Goal: Task Accomplishment & Management: Use online tool/utility

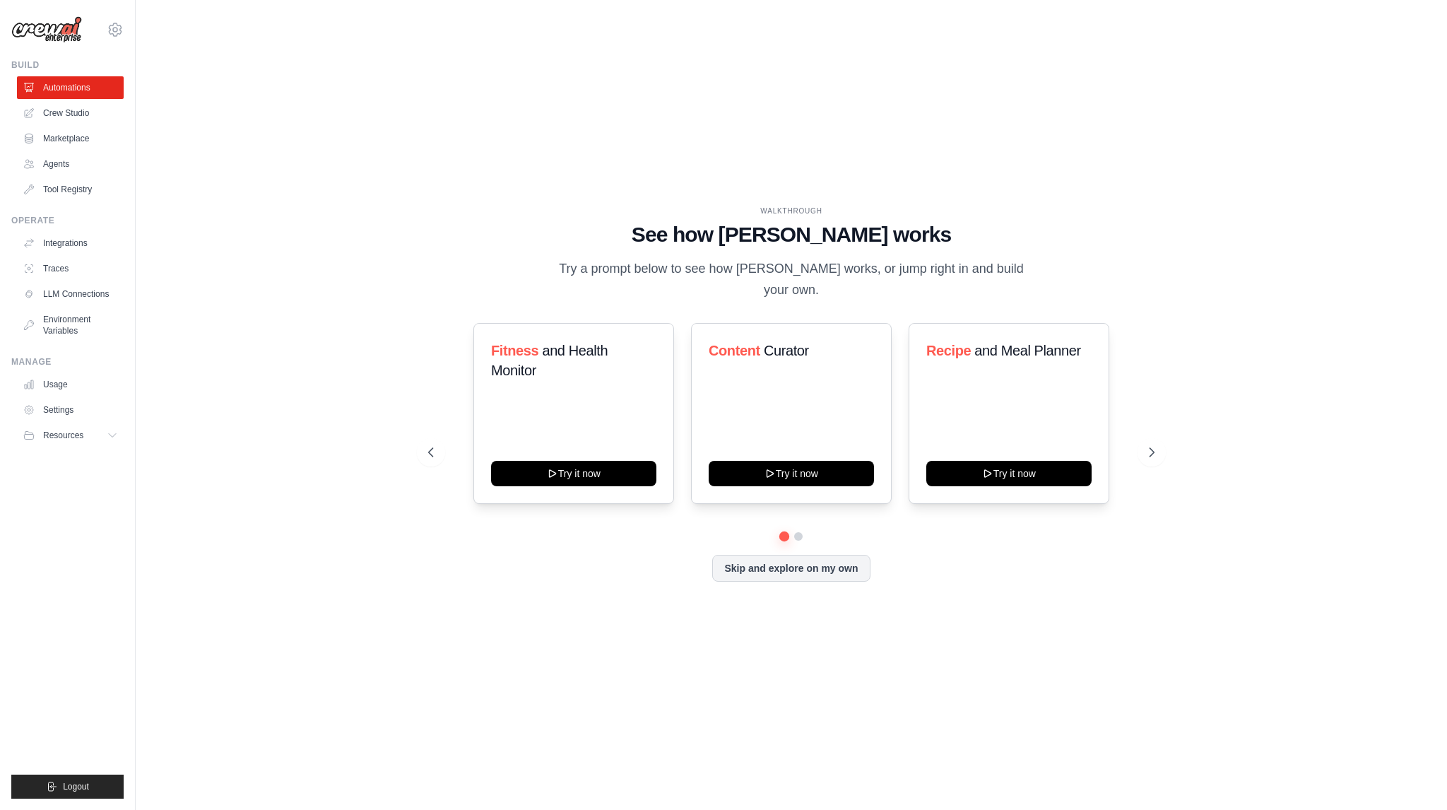
click at [1245, 351] on div "WALKTHROUGH See how CrewAI works Try a prompt below to see how CrewAI works, or…" at bounding box center [791, 404] width 1266 height 781
click at [441, 453] on button at bounding box center [431, 452] width 28 height 28
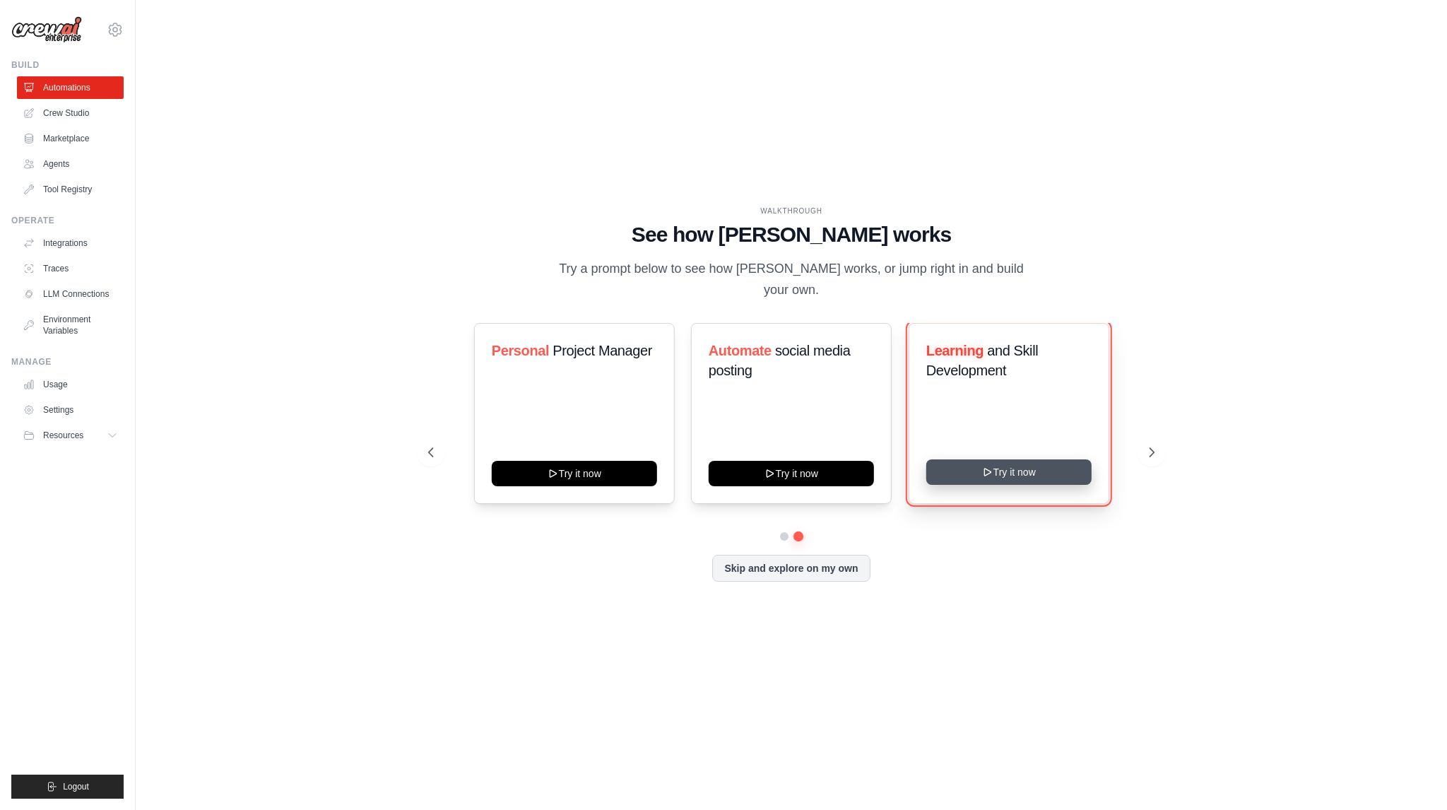
click at [1013, 459] on button "Try it now" at bounding box center [1008, 471] width 165 height 25
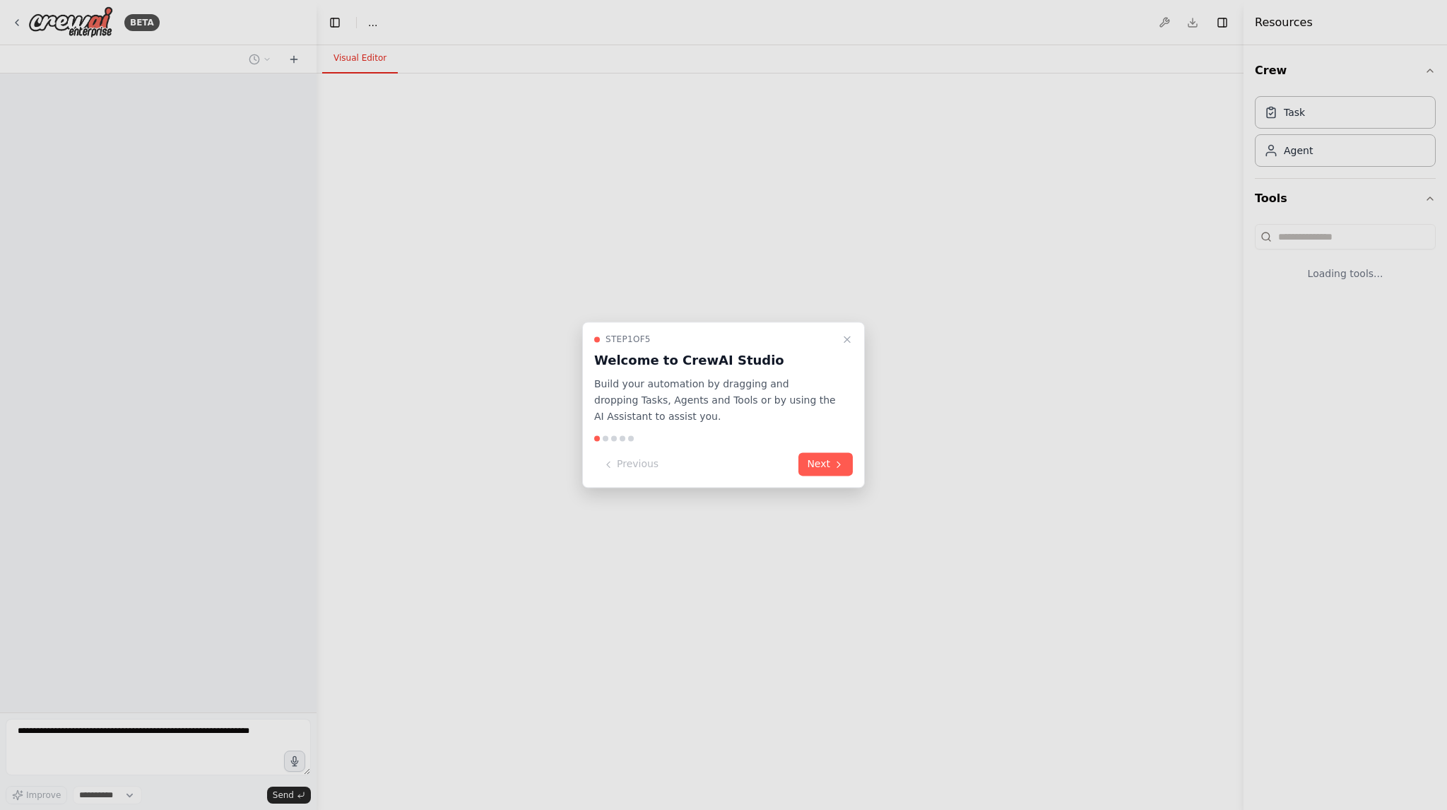
select select "****"
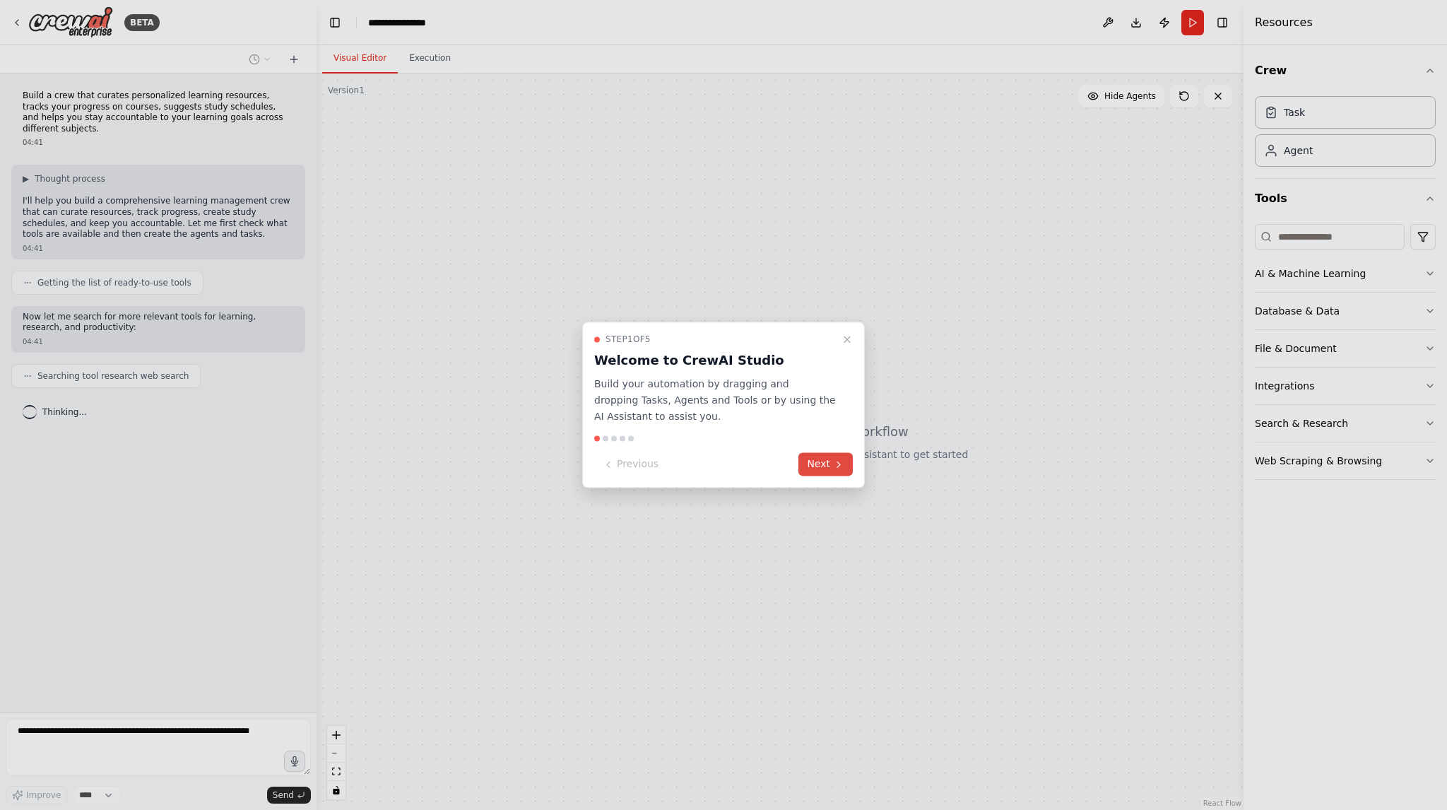
click at [840, 465] on icon at bounding box center [838, 463] width 11 height 11
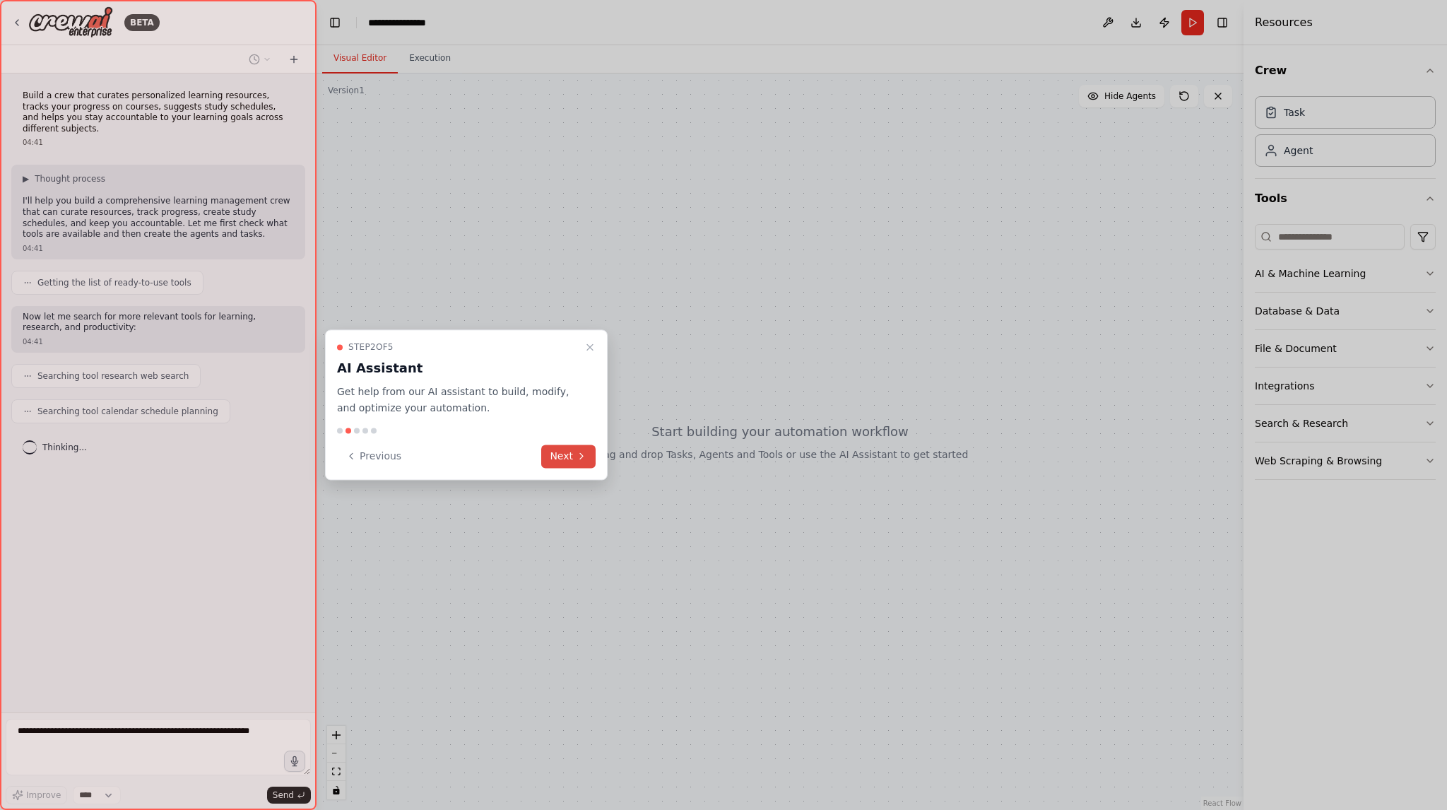
click at [579, 453] on icon at bounding box center [581, 455] width 11 height 11
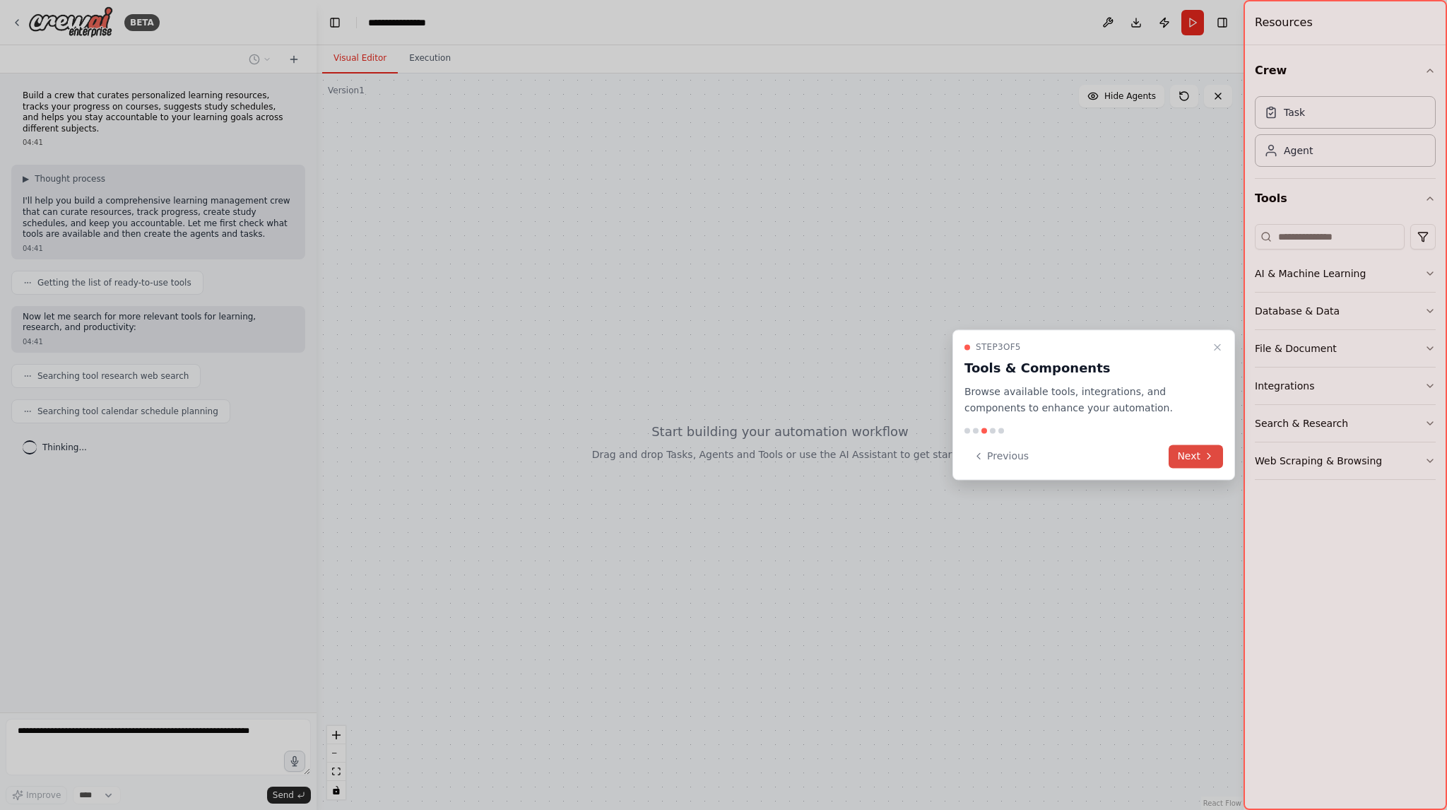
click at [1197, 456] on button "Next" at bounding box center [1195, 455] width 54 height 23
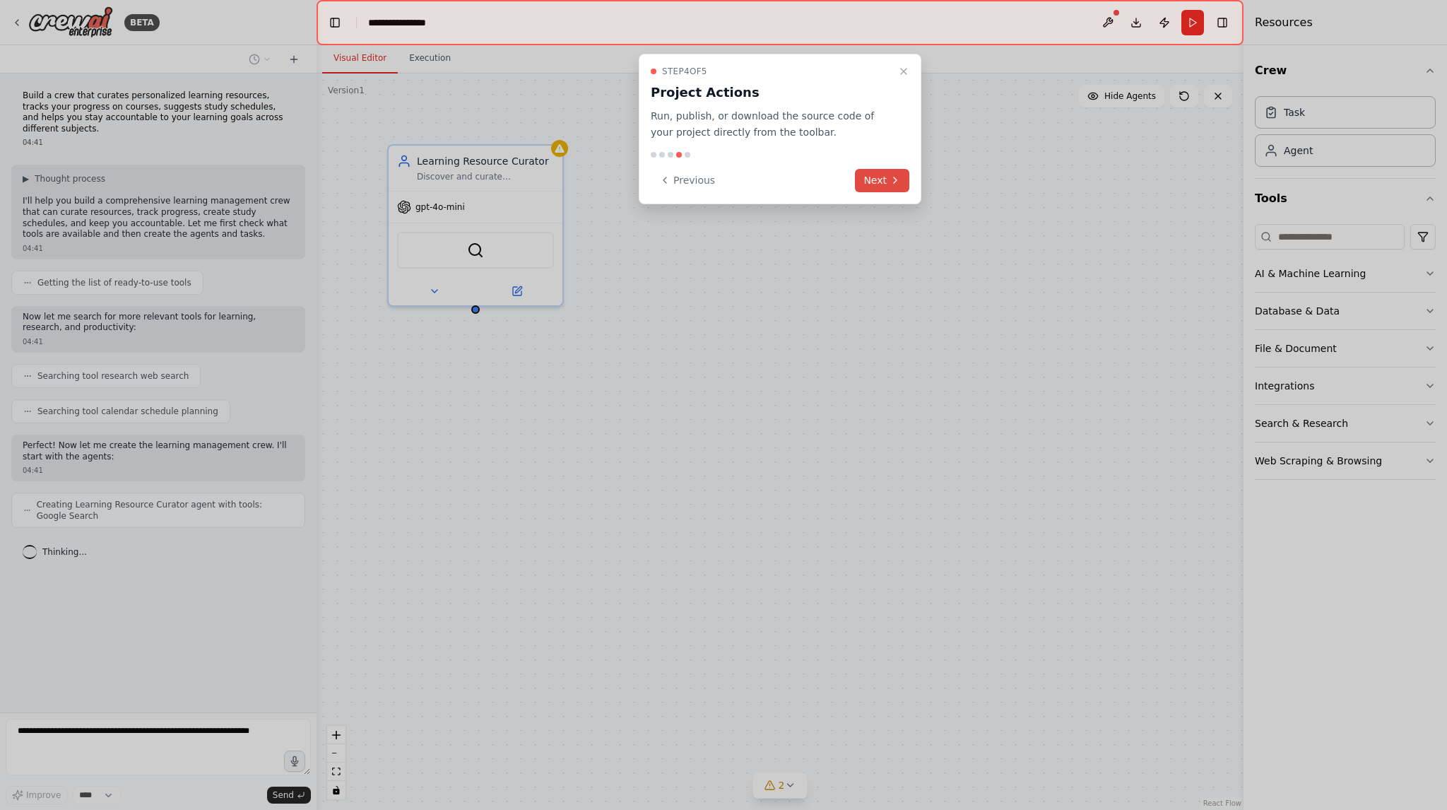
click at [876, 183] on button "Next" at bounding box center [882, 180] width 54 height 23
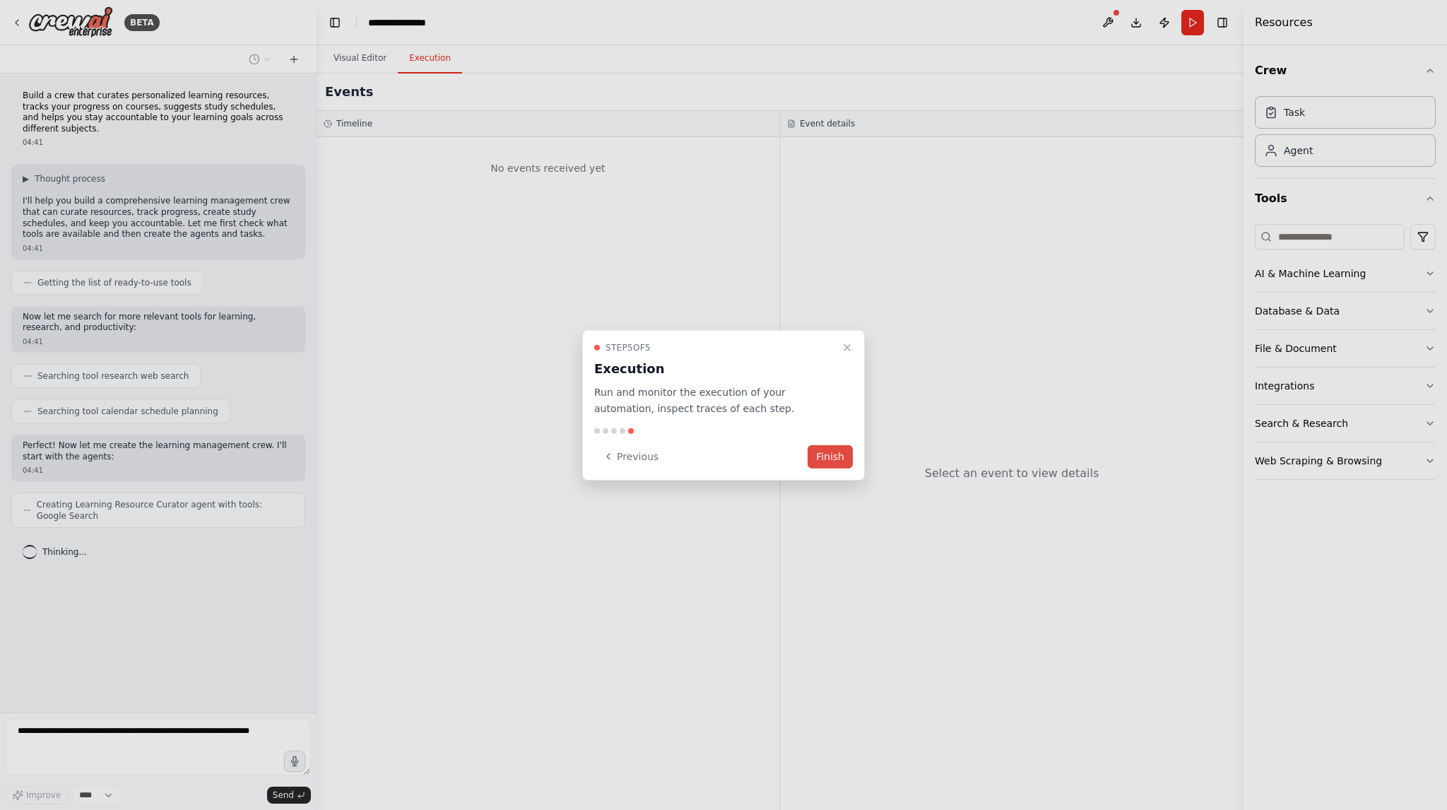
click at [834, 454] on button "Finish" at bounding box center [829, 455] width 45 height 23
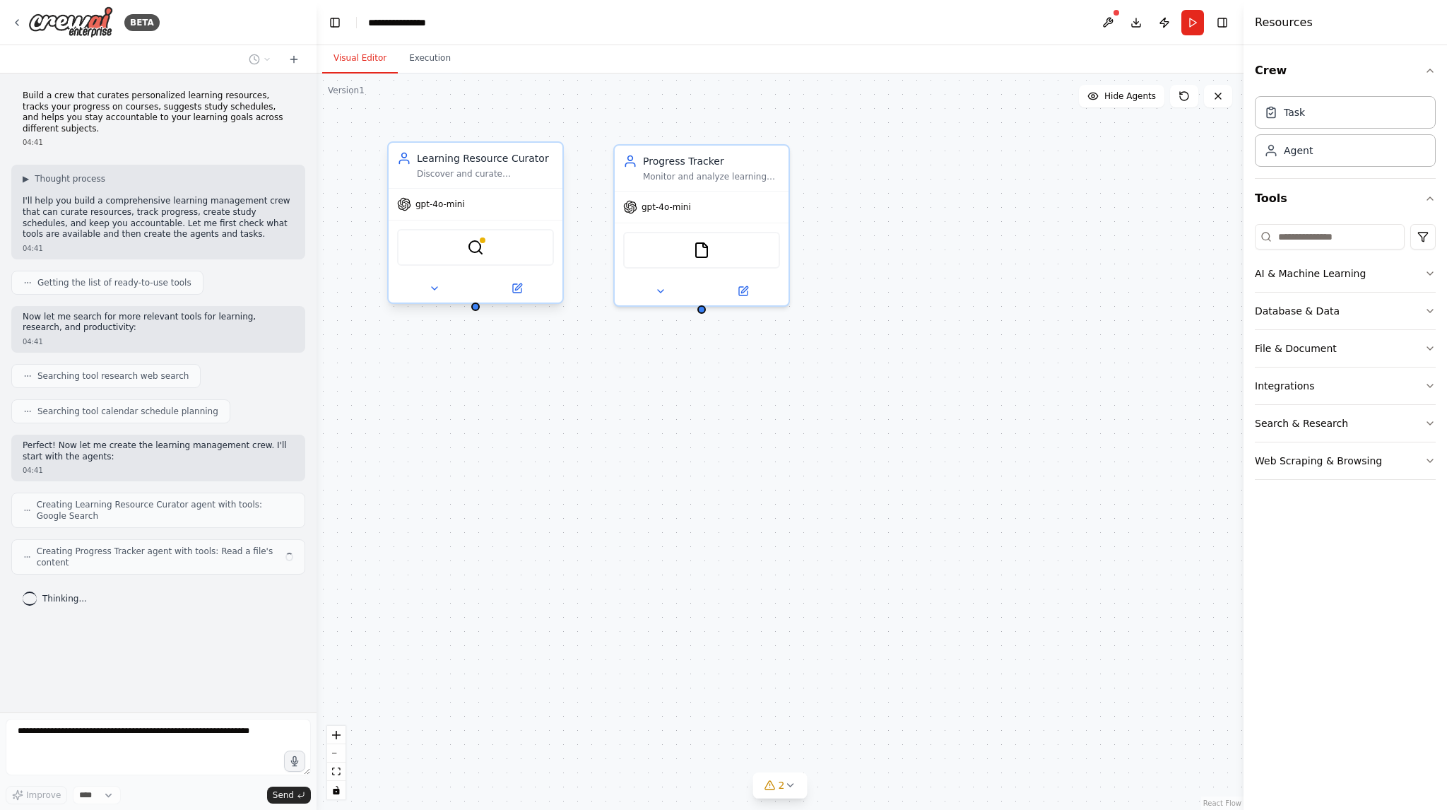
click at [434, 210] on div "gpt-4o-mini" at bounding box center [431, 204] width 68 height 14
click at [587, 484] on div "Learning Resource Curator Discover and curate personalized learning resources f…" at bounding box center [779, 441] width 927 height 736
click at [1430, 270] on icon "button" at bounding box center [1429, 273] width 11 height 11
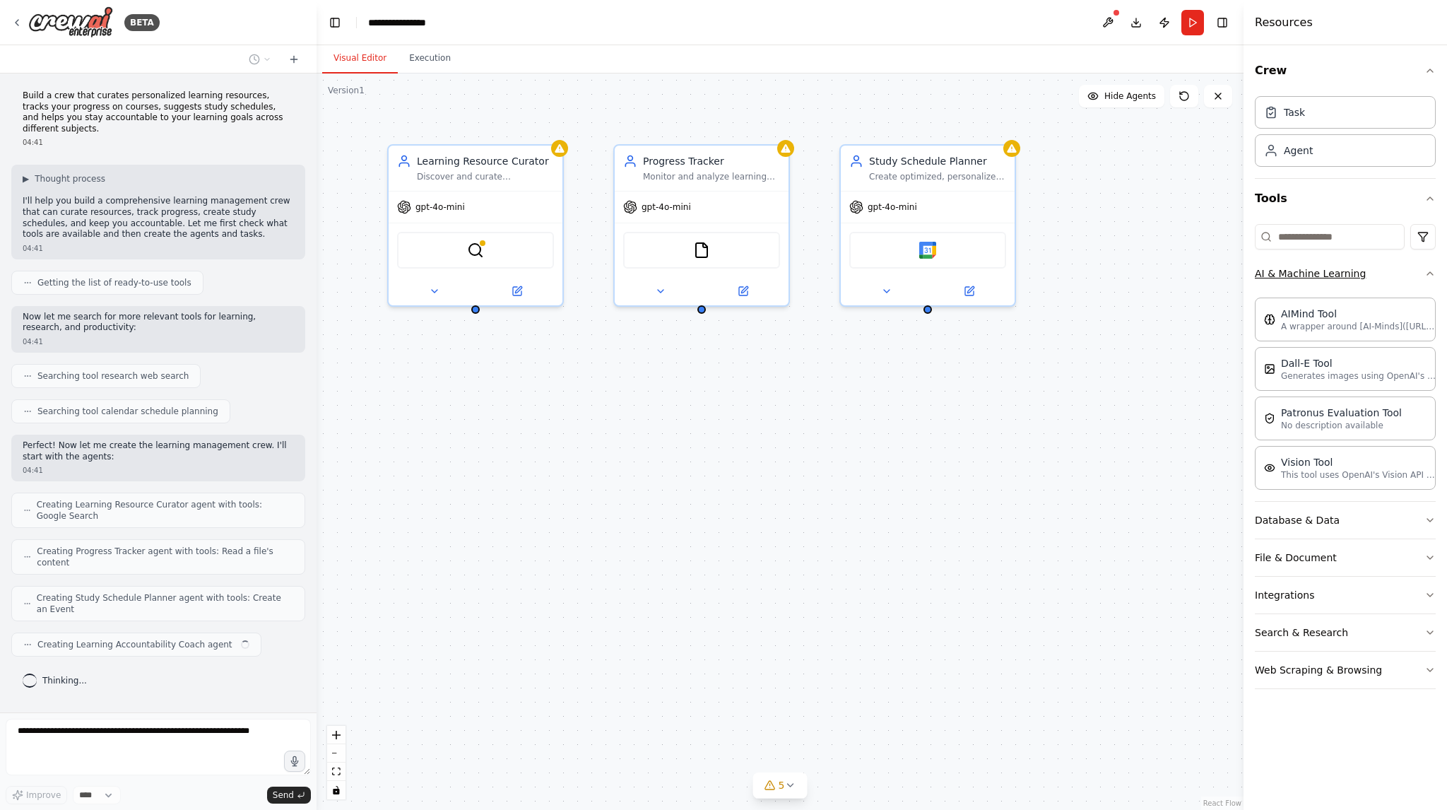
click at [1430, 270] on icon "button" at bounding box center [1429, 273] width 11 height 11
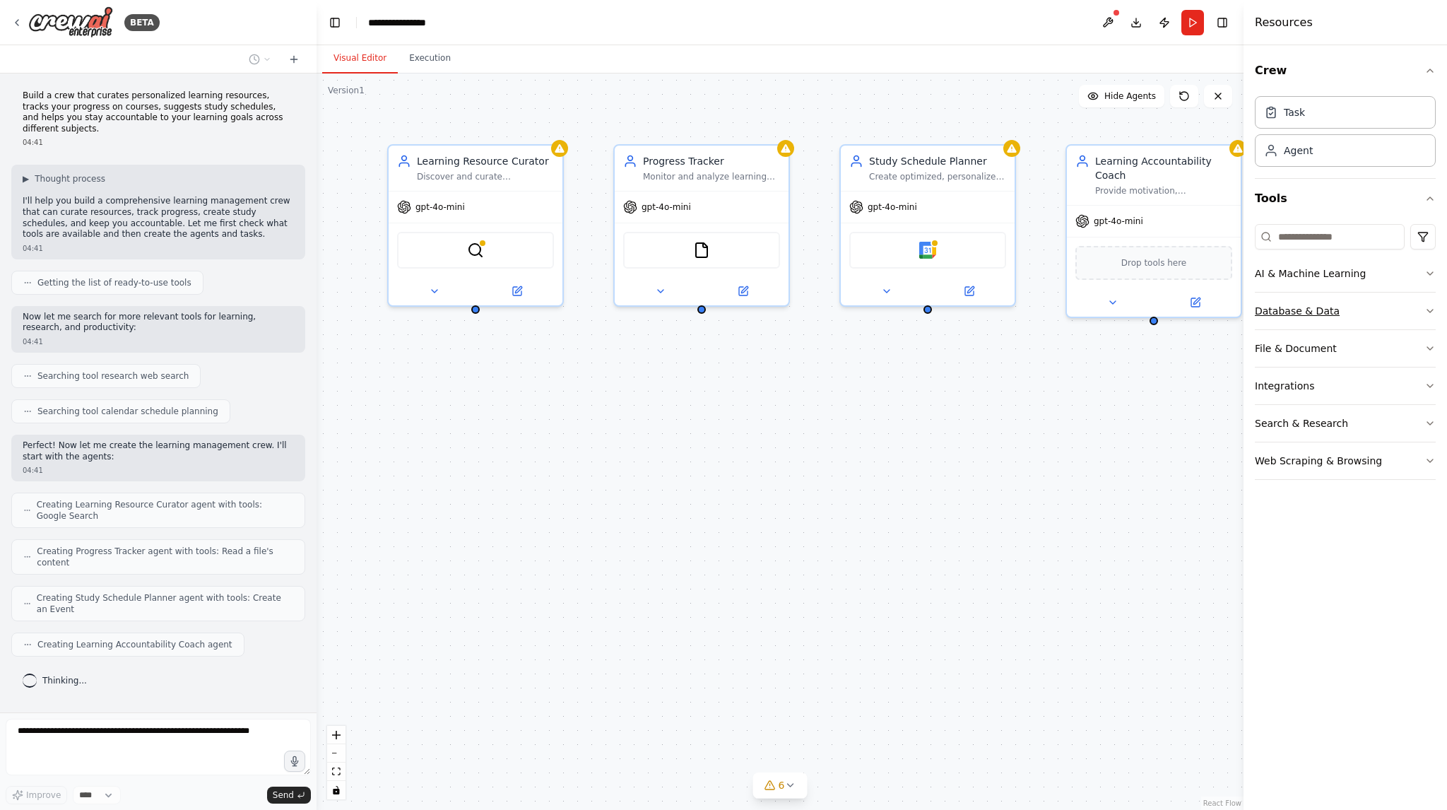
click at [1423, 312] on button "Database & Data" at bounding box center [1345, 310] width 181 height 37
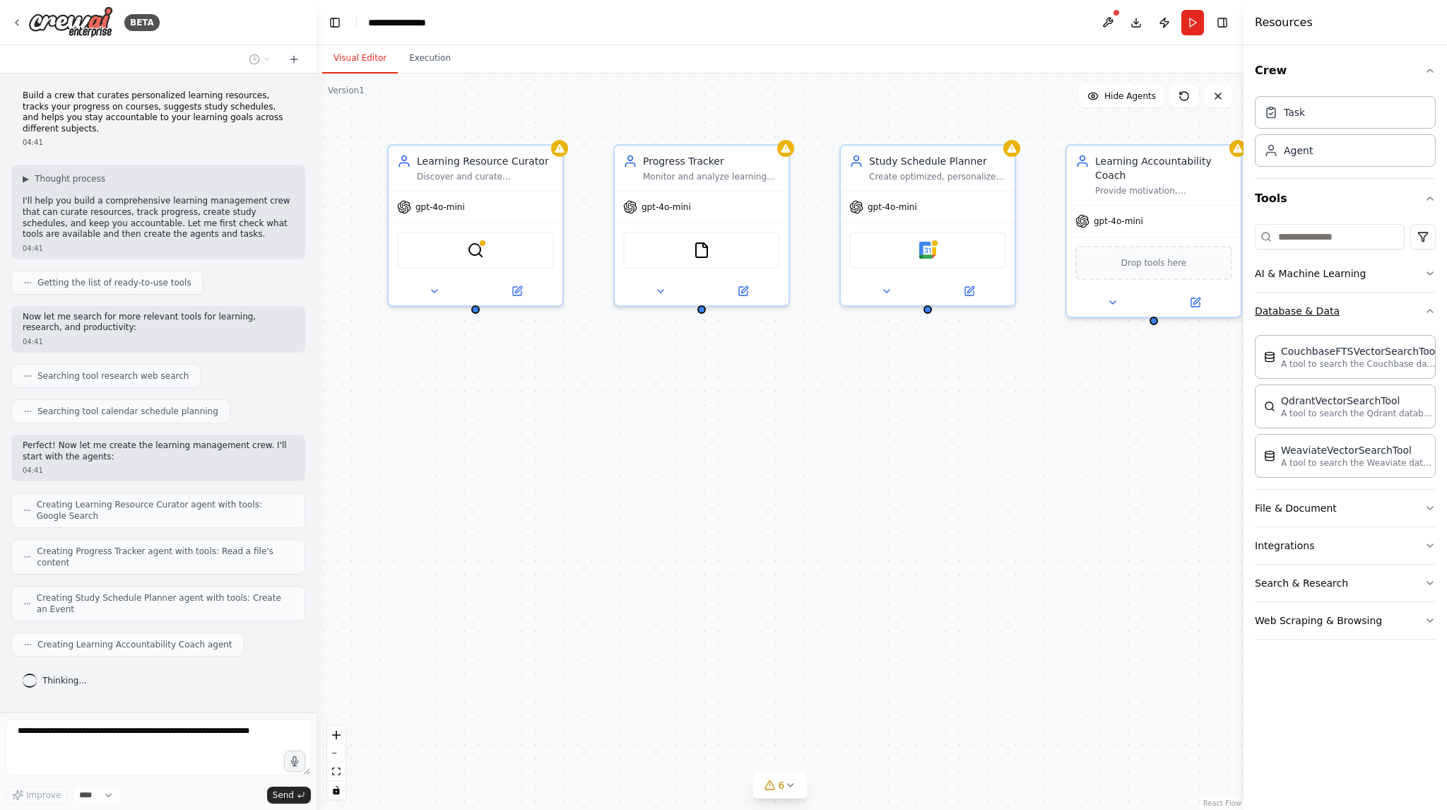
click at [1423, 312] on button "Database & Data" at bounding box center [1345, 310] width 181 height 37
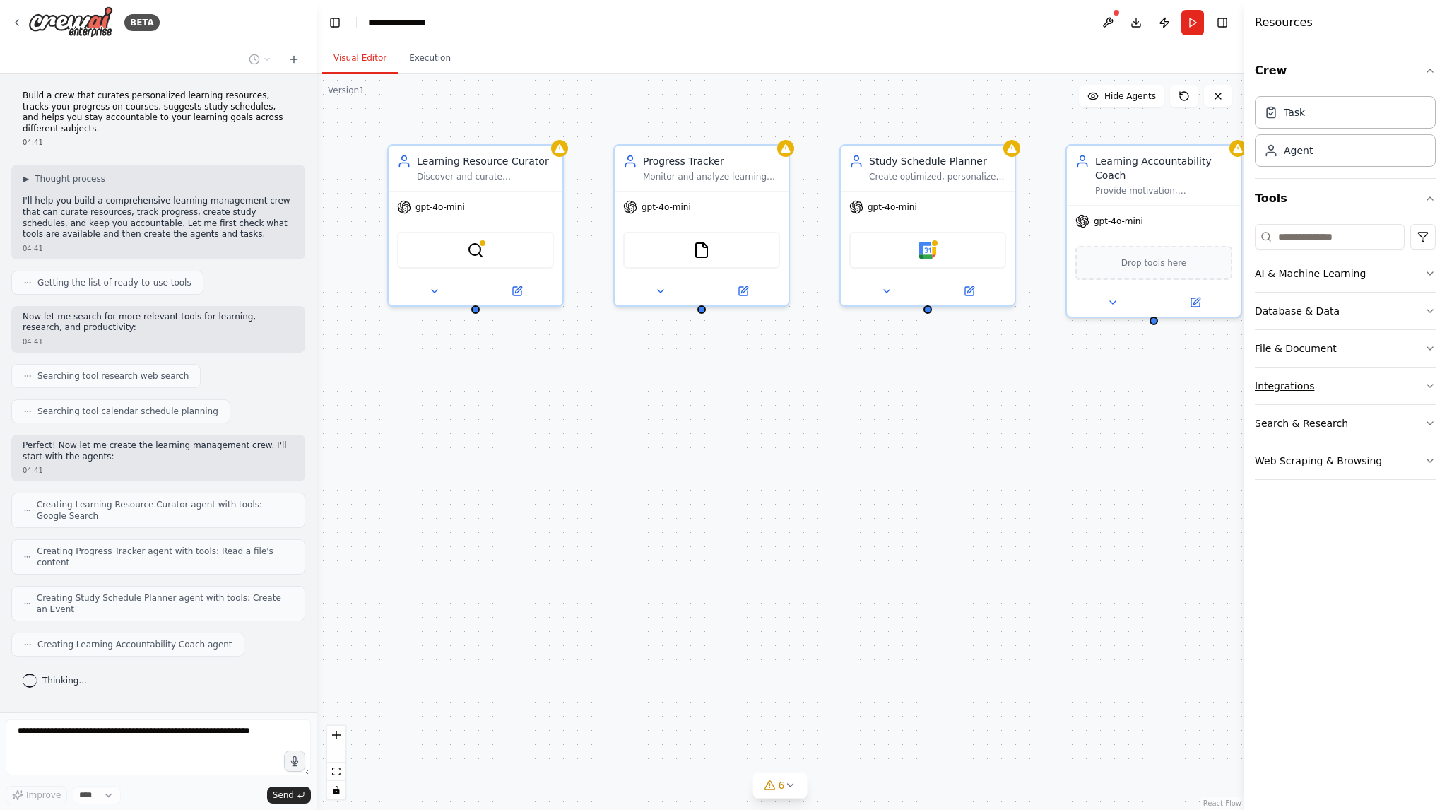
click at [1420, 382] on button "Integrations" at bounding box center [1345, 385] width 181 height 37
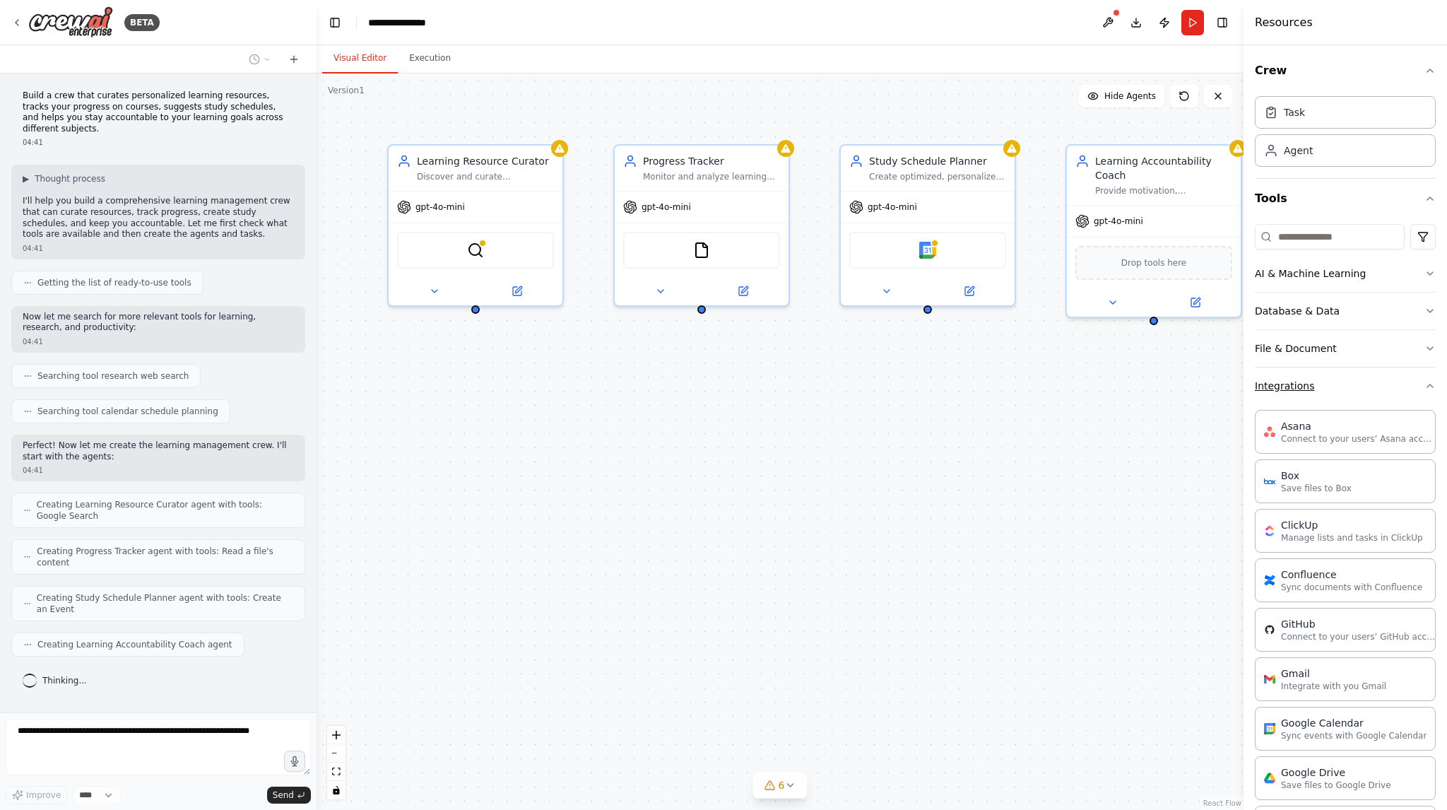
click at [1424, 382] on icon "button" at bounding box center [1429, 385] width 11 height 11
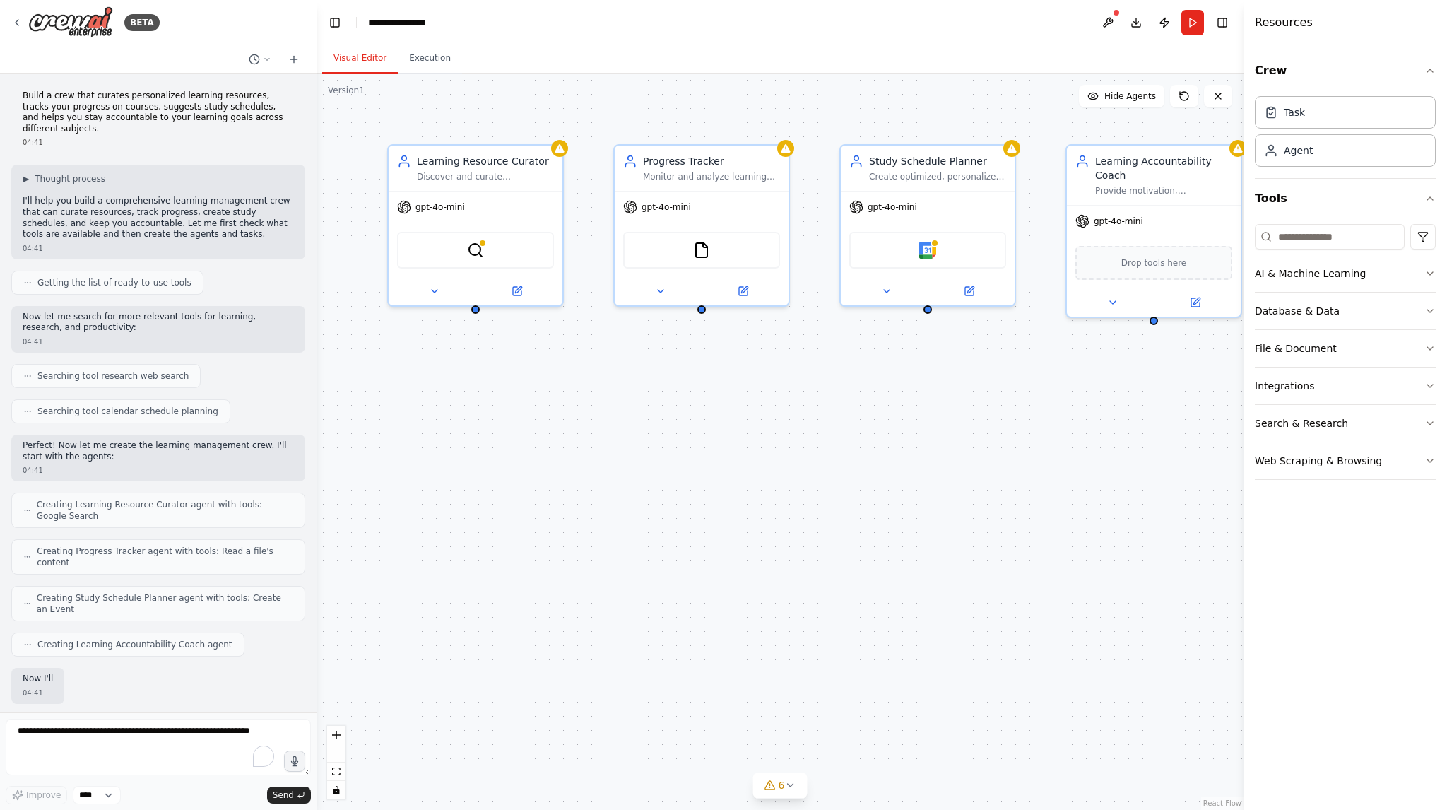
scroll to position [49, 0]
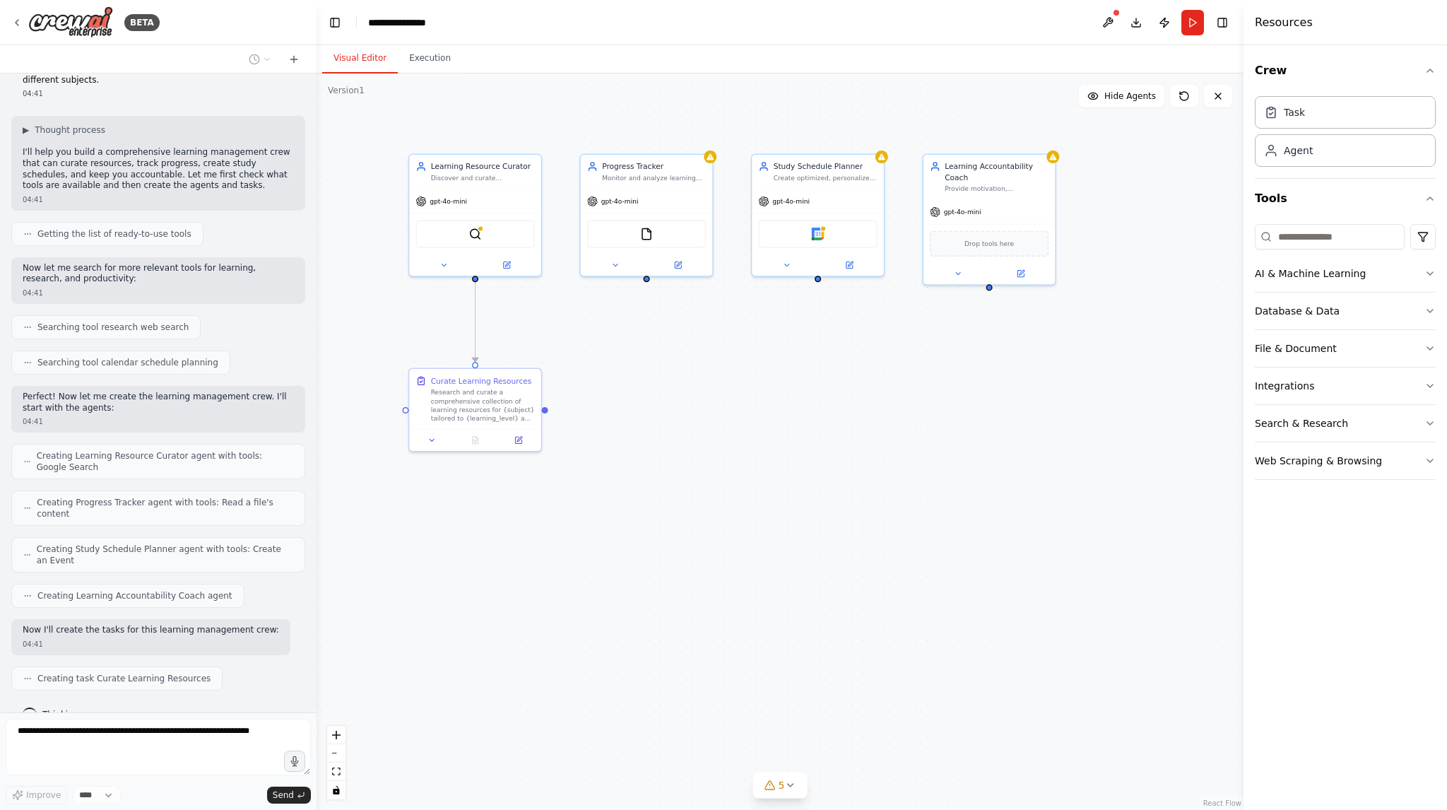
drag, startPoint x: 930, startPoint y: 427, endPoint x: 870, endPoint y: 345, distance: 101.2
click at [870, 345] on div ".deletable-edge-delete-btn { width: 20px; height: 20px; border: 0px solid #ffff…" at bounding box center [779, 441] width 927 height 736
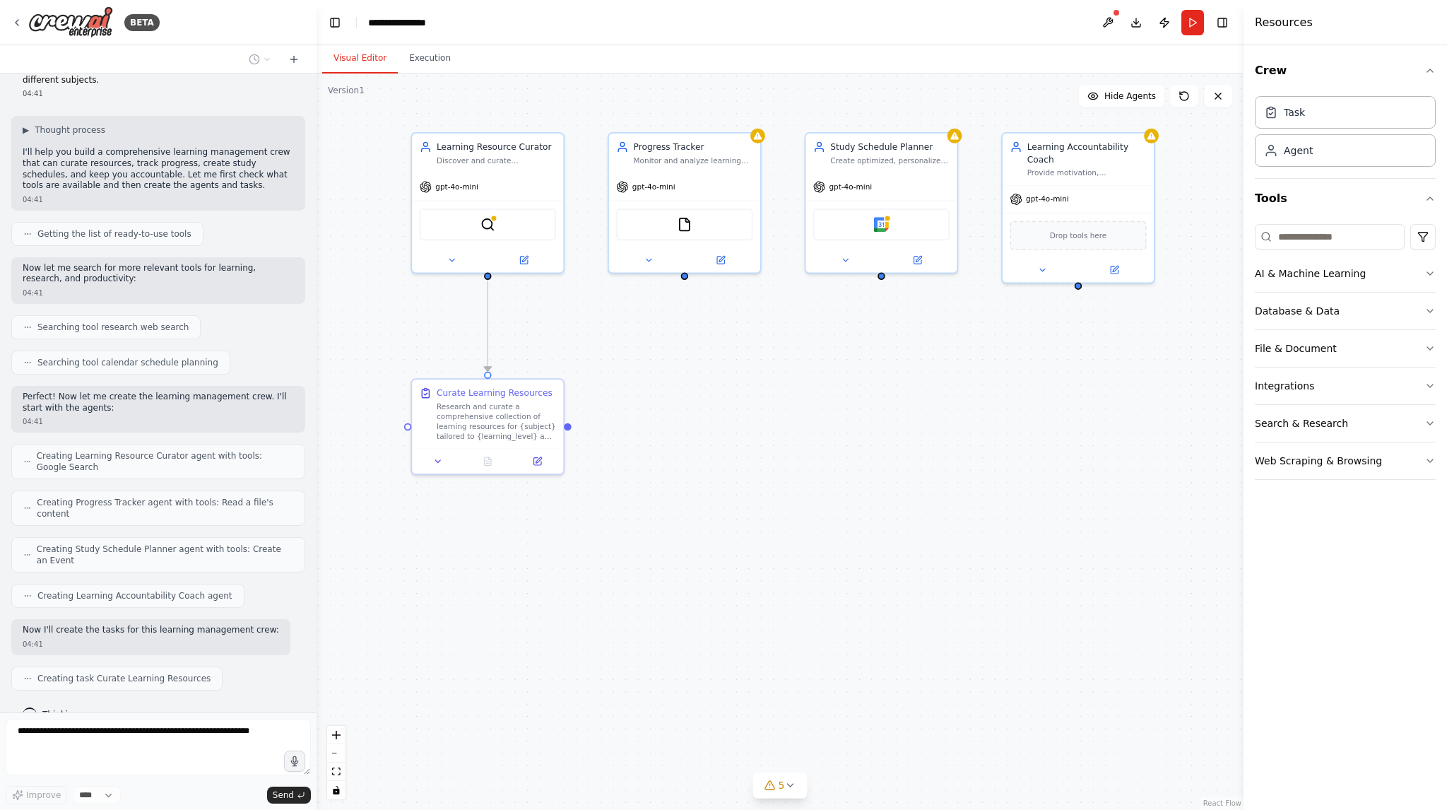
drag, startPoint x: 763, startPoint y: 355, endPoint x: 773, endPoint y: 399, distance: 45.6
click at [773, 399] on div ".deletable-edge-delete-btn { width: 20px; height: 20px; border: 0px solid #ffff…" at bounding box center [779, 441] width 927 height 736
click at [1430, 386] on icon "button" at bounding box center [1429, 385] width 11 height 11
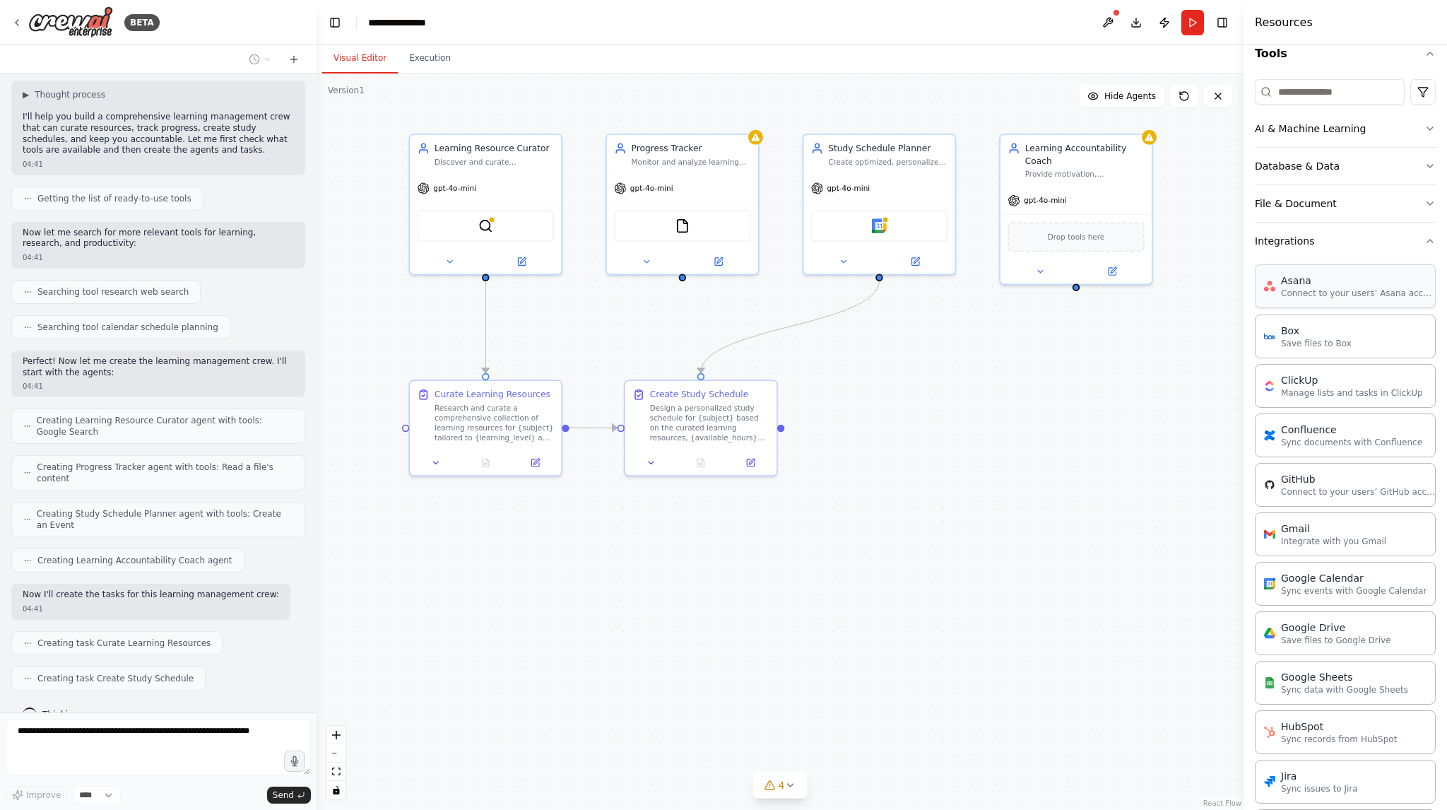
scroll to position [141, 0]
click at [1424, 245] on icon "button" at bounding box center [1429, 244] width 11 height 11
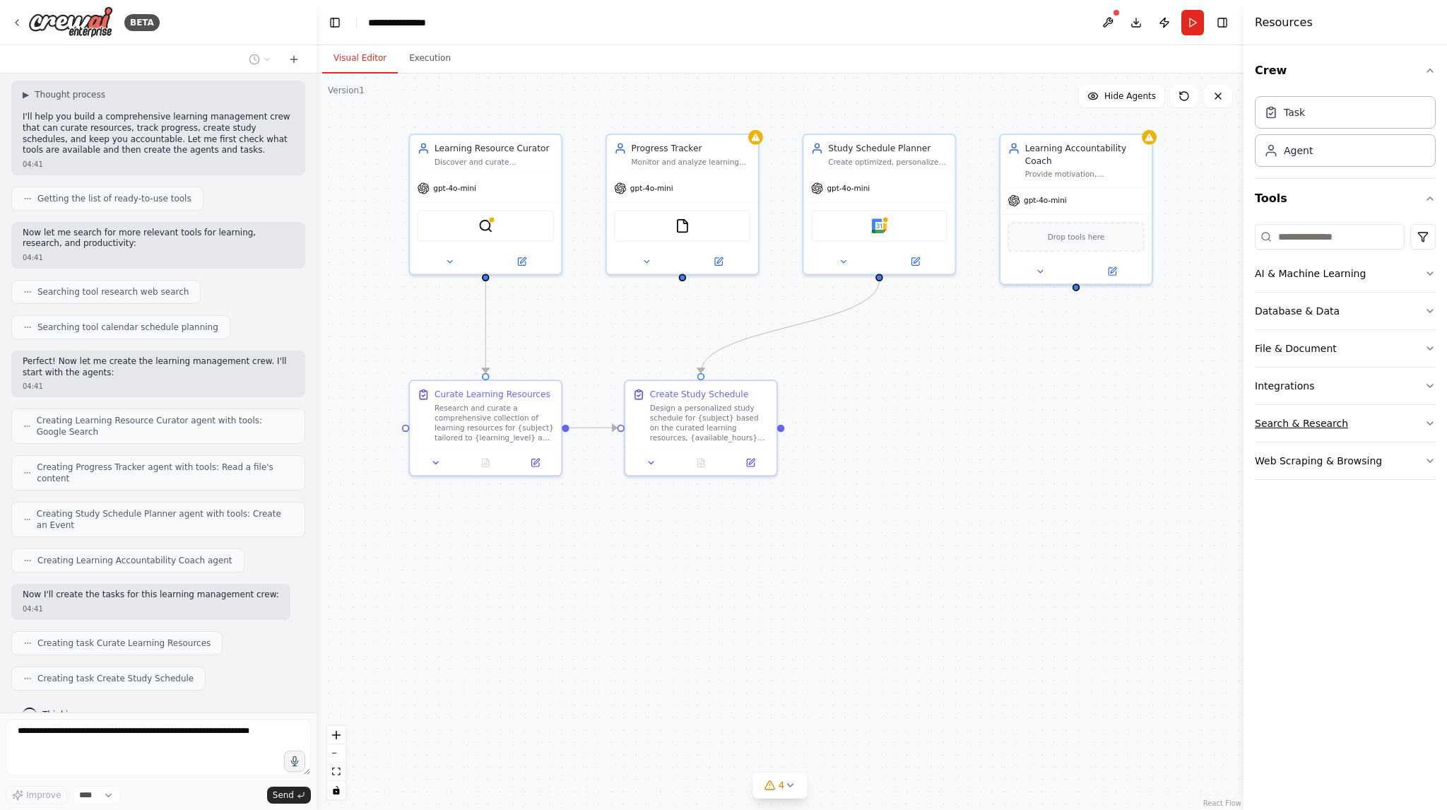
click at [1430, 423] on icon "button" at bounding box center [1430, 423] width 6 height 3
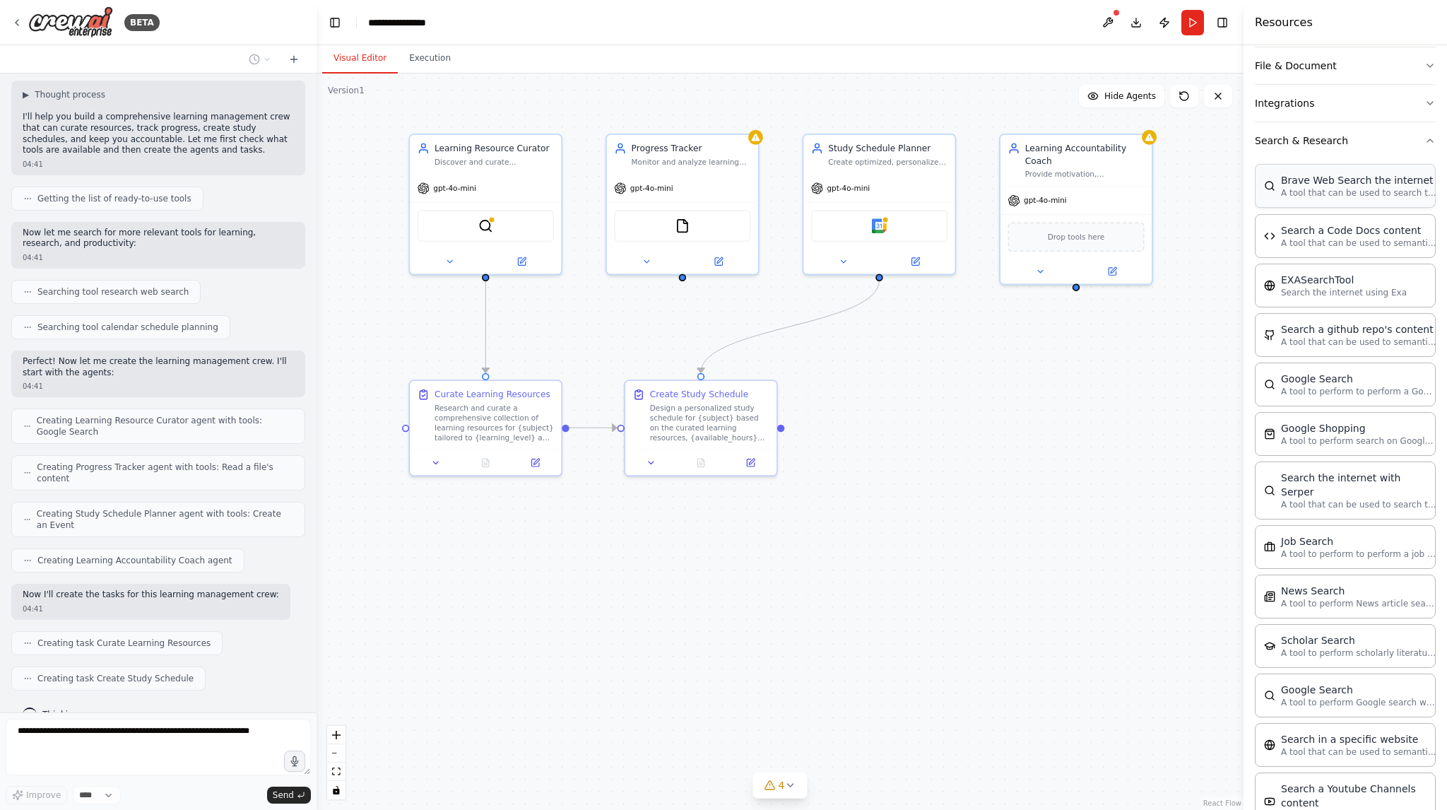
scroll to position [119, 0]
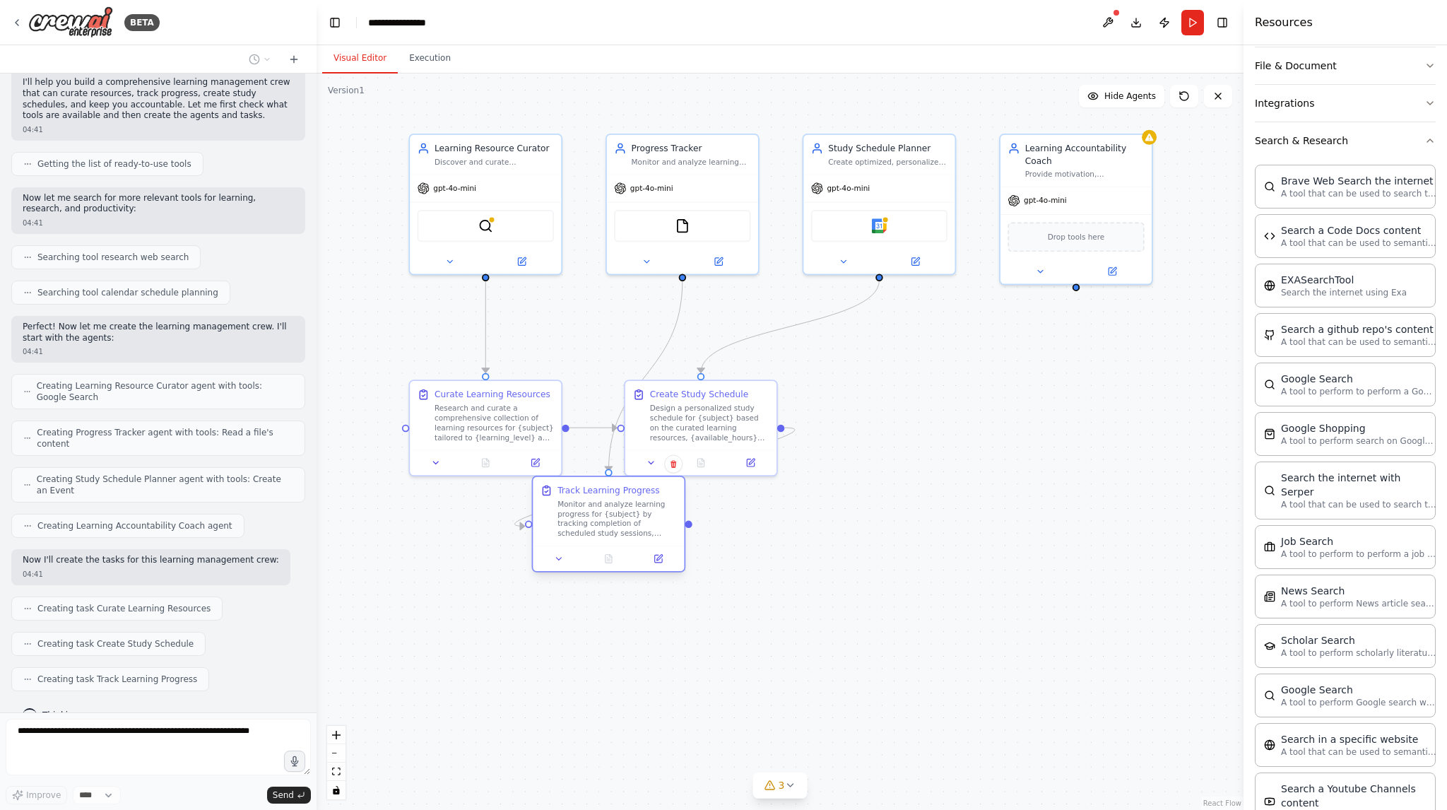
drag, startPoint x: 944, startPoint y: 423, endPoint x: 661, endPoint y: 488, distance: 290.6
click at [634, 517] on div "Monitor and analyze learning progress for {subject} by tracking completion of s…" at bounding box center [616, 519] width 119 height 40
drag, startPoint x: 690, startPoint y: 427, endPoint x: 912, endPoint y: 420, distance: 221.9
click at [912, 420] on div "Design a personalized study schedule for {subject} based on the curated learnin…" at bounding box center [936, 408] width 119 height 40
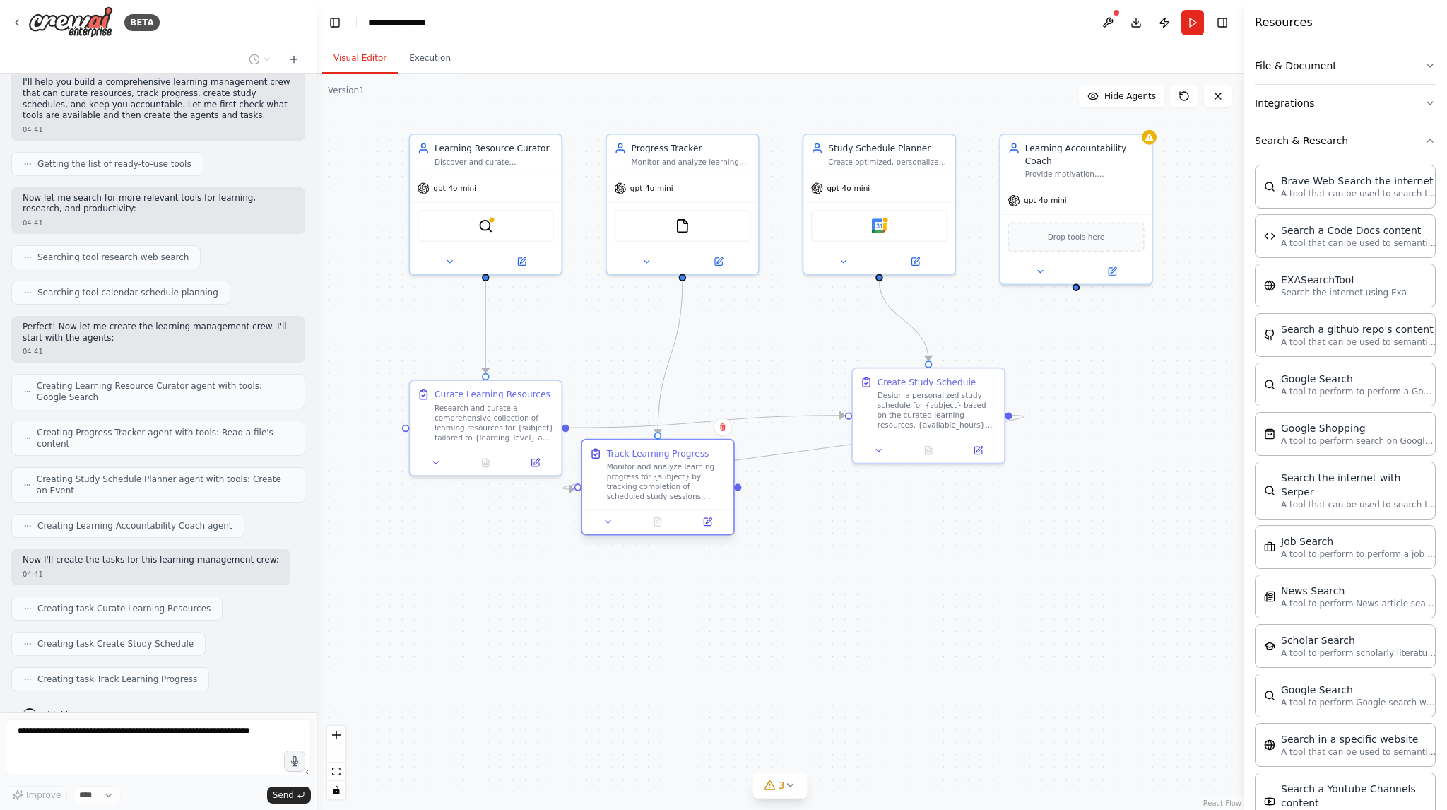
scroll to position [154, 0]
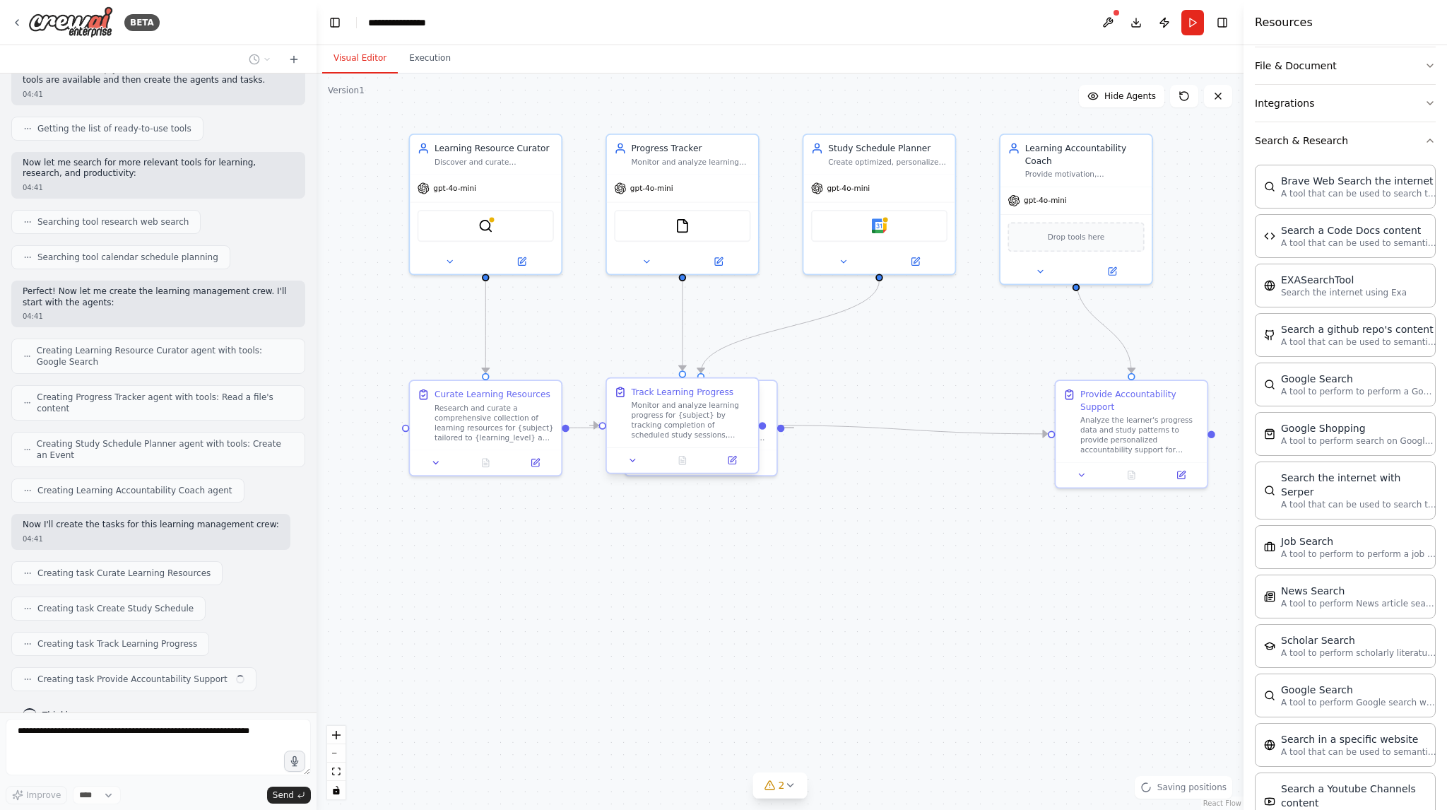
drag, startPoint x: 626, startPoint y: 515, endPoint x: 706, endPoint y: 414, distance: 128.7
click at [706, 414] on div "Monitor and analyze learning progress for {subject} by tracking completion of s…" at bounding box center [691, 421] width 119 height 40
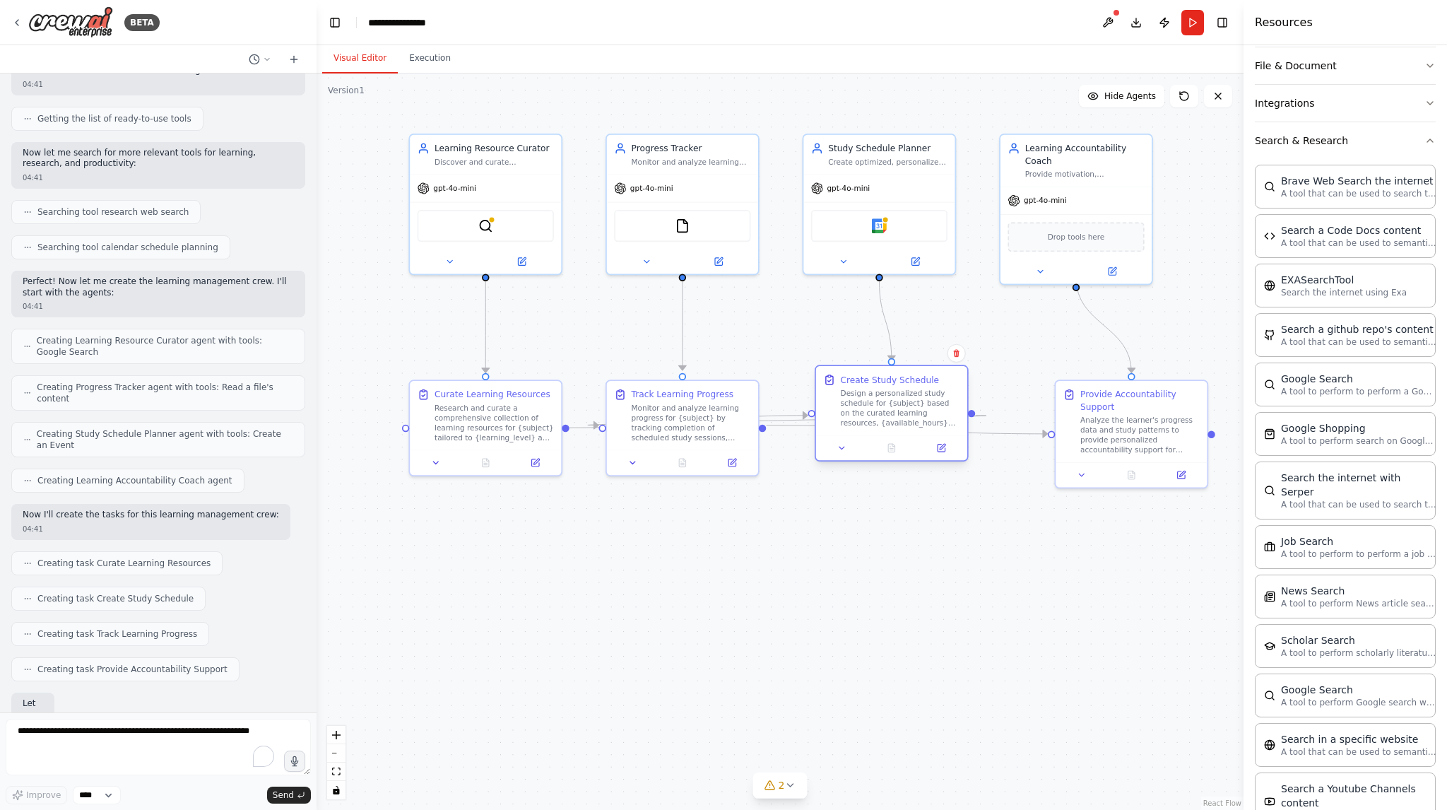
scroll to position [236, 0]
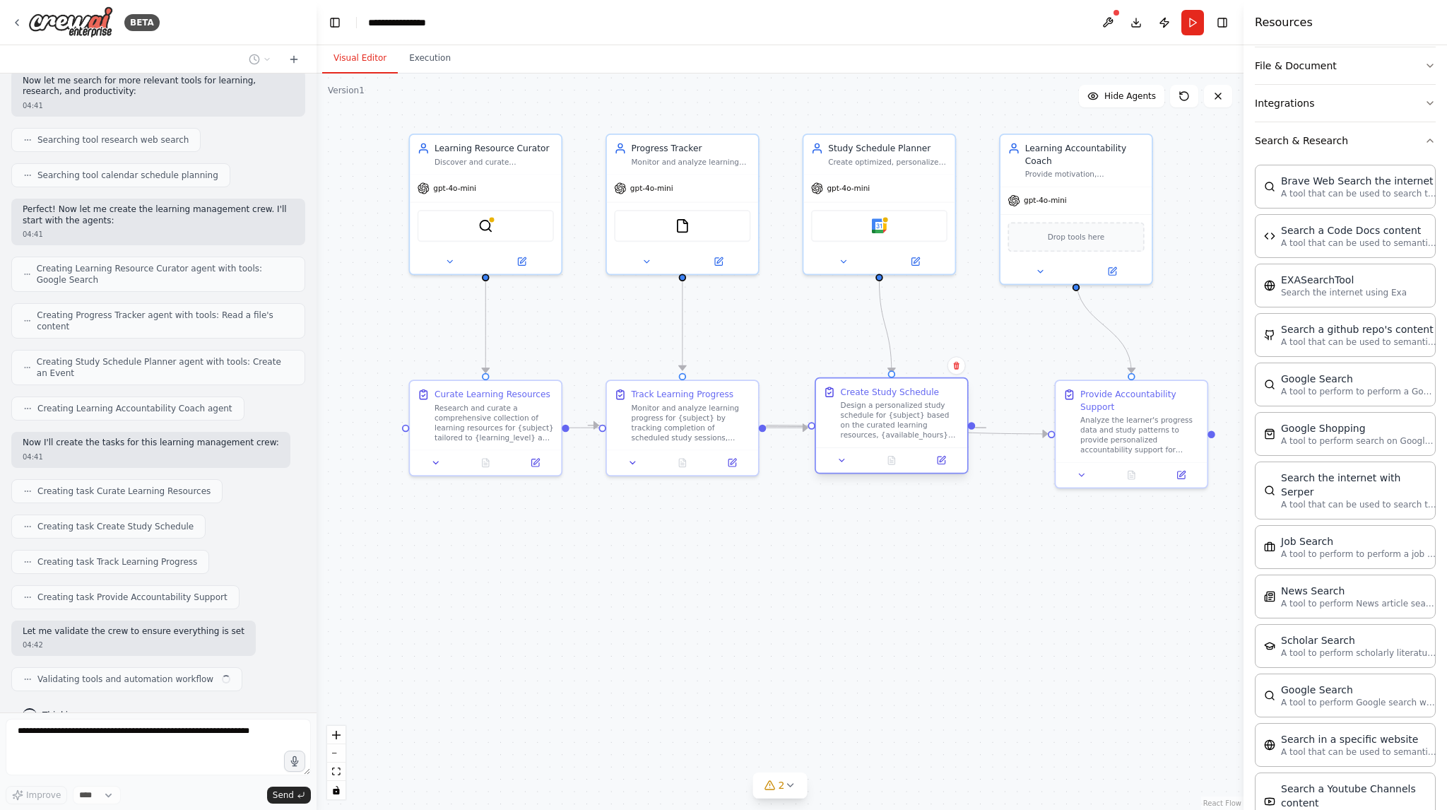
drag, startPoint x: 771, startPoint y: 408, endPoint x: 956, endPoint y: 410, distance: 185.1
click at [956, 410] on div "Create Study Schedule Design a personalized study schedule for {subject} based …" at bounding box center [891, 413] width 151 height 69
drag, startPoint x: 701, startPoint y: 429, endPoint x: 906, endPoint y: 426, distance: 204.9
click at [903, 430] on div "Monitor and analyze learning progress for {subject} by tracking completion of s…" at bounding box center [900, 421] width 119 height 40
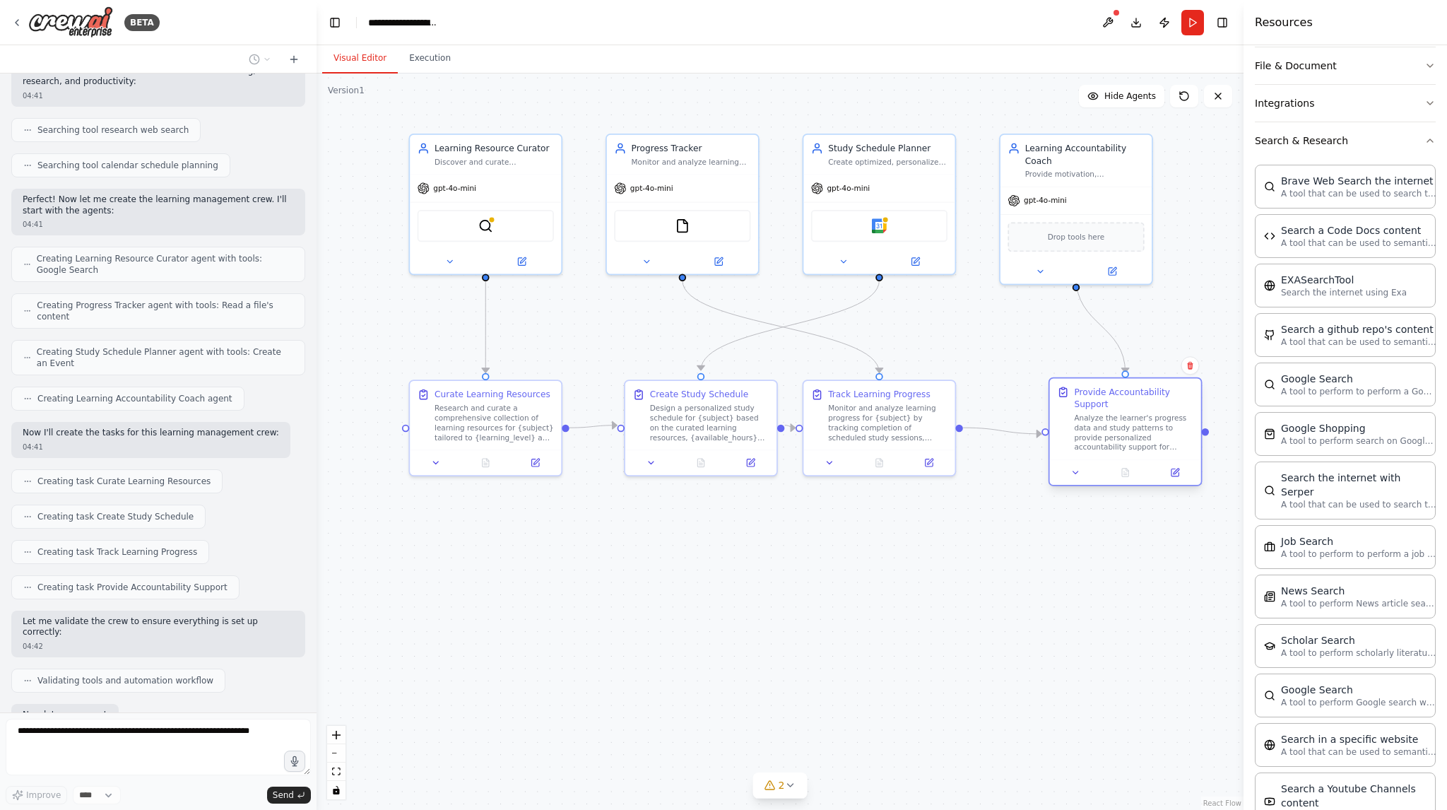
scroll to position [318, 0]
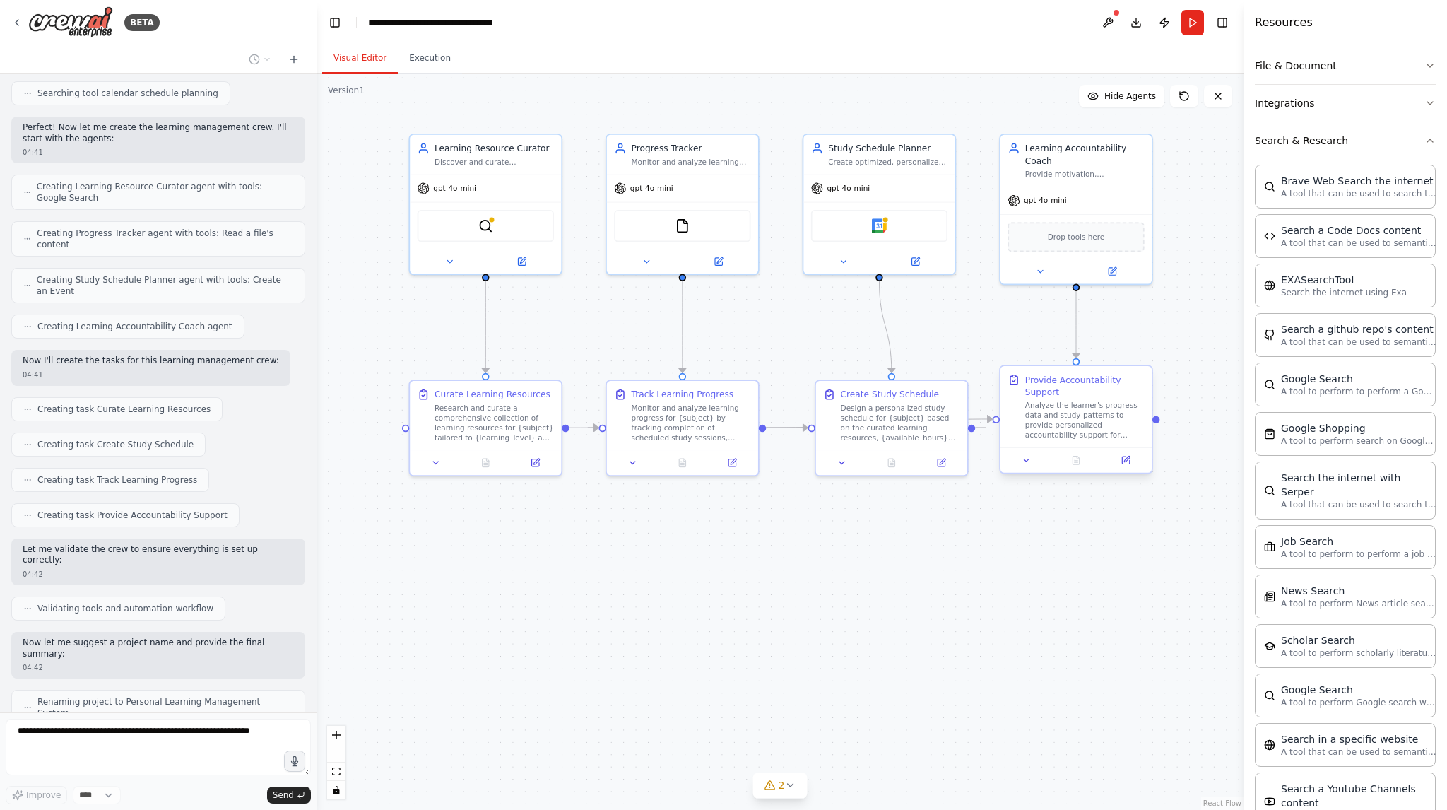
drag, startPoint x: 1125, startPoint y: 412, endPoint x: 1069, endPoint y: 393, distance: 59.4
click at [1069, 393] on div "Provide Accountability Support Analyze the learner's progress data and study pa…" at bounding box center [1084, 407] width 119 height 66
click at [1353, 136] on button "Search & Research" at bounding box center [1345, 140] width 181 height 37
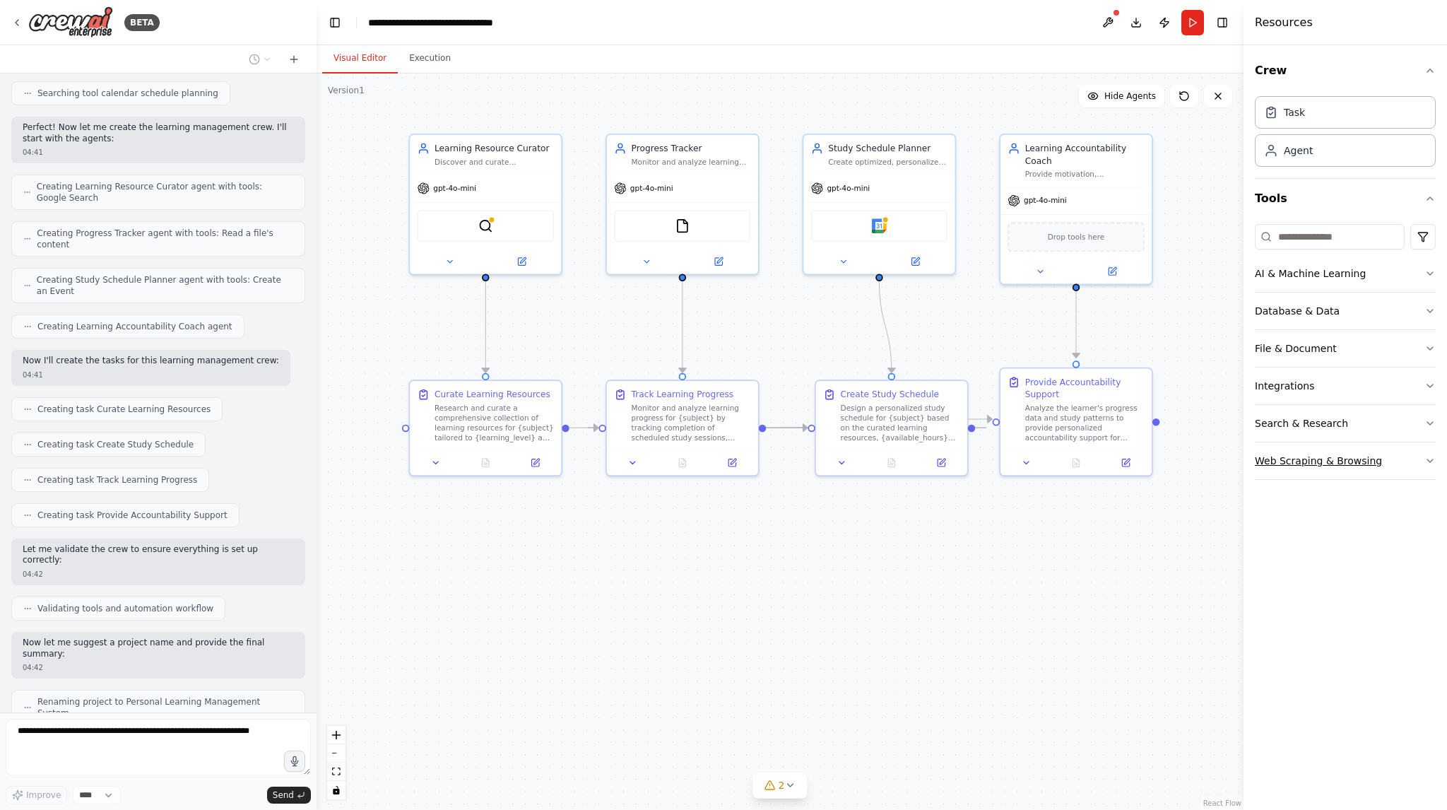
click at [1352, 456] on button "Web Scraping & Browsing" at bounding box center [1345, 460] width 181 height 37
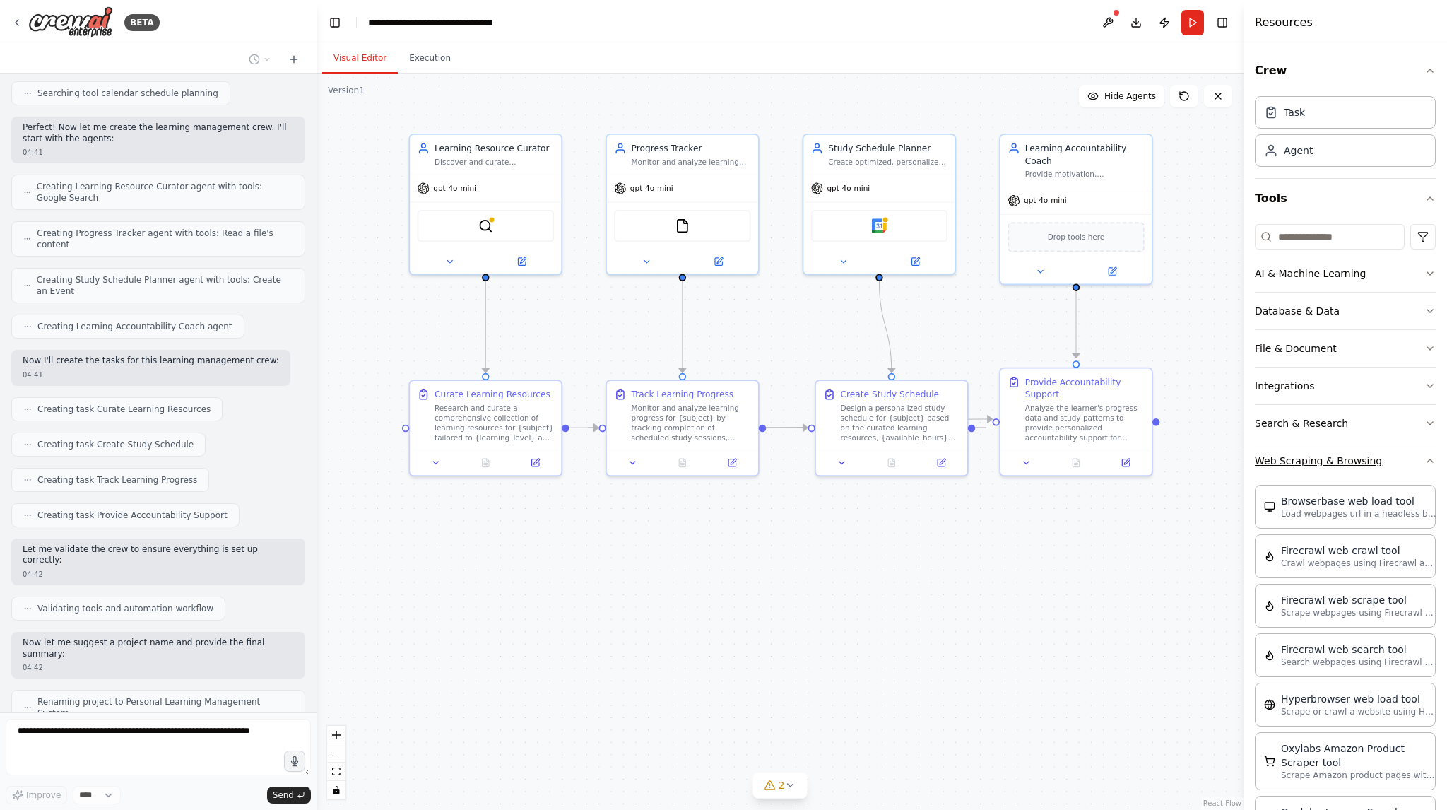
click at [1352, 456] on button "Web Scraping & Browsing" at bounding box center [1345, 460] width 181 height 37
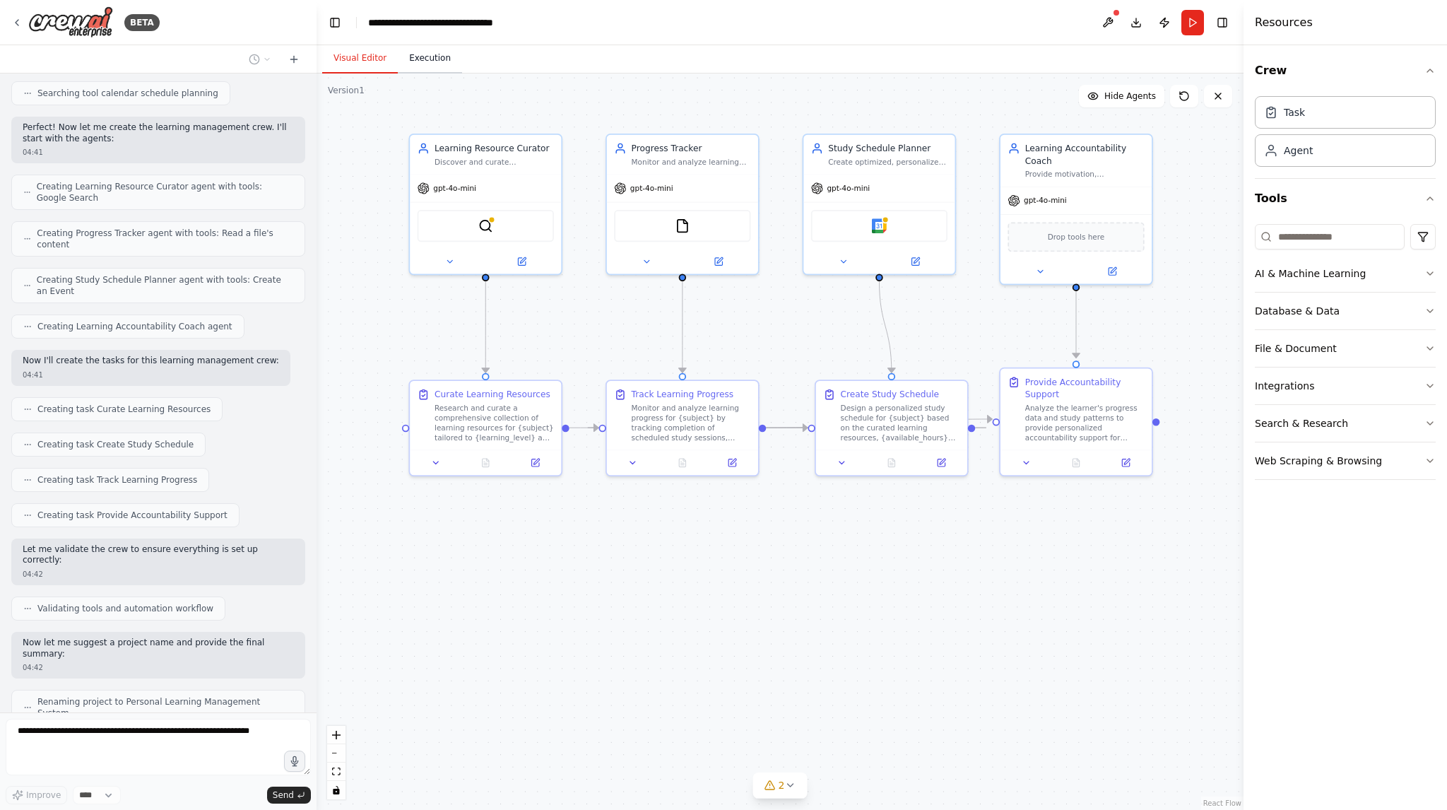
click at [418, 61] on button "Execution" at bounding box center [430, 59] width 64 height 30
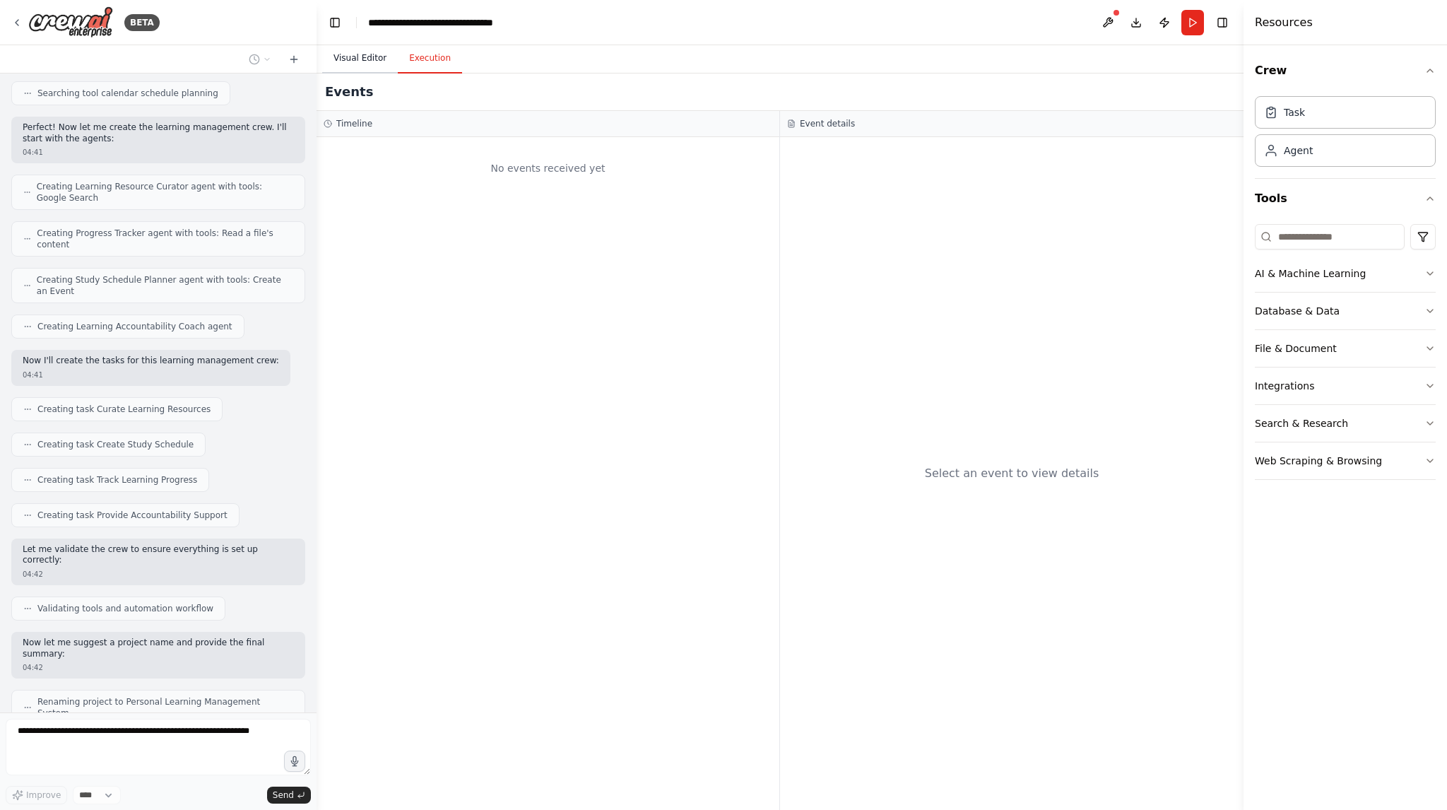
click at [371, 57] on button "Visual Editor" at bounding box center [360, 59] width 76 height 30
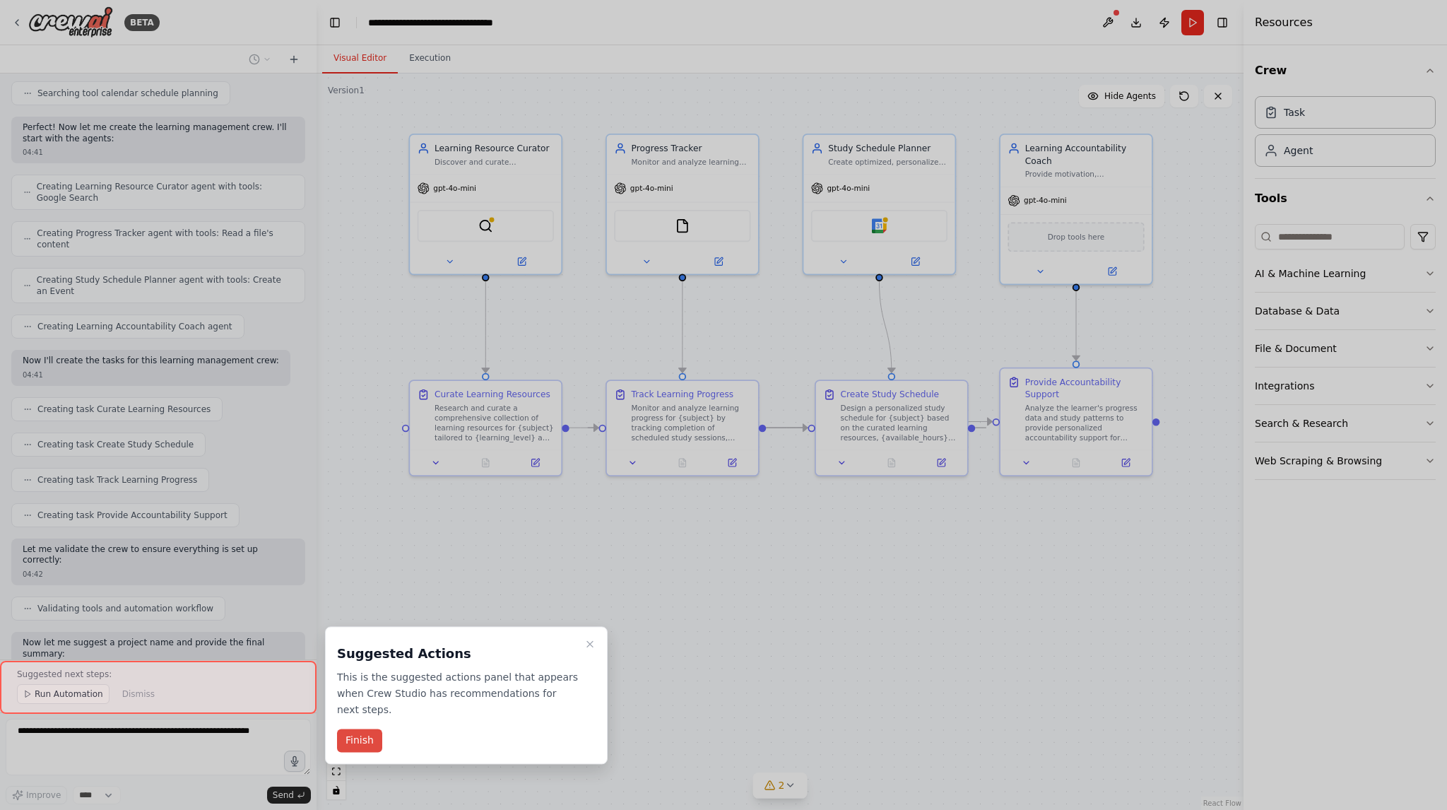
click at [352, 729] on button "Finish" at bounding box center [359, 740] width 45 height 23
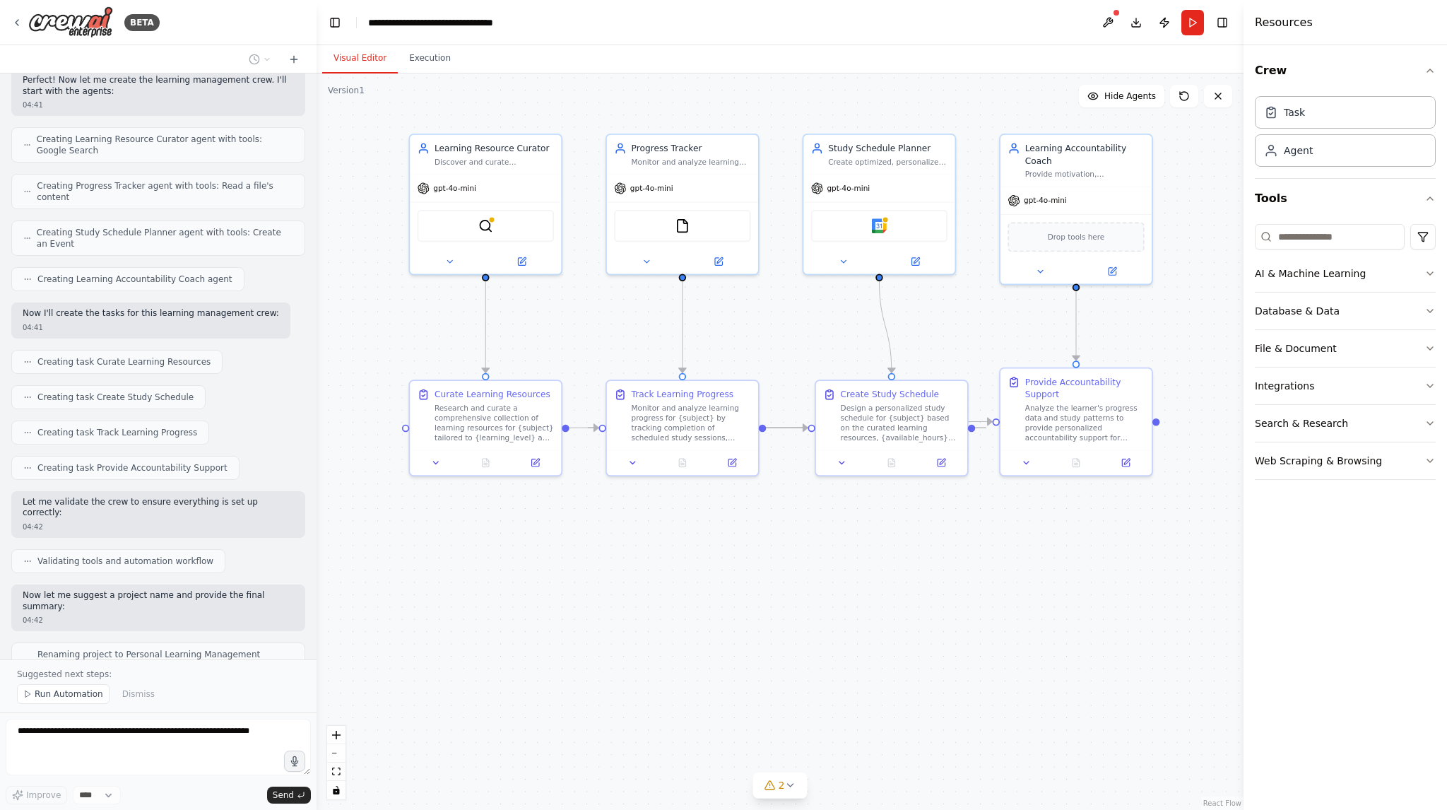
scroll to position [370, 0]
click at [497, 224] on div "SerplyWebSearchTool" at bounding box center [485, 223] width 136 height 32
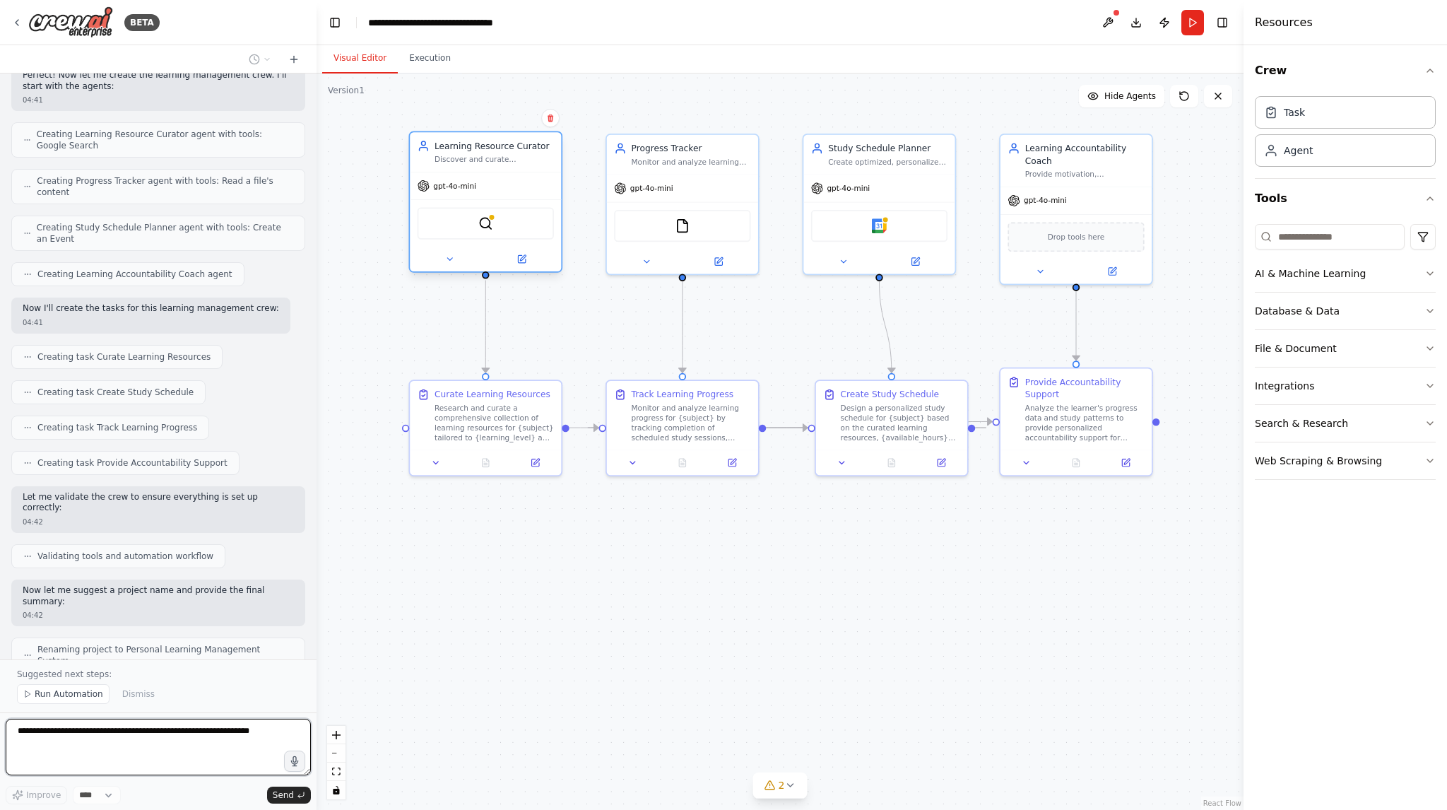
click at [461, 186] on span "gpt-4o-mini" at bounding box center [454, 186] width 43 height 10
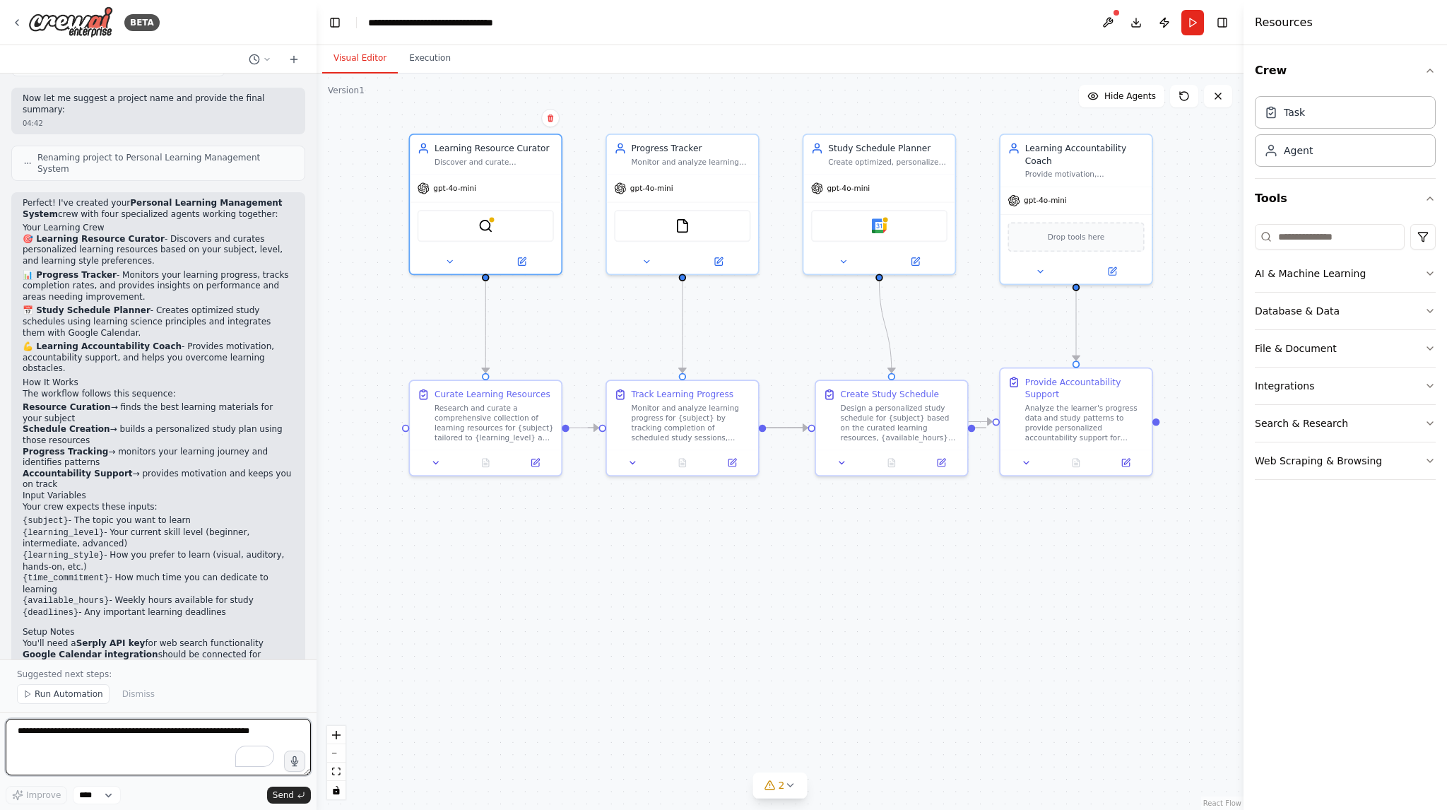
scroll to position [873, 0]
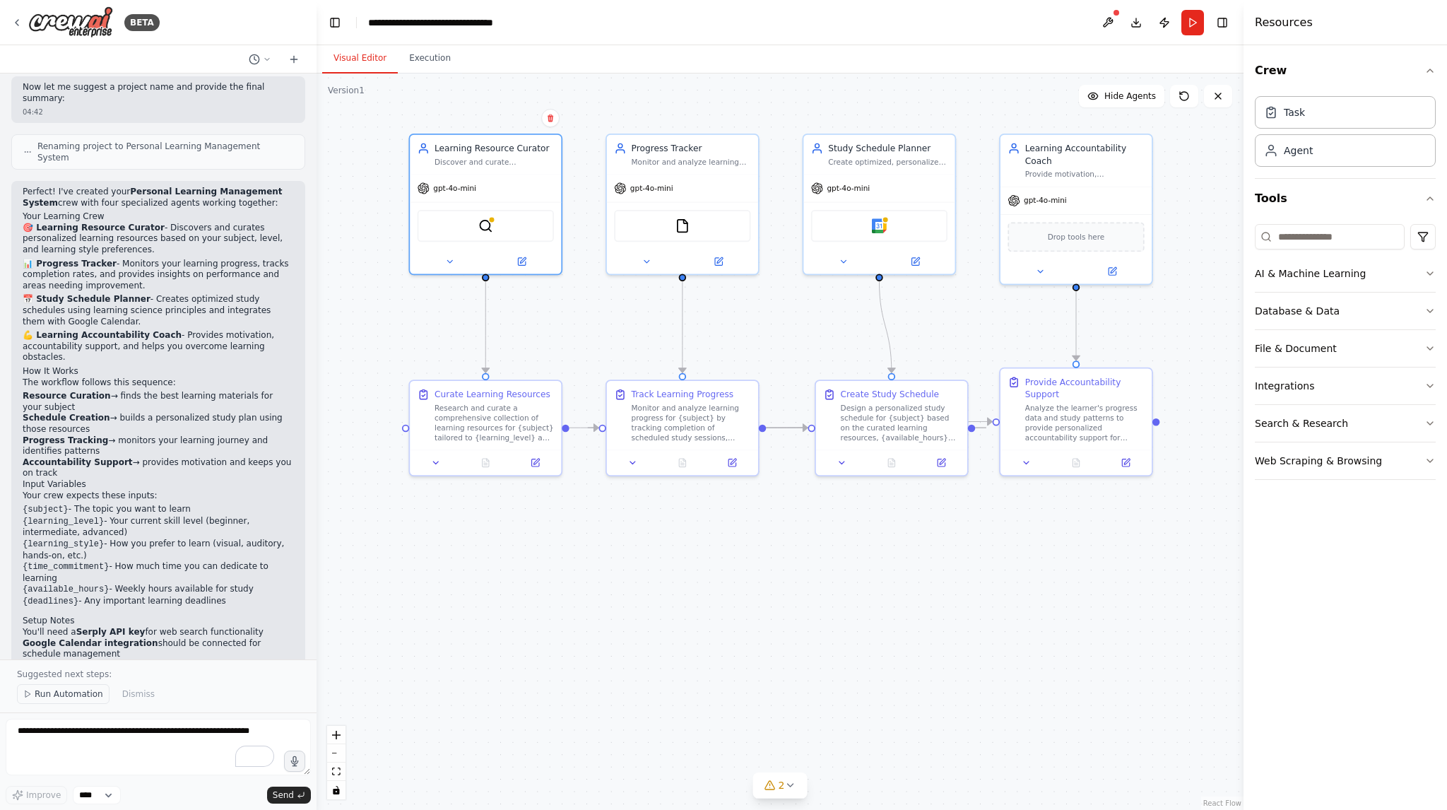
click at [72, 694] on span "Run Automation" at bounding box center [69, 693] width 69 height 11
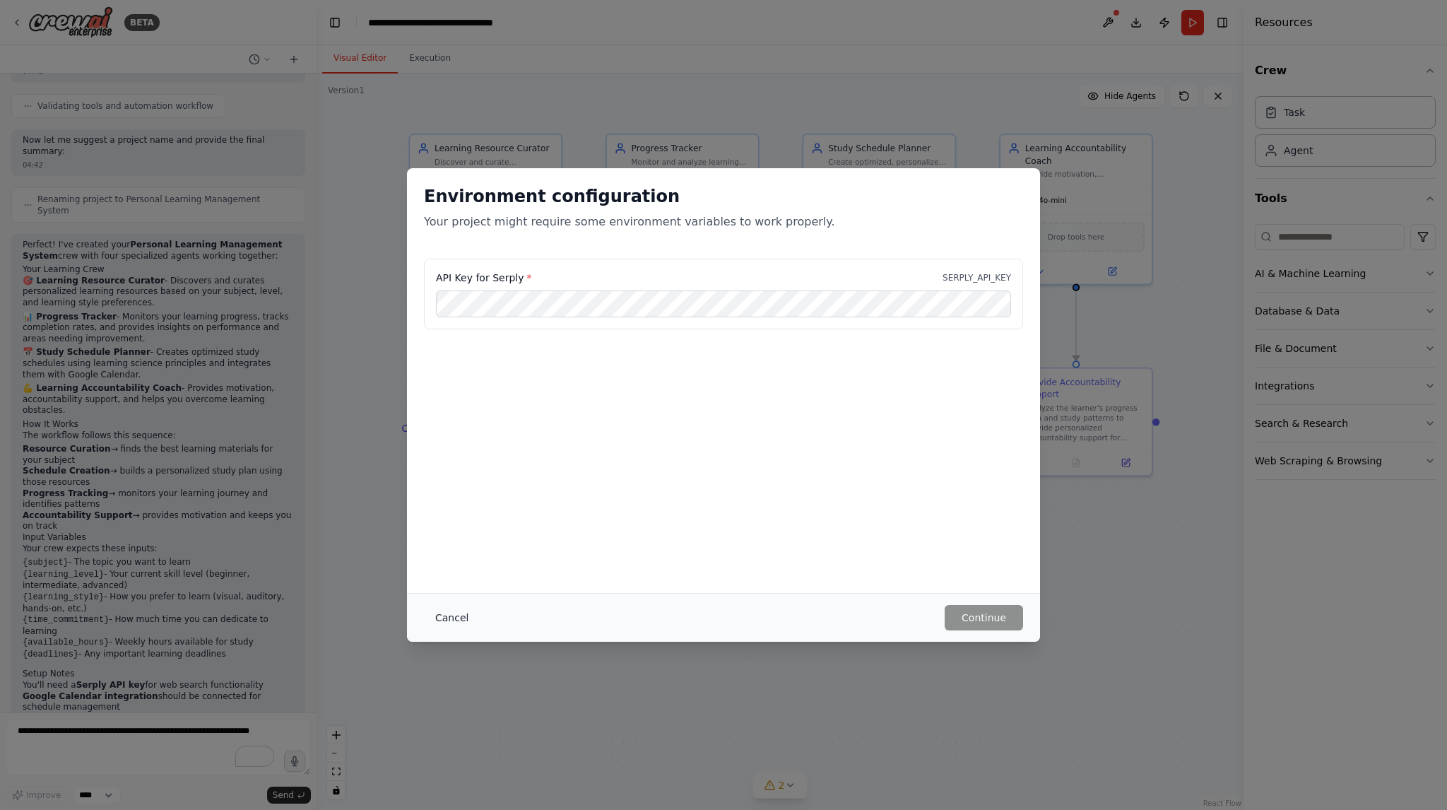
click at [446, 615] on button "Cancel" at bounding box center [452, 617] width 56 height 25
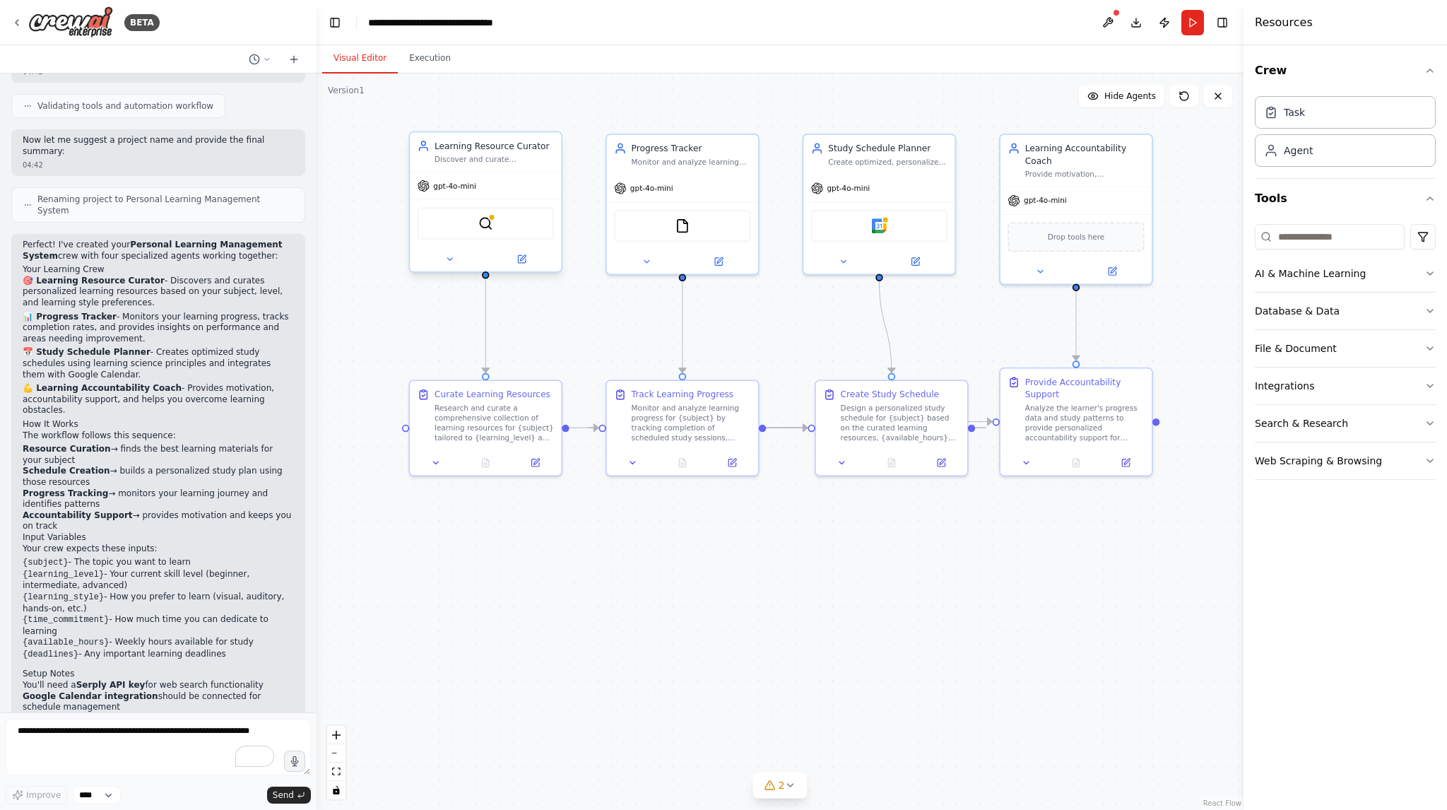
click at [454, 190] on div "gpt-4o-mini" at bounding box center [446, 185] width 59 height 12
click at [454, 184] on span "gpt-4o-mini" at bounding box center [454, 186] width 43 height 10
click at [737, 174] on div "gpt-4o-mini" at bounding box center [682, 185] width 151 height 27
click at [520, 259] on icon at bounding box center [523, 258] width 6 height 6
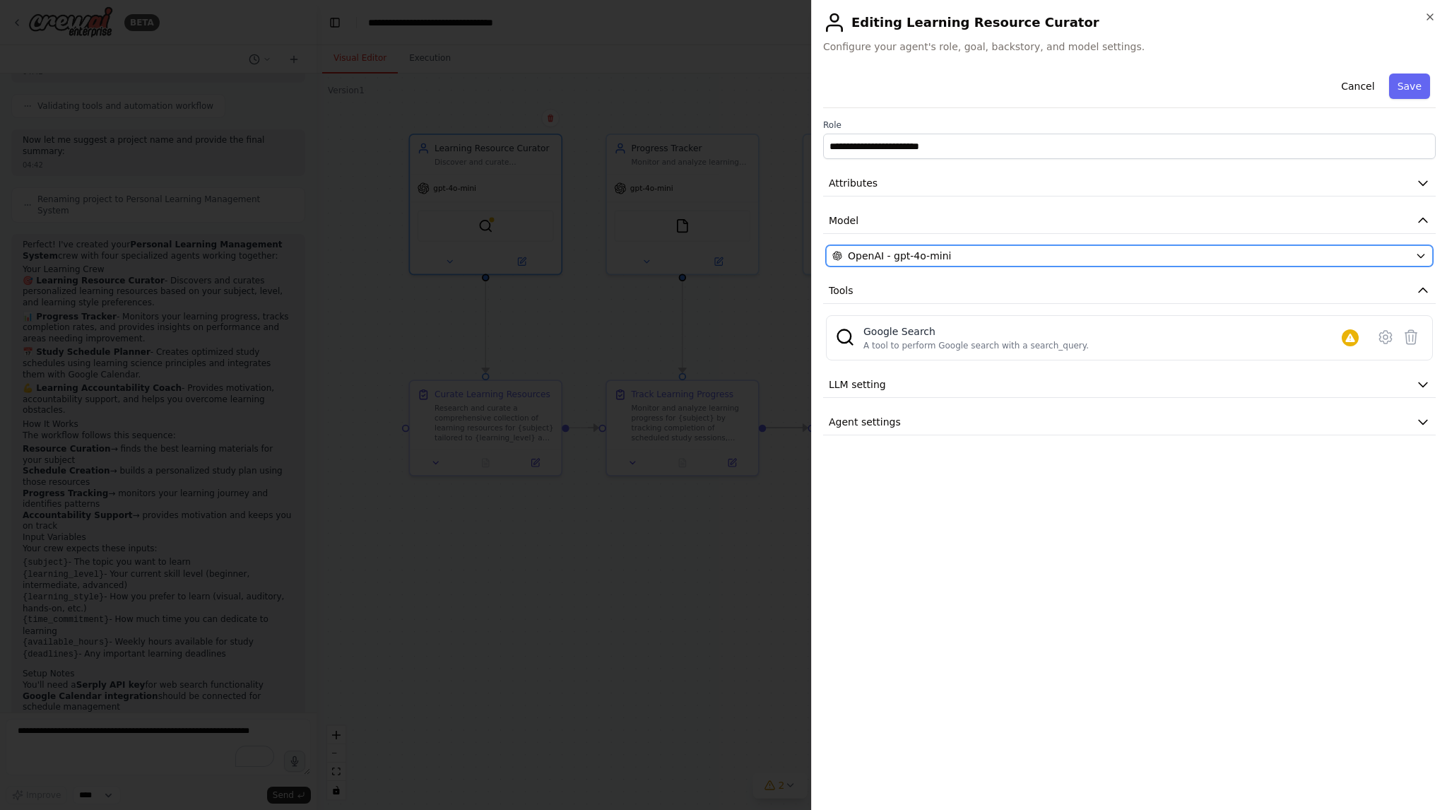
click at [961, 252] on div "OpenAI - gpt-4o-mini" at bounding box center [1120, 256] width 577 height 14
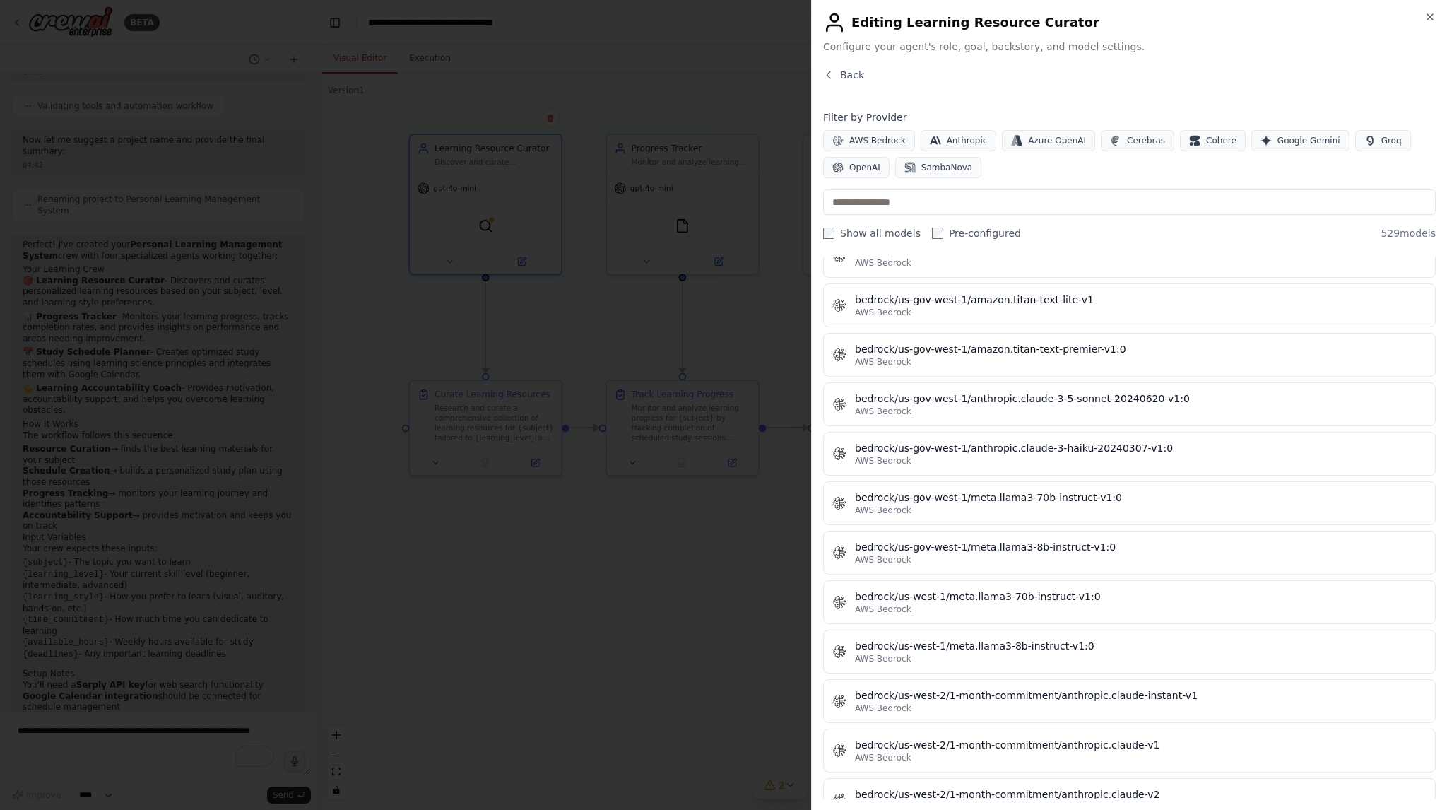
scroll to position [5369, 0]
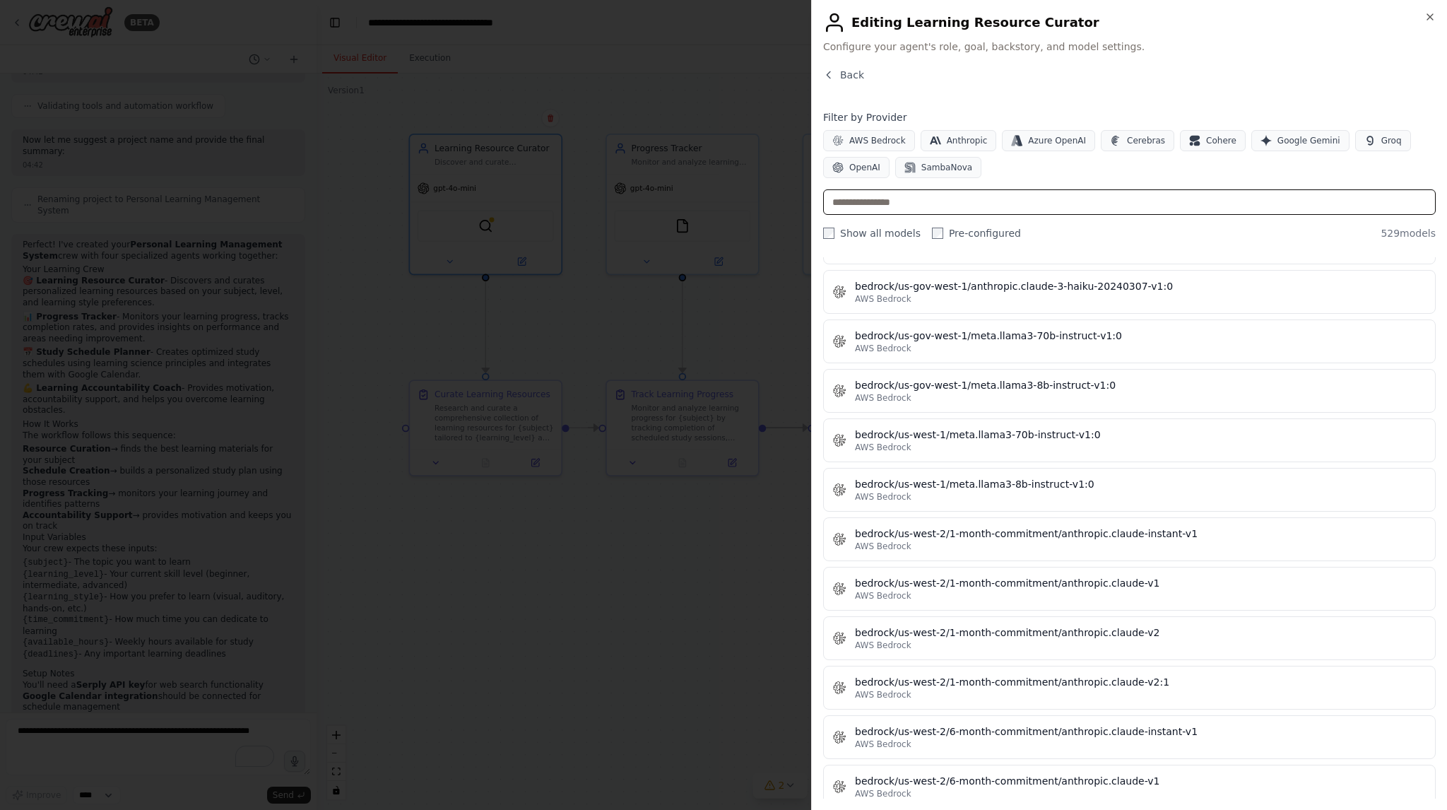
click at [921, 203] on input "text" at bounding box center [1129, 201] width 612 height 25
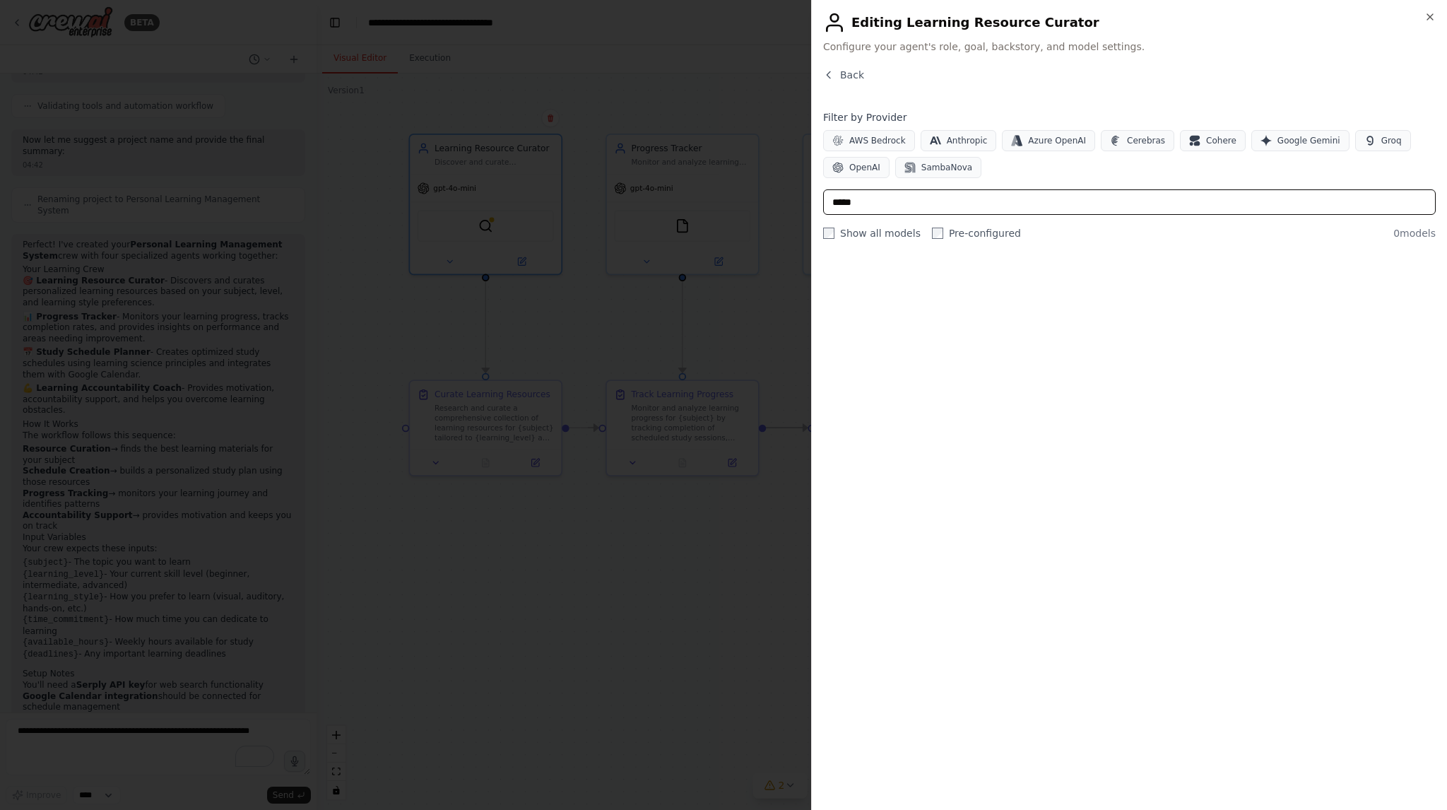
scroll to position [0, 0]
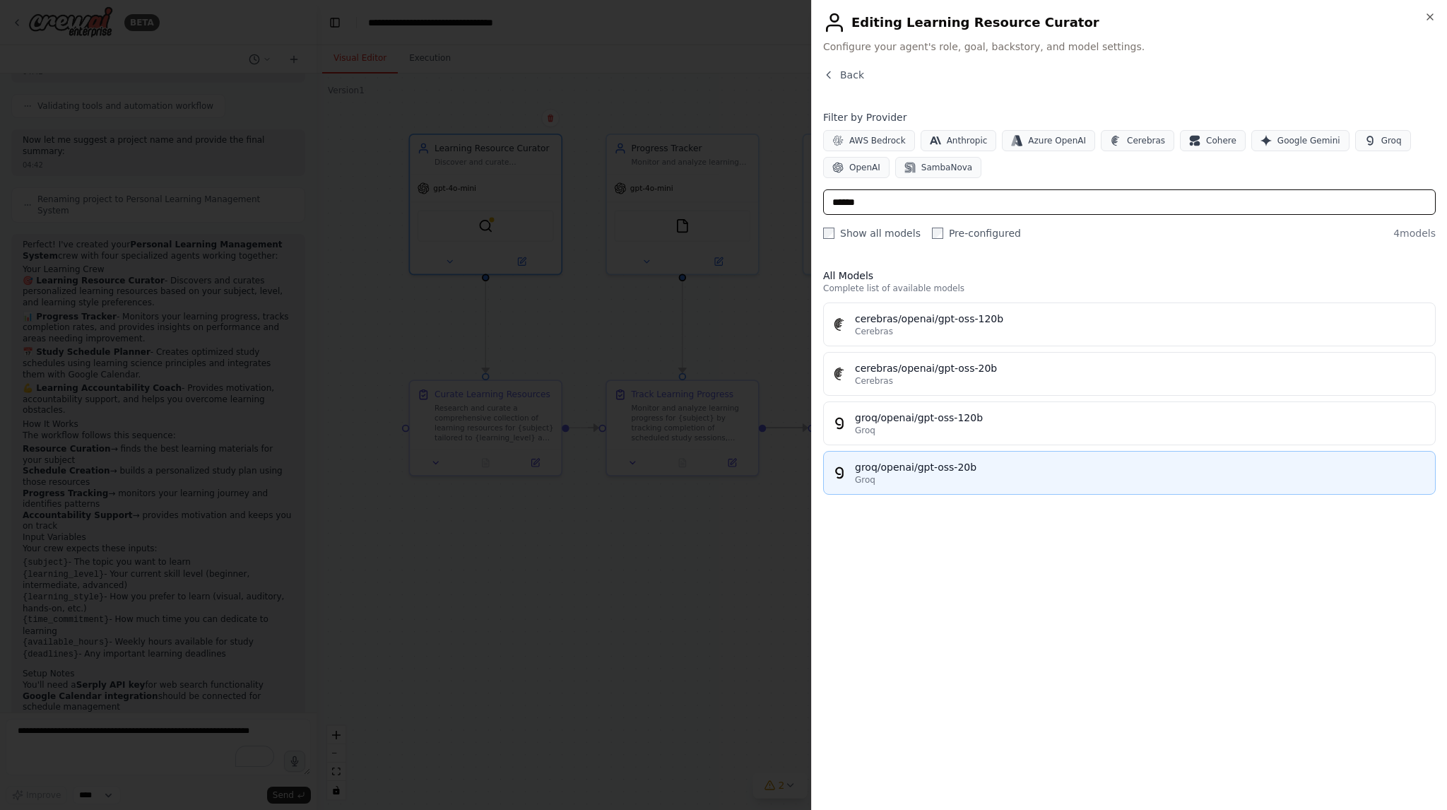
type input "******"
click at [906, 475] on div "Groq" at bounding box center [1140, 479] width 571 height 11
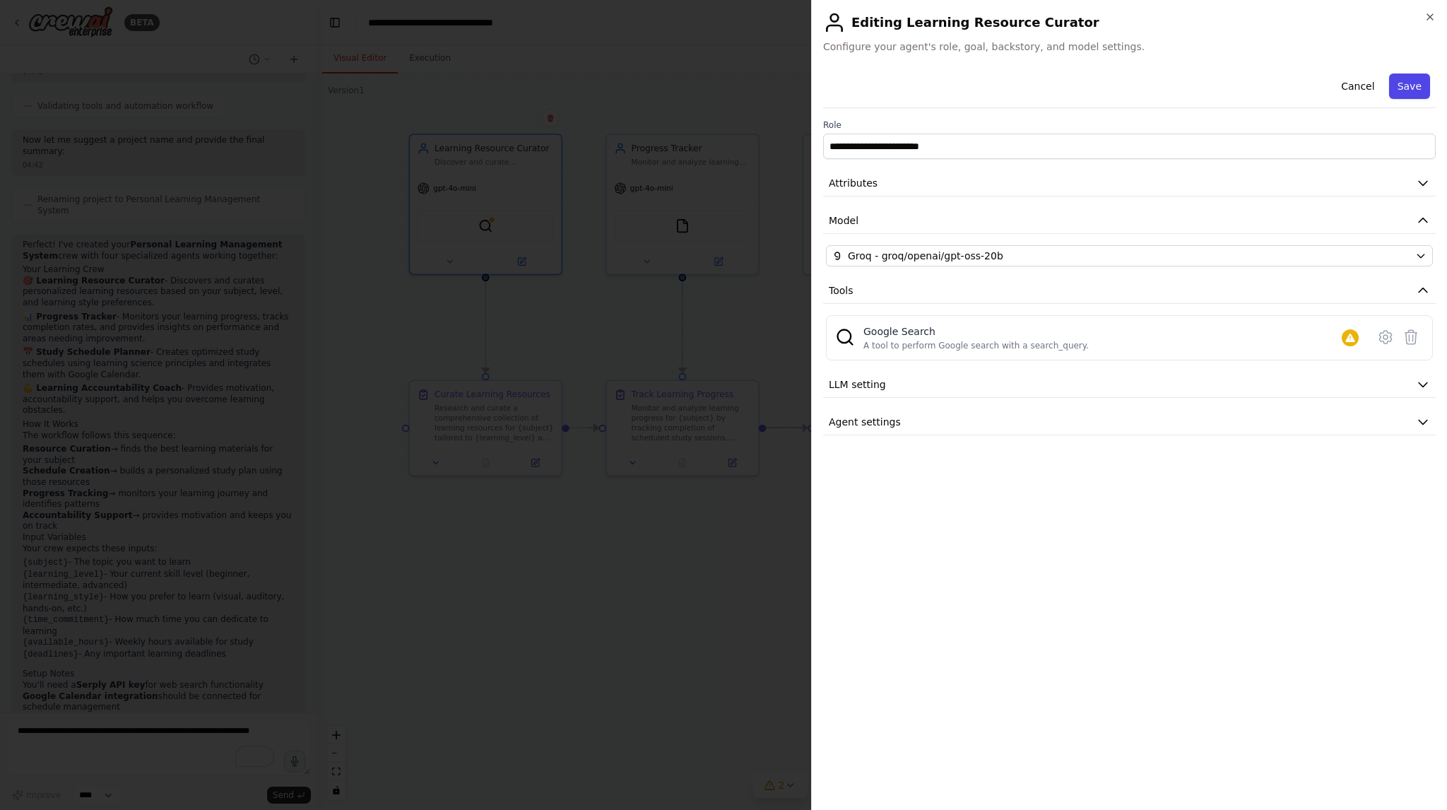
click at [1401, 90] on button "Save" at bounding box center [1409, 85] width 41 height 25
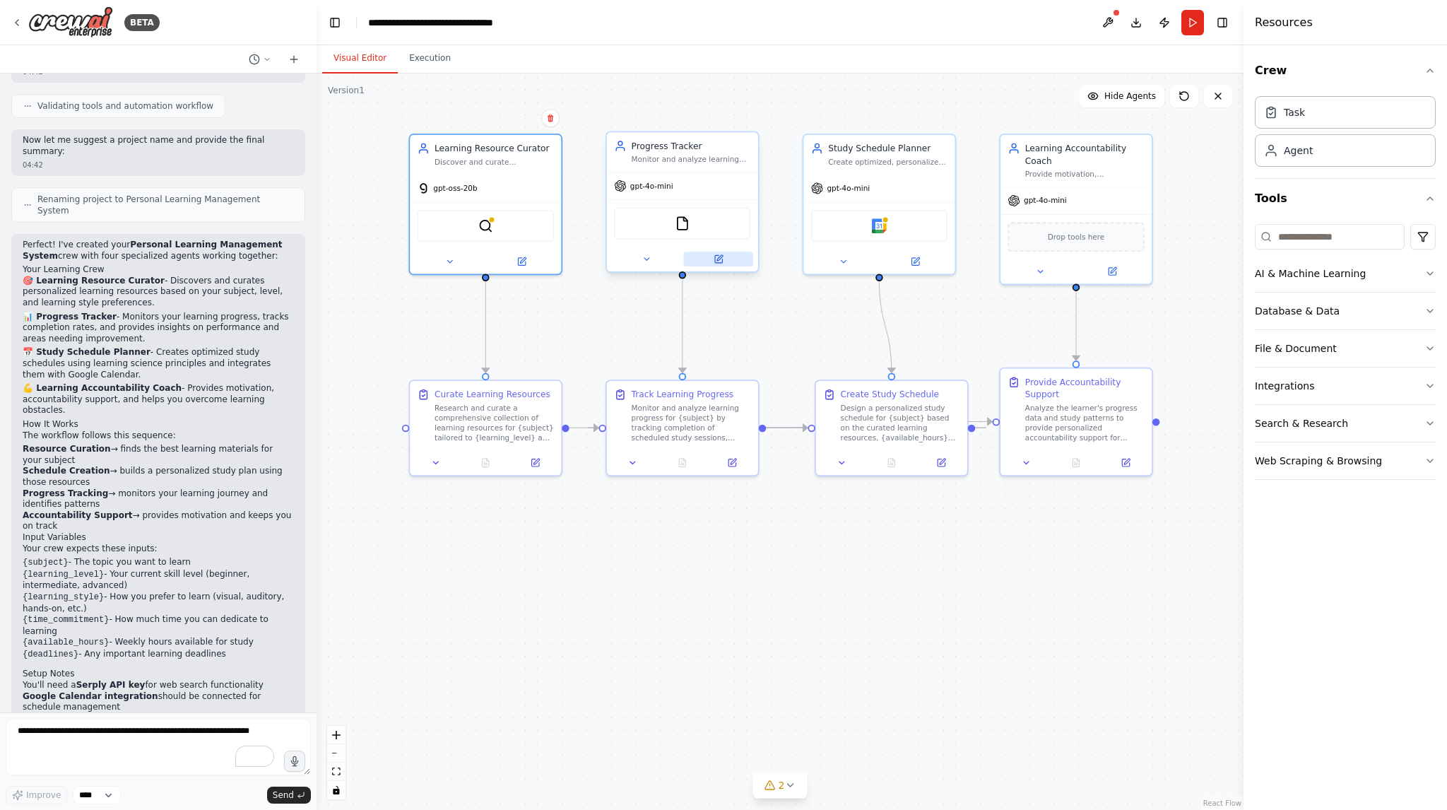
click at [721, 258] on icon at bounding box center [718, 258] width 7 height 7
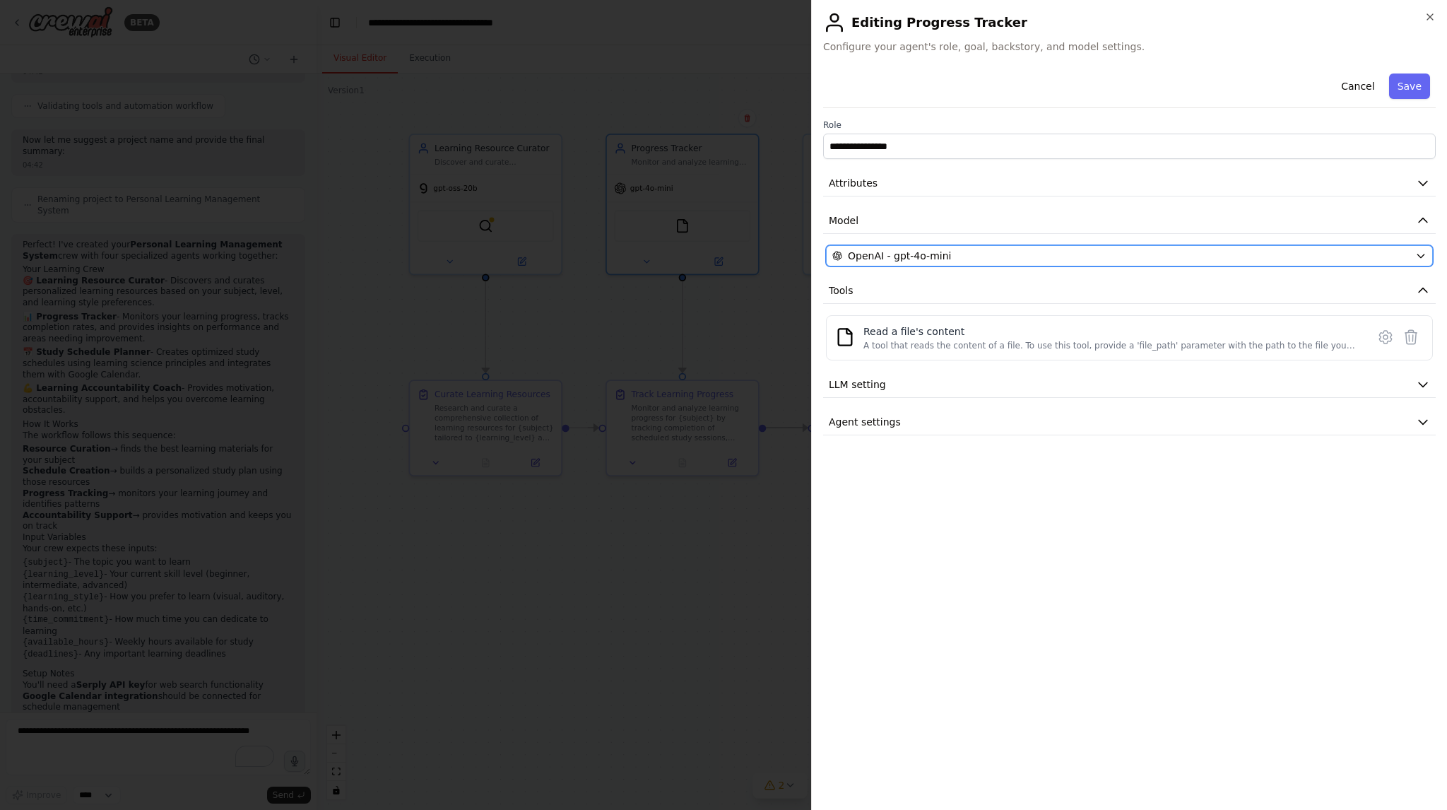
click at [1030, 256] on div "OpenAI - gpt-4o-mini" at bounding box center [1120, 256] width 577 height 14
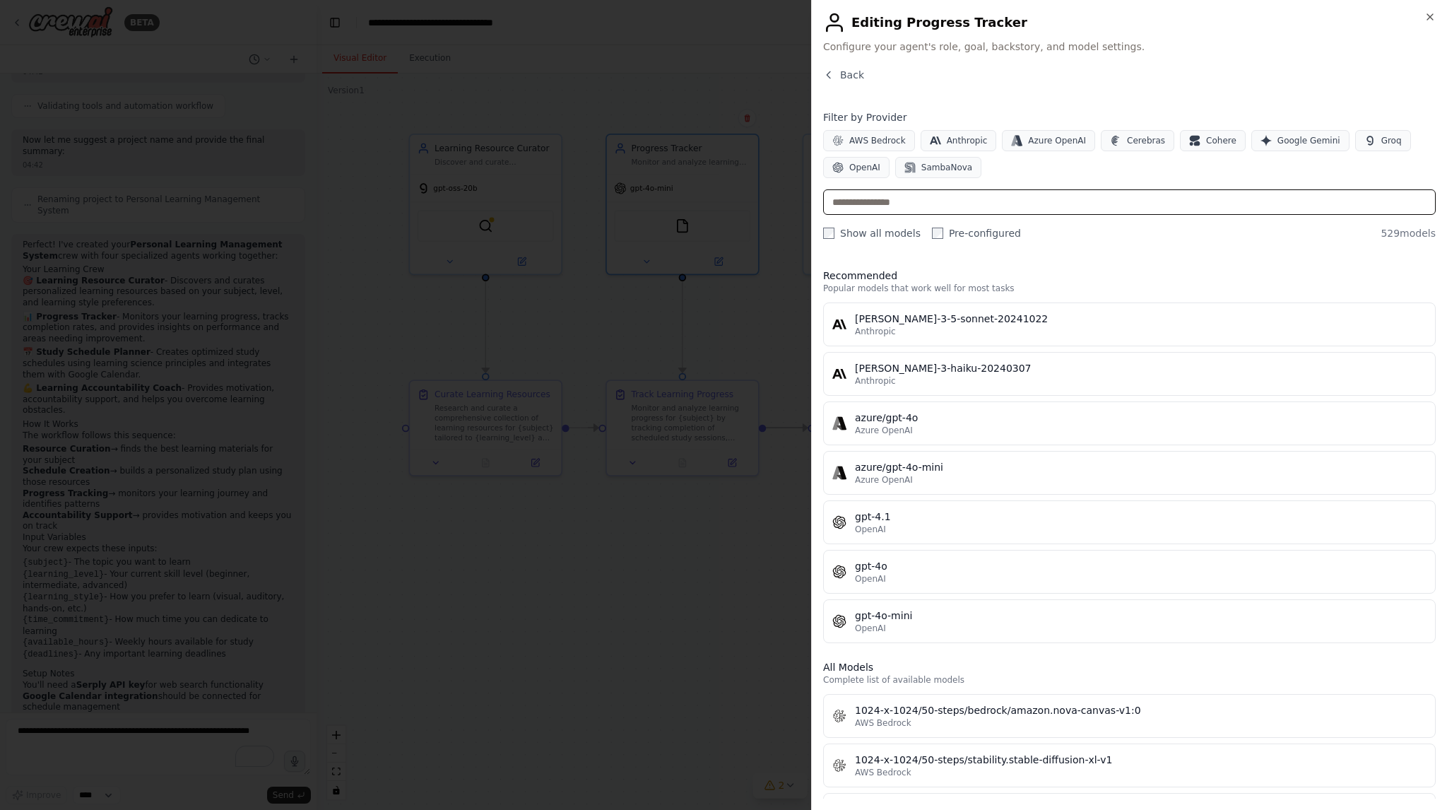
click at [997, 200] on input "text" at bounding box center [1129, 201] width 612 height 25
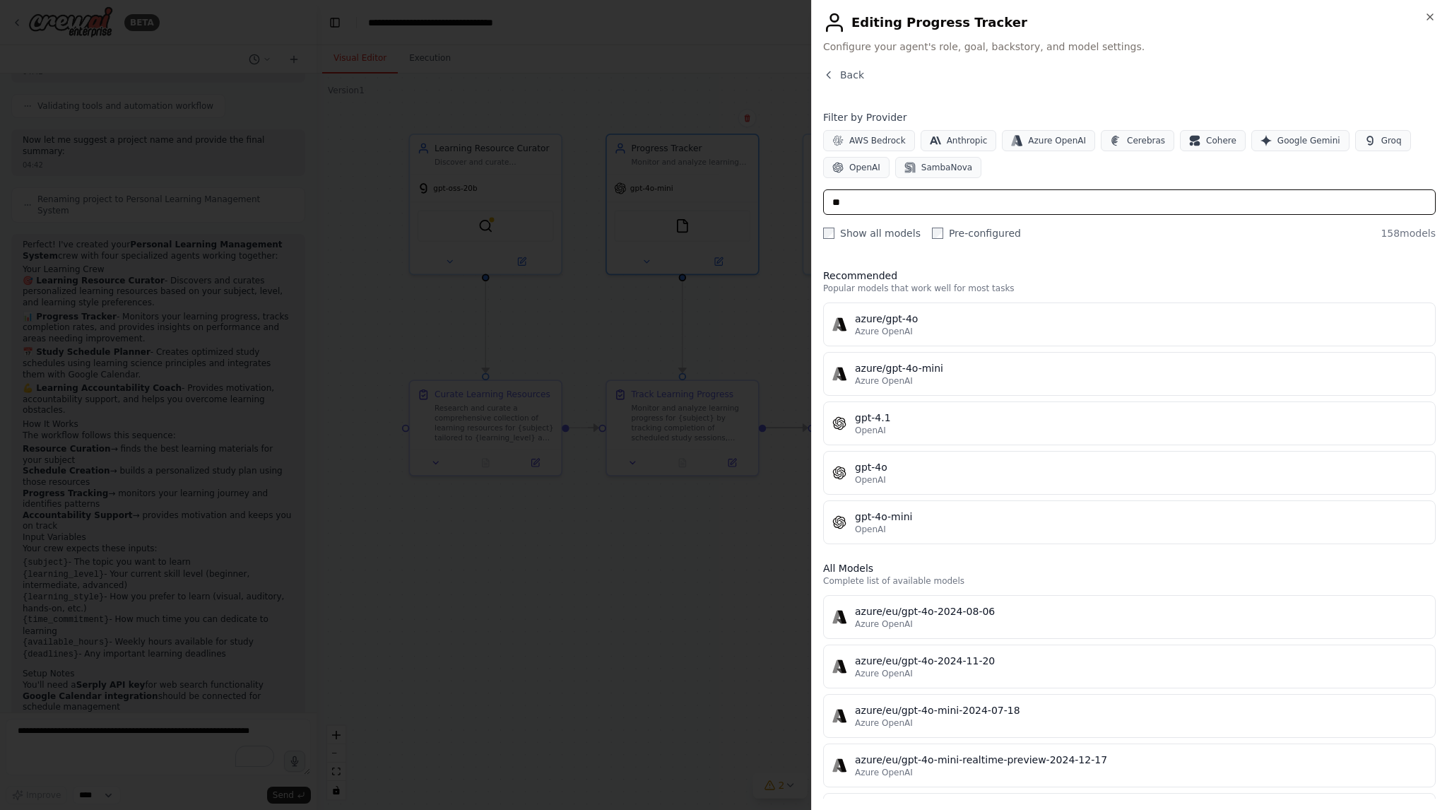
type input "*"
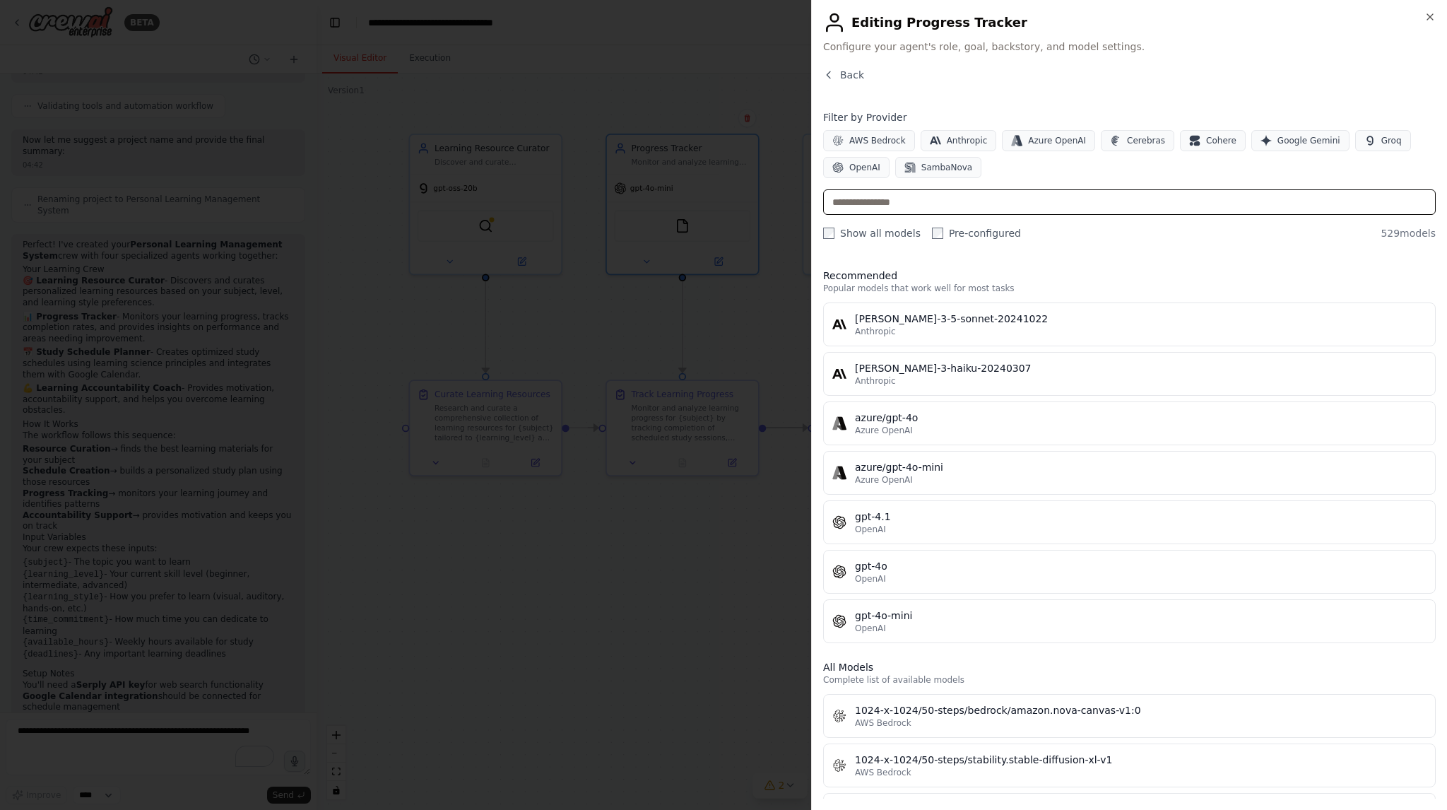
type input "*"
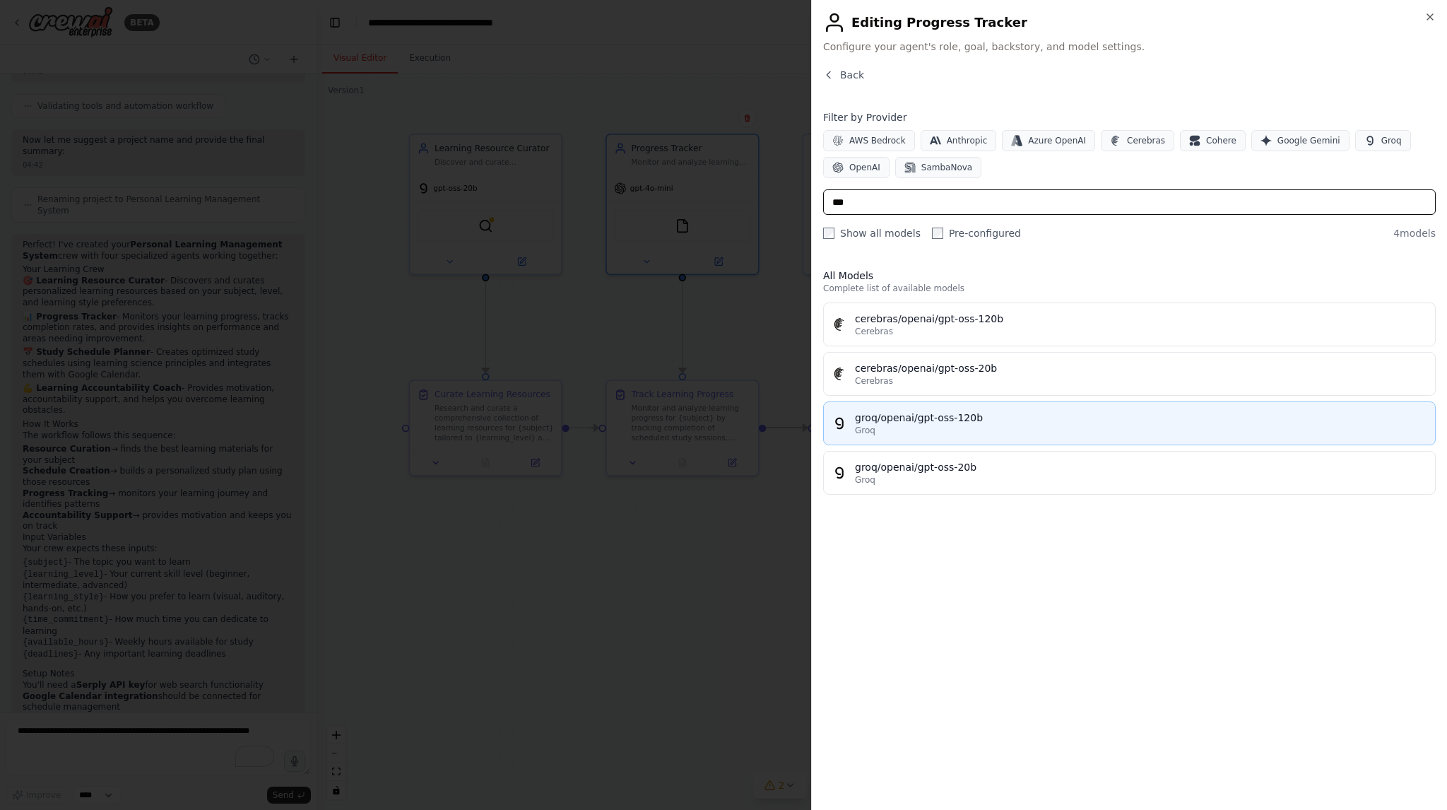
type input "***"
click at [960, 425] on div "Groq" at bounding box center [1140, 430] width 571 height 11
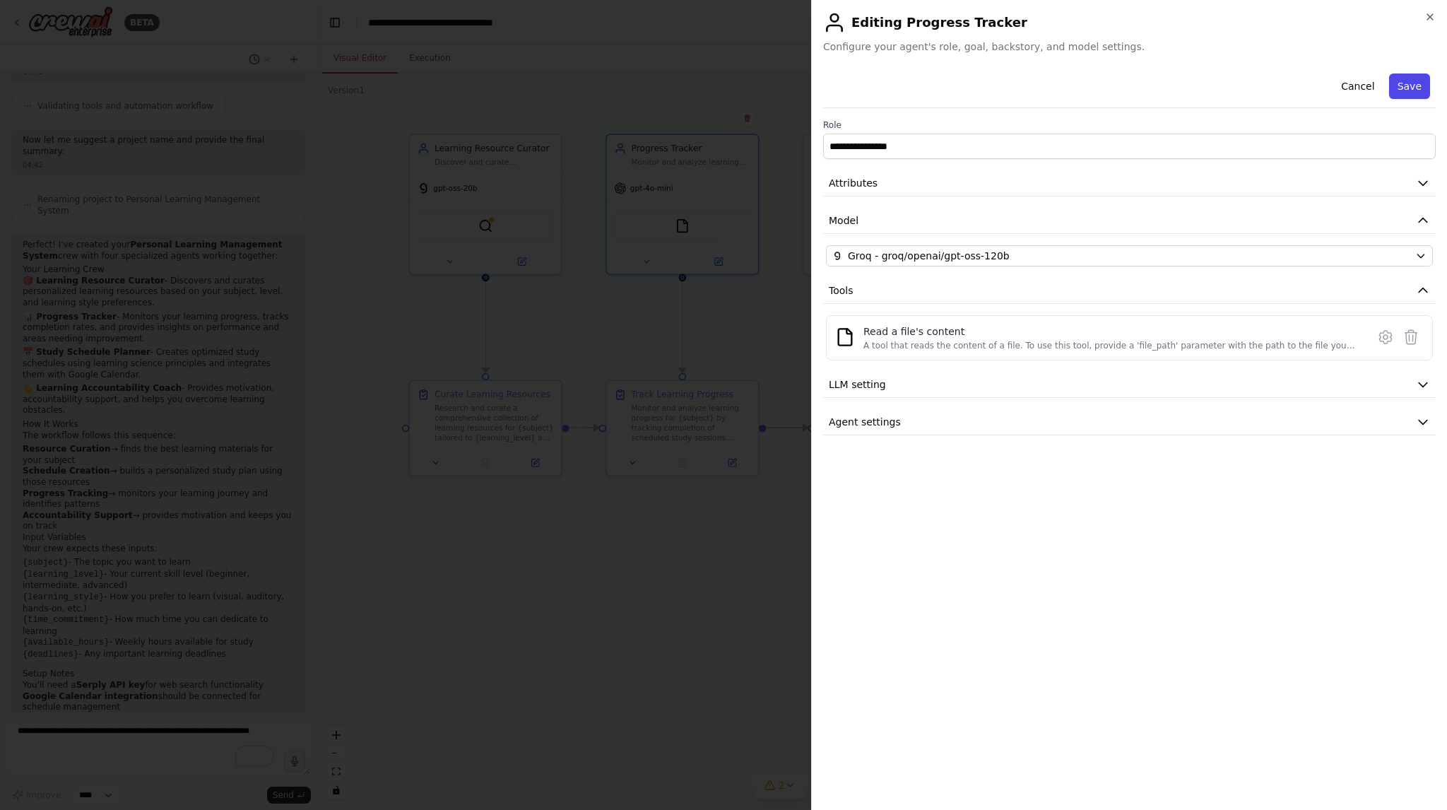
click at [1409, 95] on button "Save" at bounding box center [1409, 85] width 41 height 25
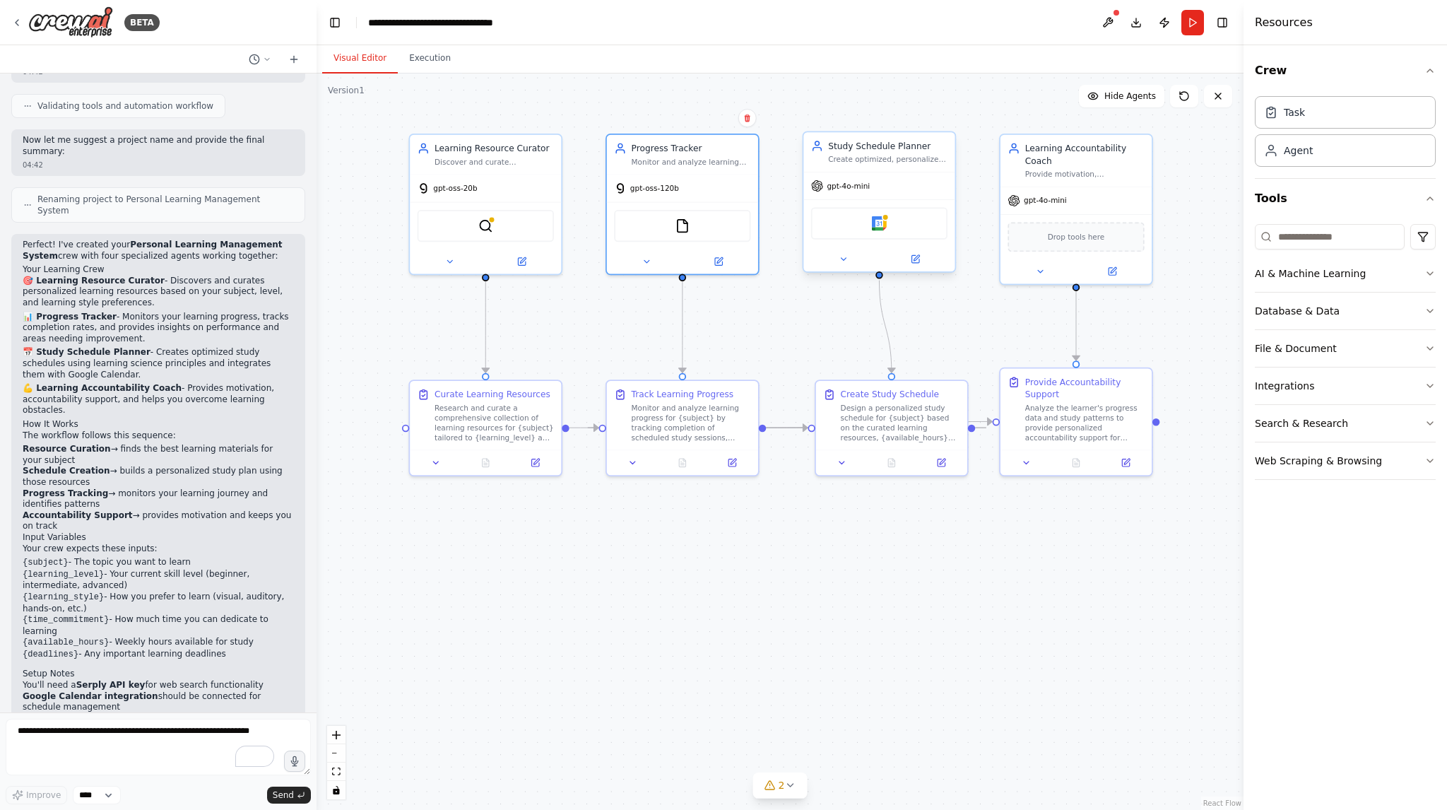
click at [896, 191] on div "gpt-4o-mini" at bounding box center [878, 185] width 151 height 27
click at [843, 191] on div "gpt-4o-mini" at bounding box center [878, 185] width 151 height 27
drag, startPoint x: 829, startPoint y: 191, endPoint x: 842, endPoint y: 186, distance: 13.4
click at [830, 191] on div "gpt-4o-mini" at bounding box center [840, 185] width 59 height 12
click at [894, 187] on div "gpt-4o-mini" at bounding box center [878, 185] width 151 height 27
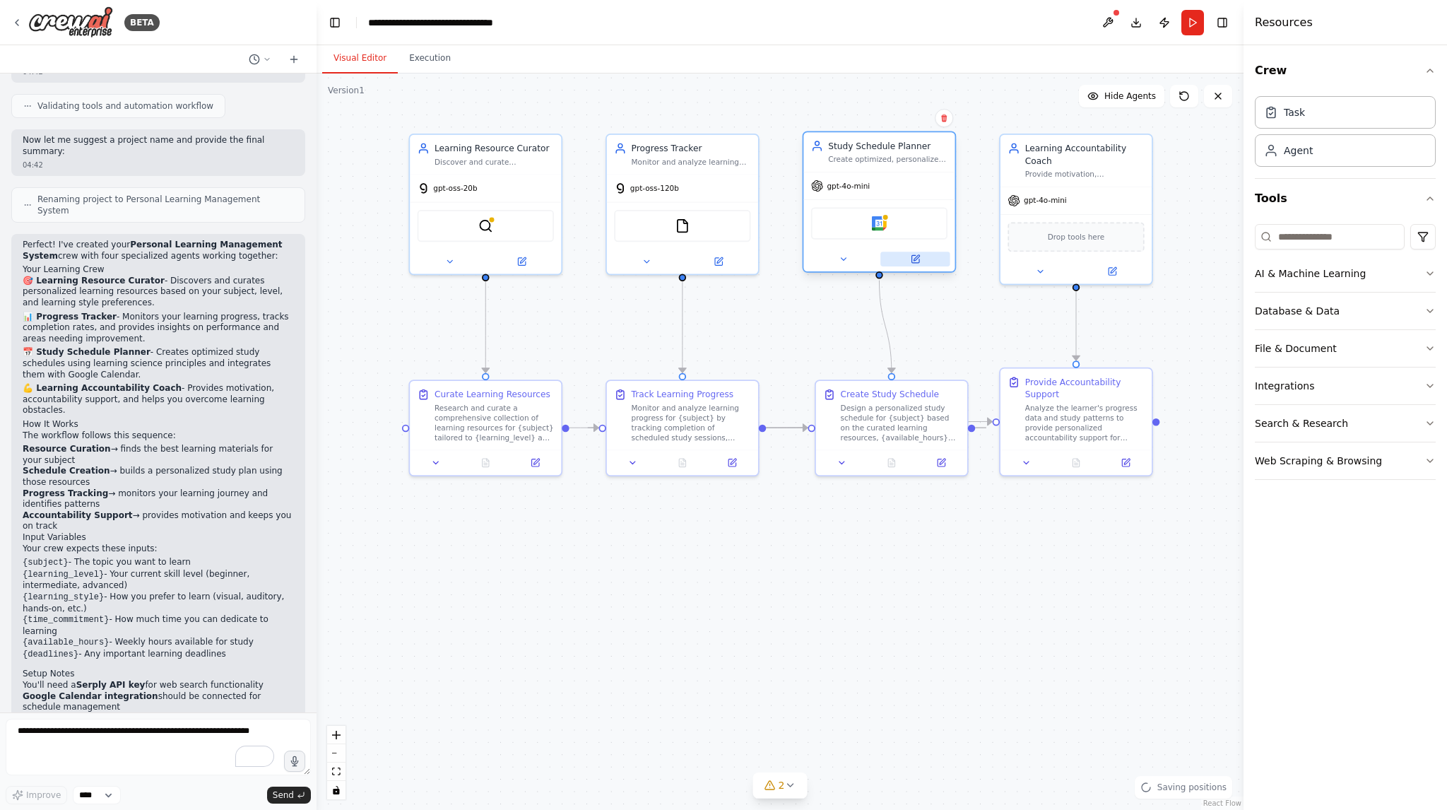
click at [924, 262] on button at bounding box center [914, 258] width 69 height 15
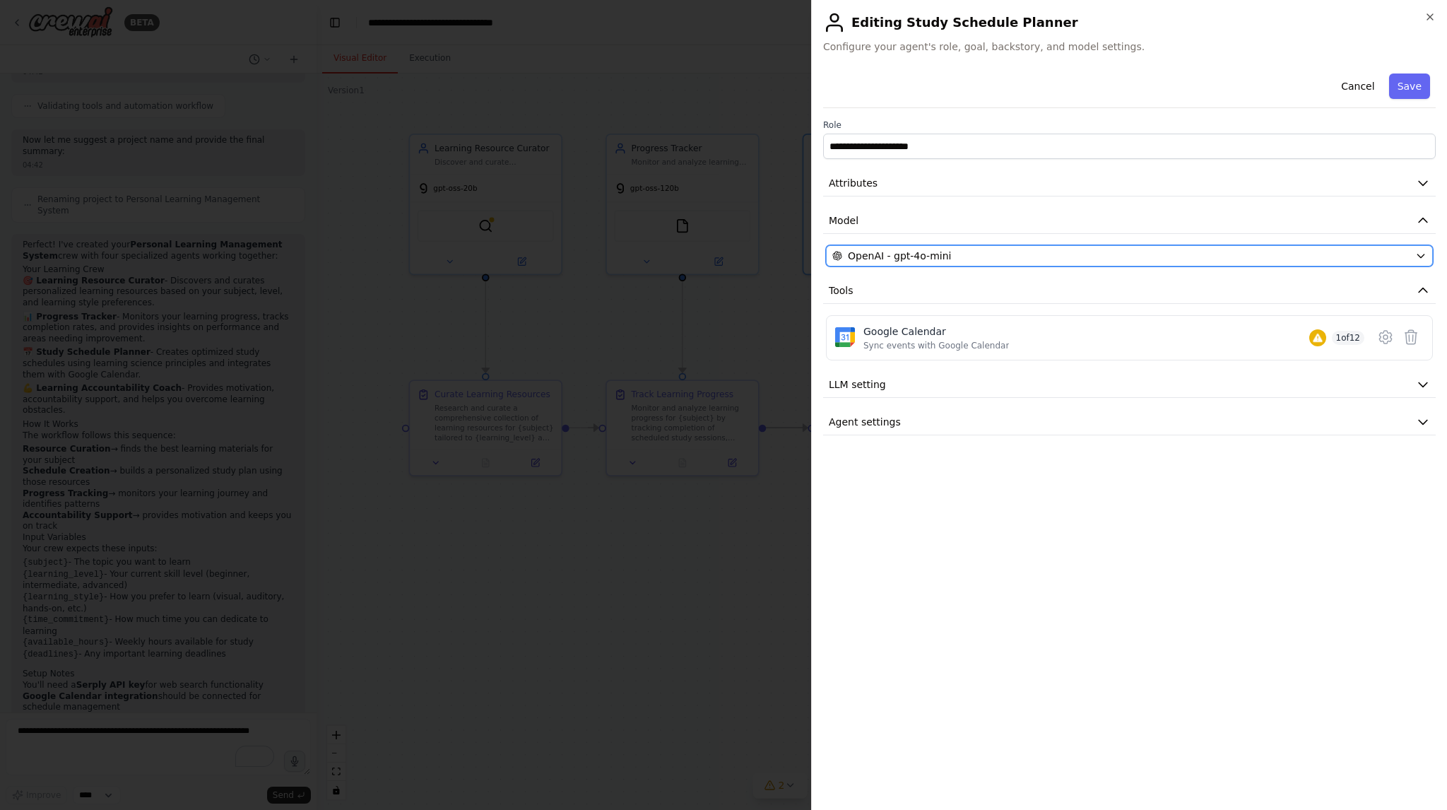
click at [1278, 255] on div "OpenAI - gpt-4o-mini" at bounding box center [1120, 256] width 577 height 14
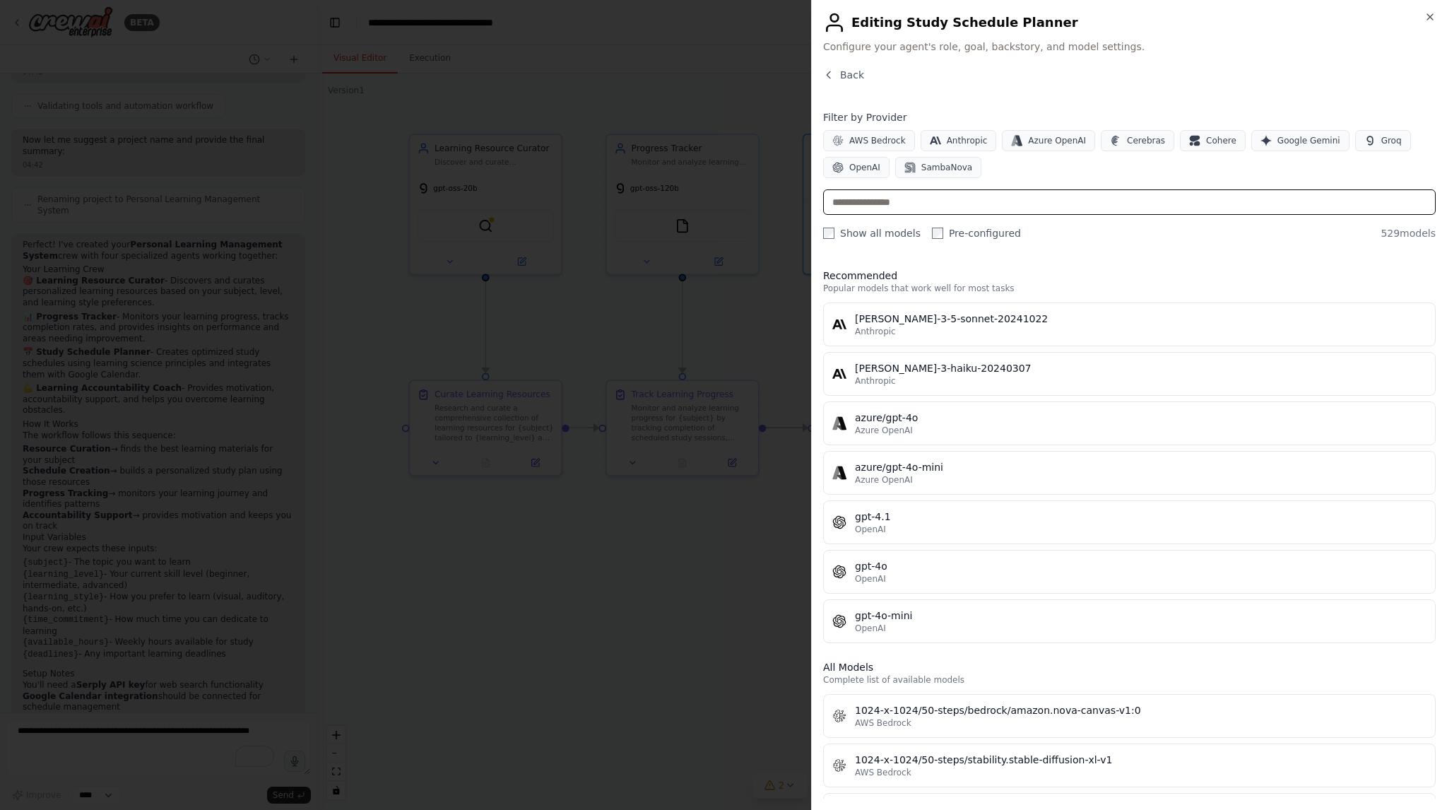
click at [1022, 201] on input "text" at bounding box center [1129, 201] width 612 height 25
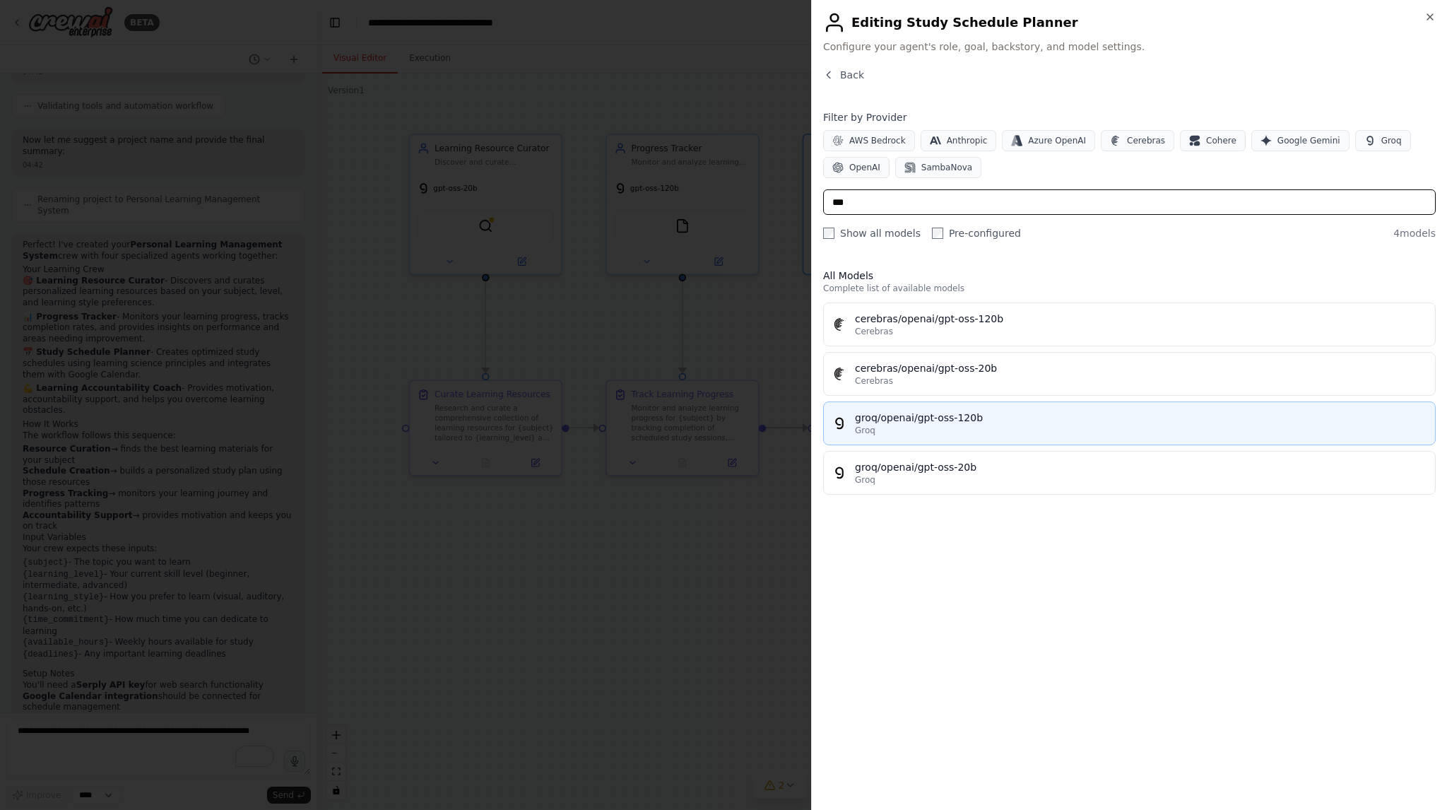
type input "***"
click at [1052, 432] on div "Groq" at bounding box center [1140, 430] width 571 height 11
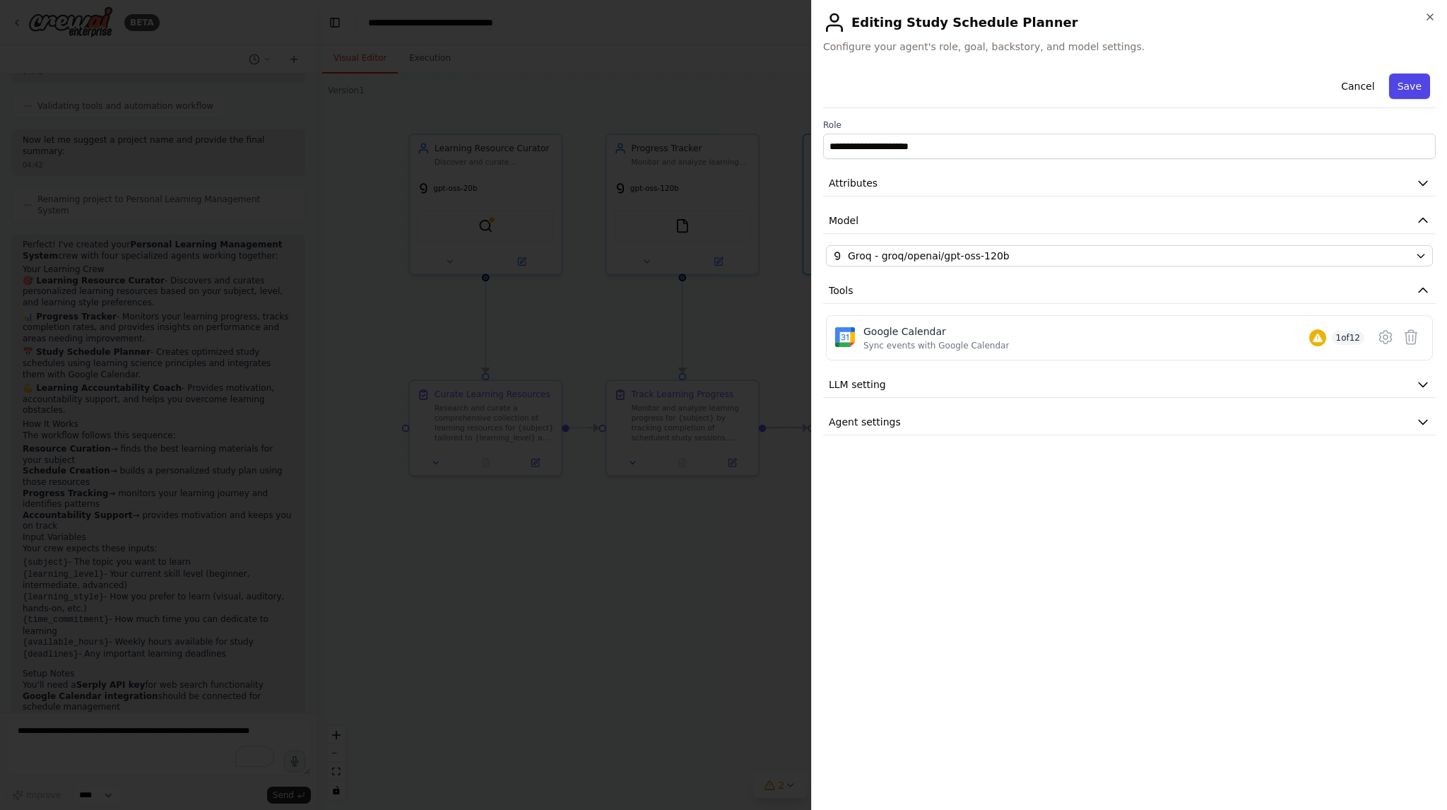
click at [1418, 85] on button "Save" at bounding box center [1409, 85] width 41 height 25
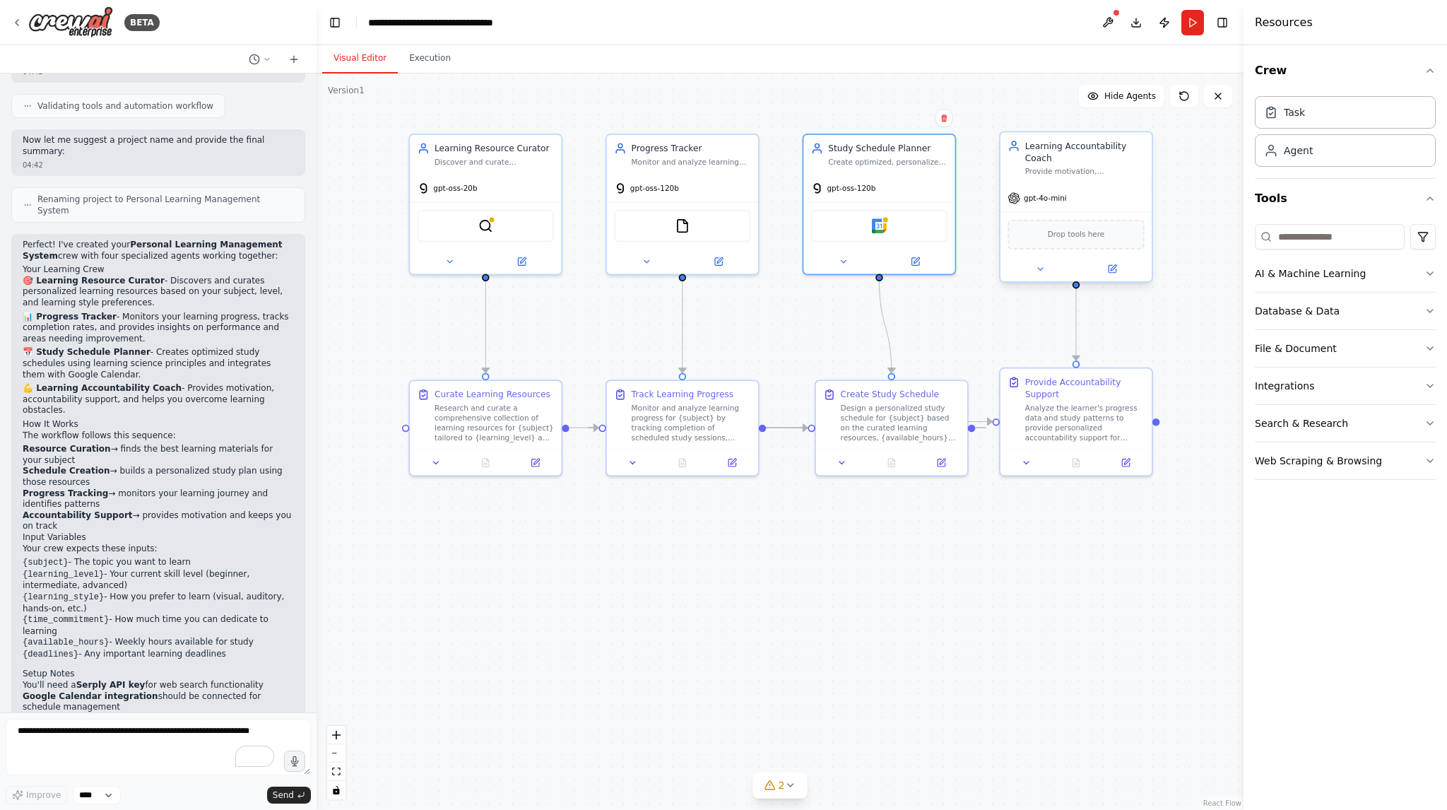
click at [1072, 189] on div "gpt-4o-mini" at bounding box center [1075, 197] width 151 height 27
click at [1045, 193] on span "gpt-4o-mini" at bounding box center [1045, 198] width 43 height 10
click at [1110, 261] on button at bounding box center [1111, 268] width 69 height 15
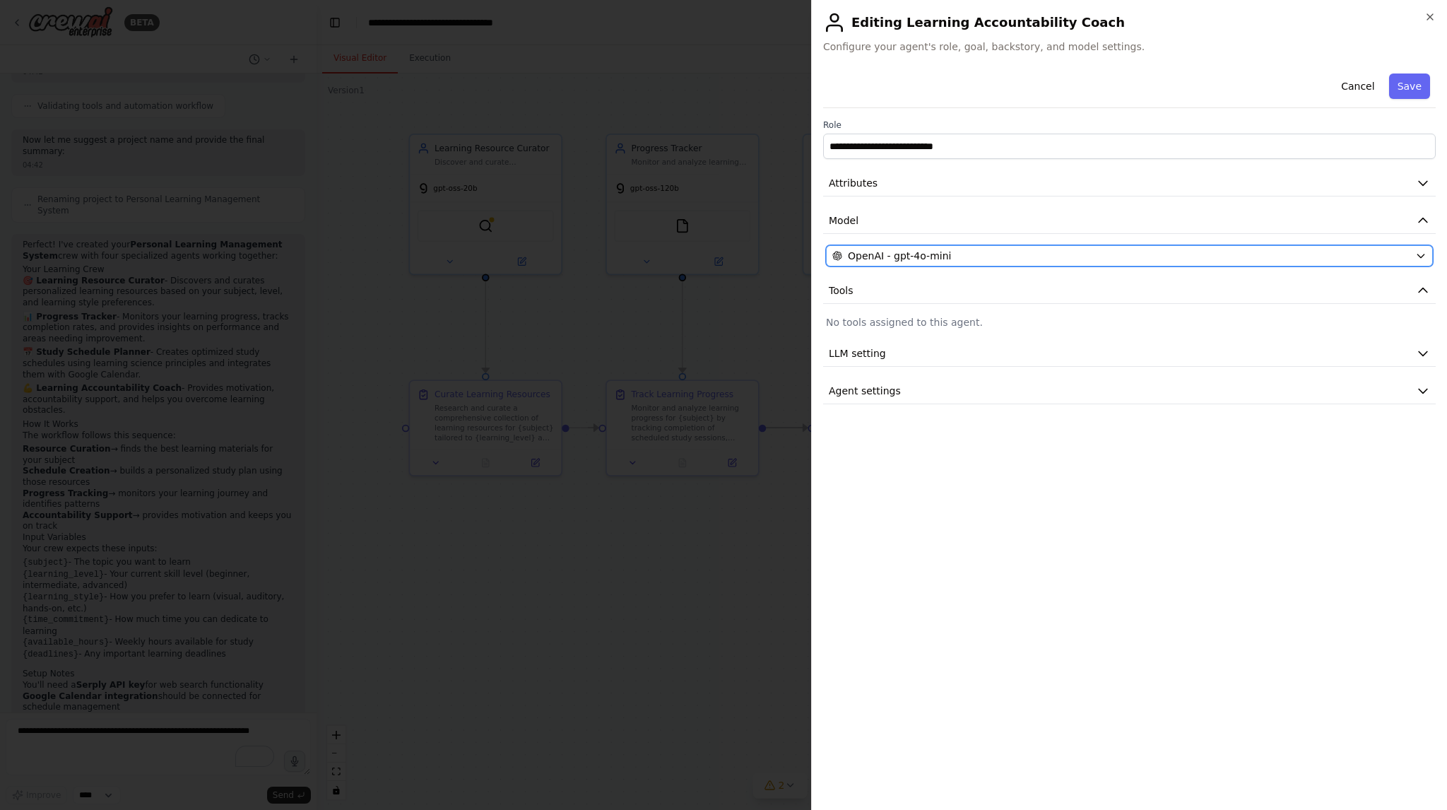
click at [1184, 250] on div "OpenAI - gpt-4o-mini" at bounding box center [1120, 256] width 577 height 14
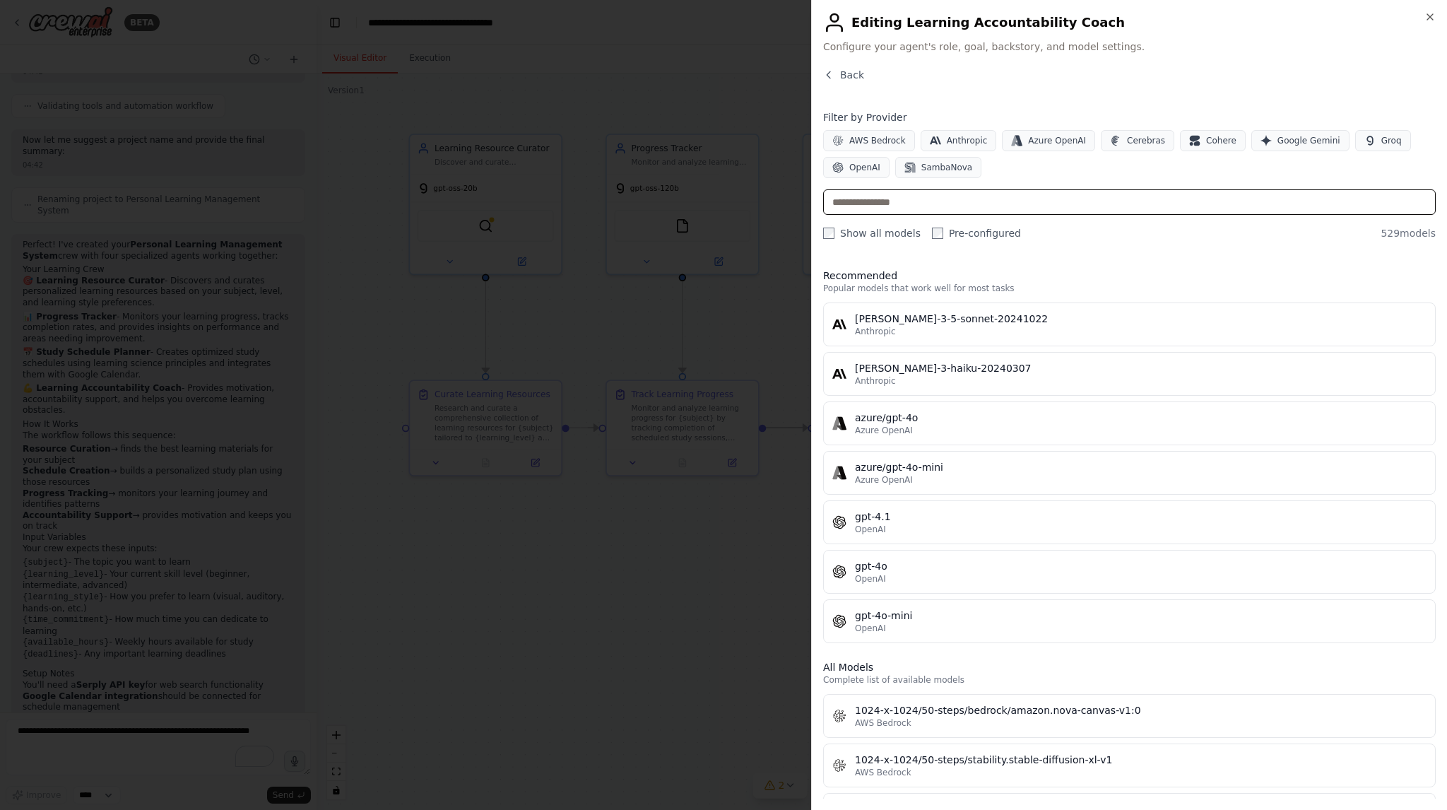
click at [1062, 203] on input "text" at bounding box center [1129, 201] width 612 height 25
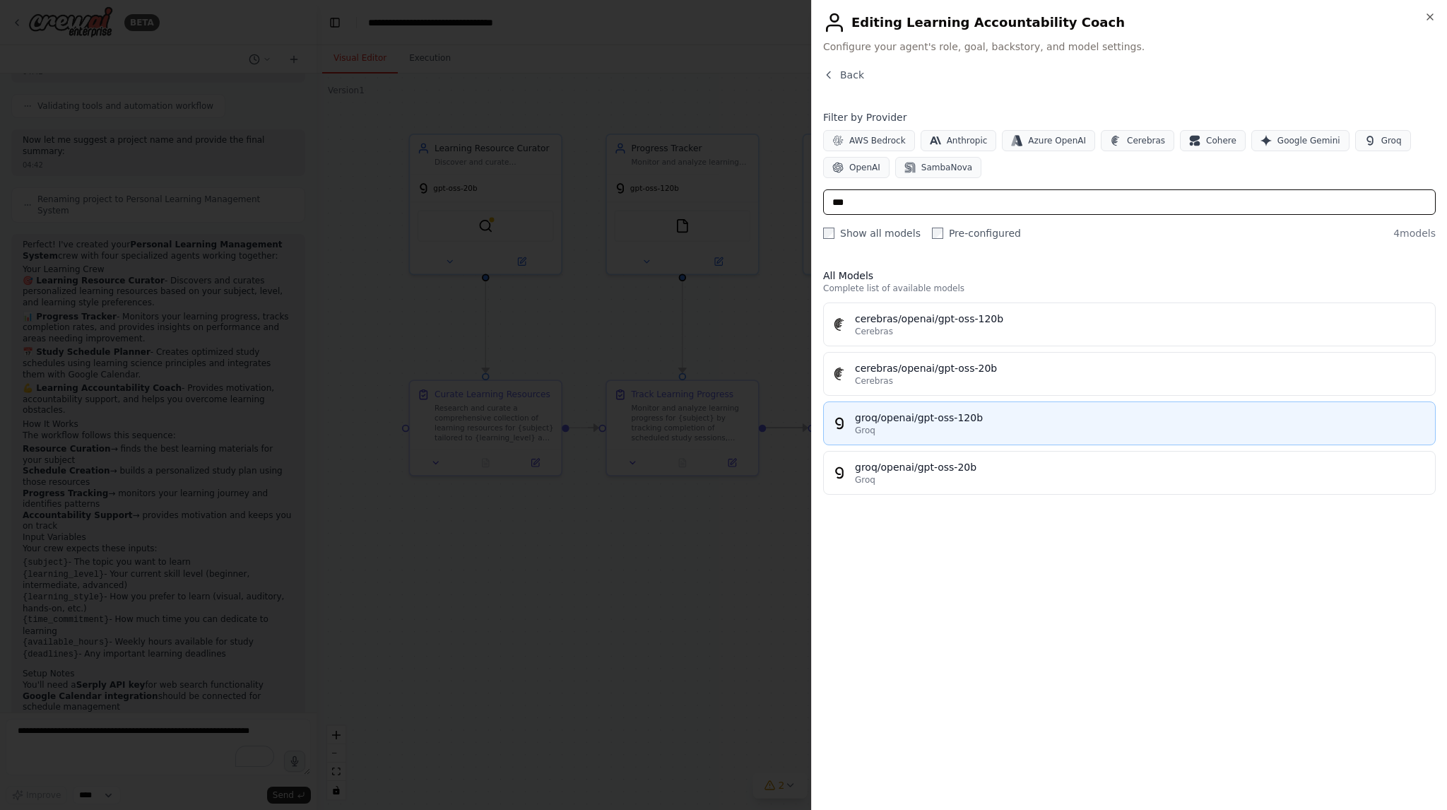
type input "***"
click at [1064, 431] on div "Groq" at bounding box center [1140, 430] width 571 height 11
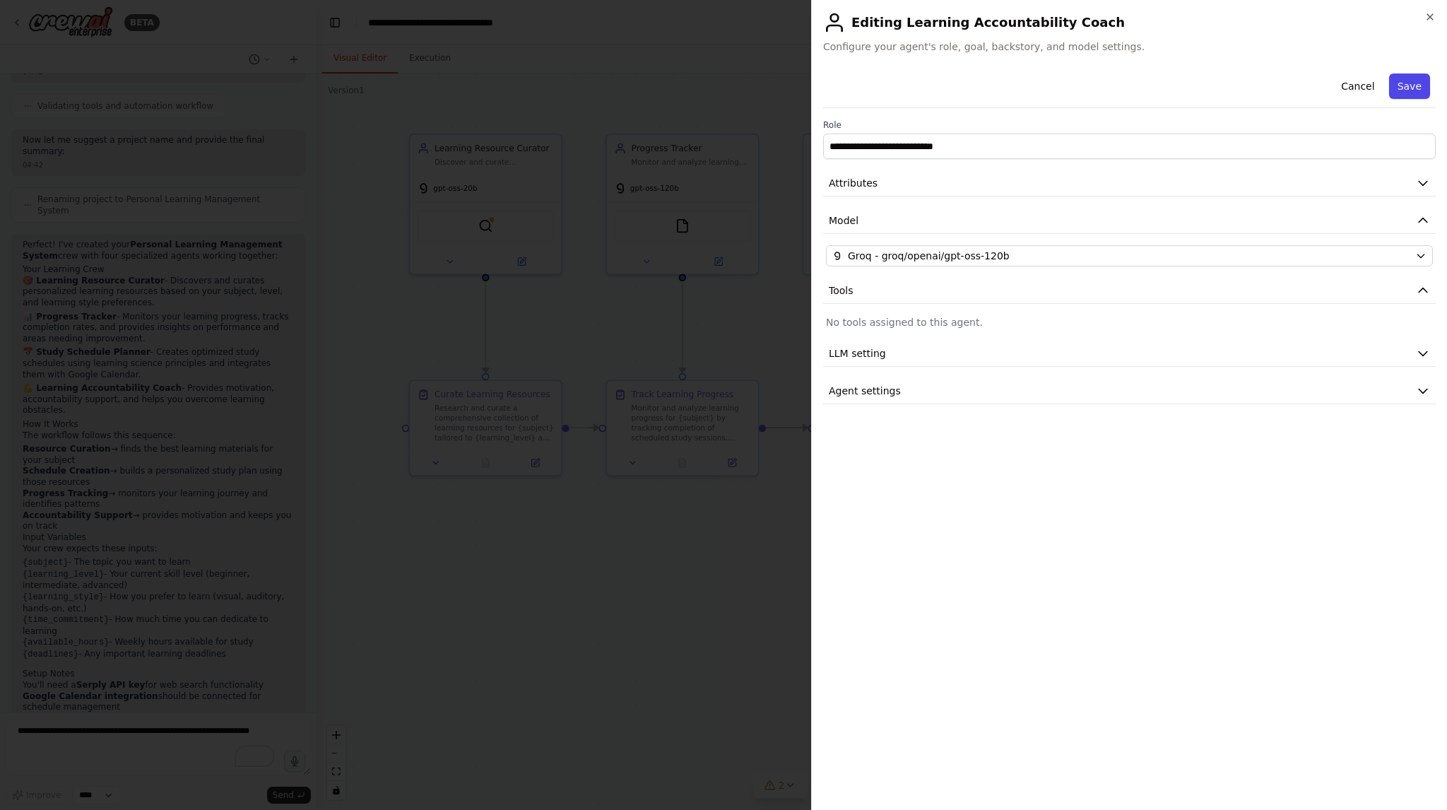
click at [1422, 87] on button "Save" at bounding box center [1409, 85] width 41 height 25
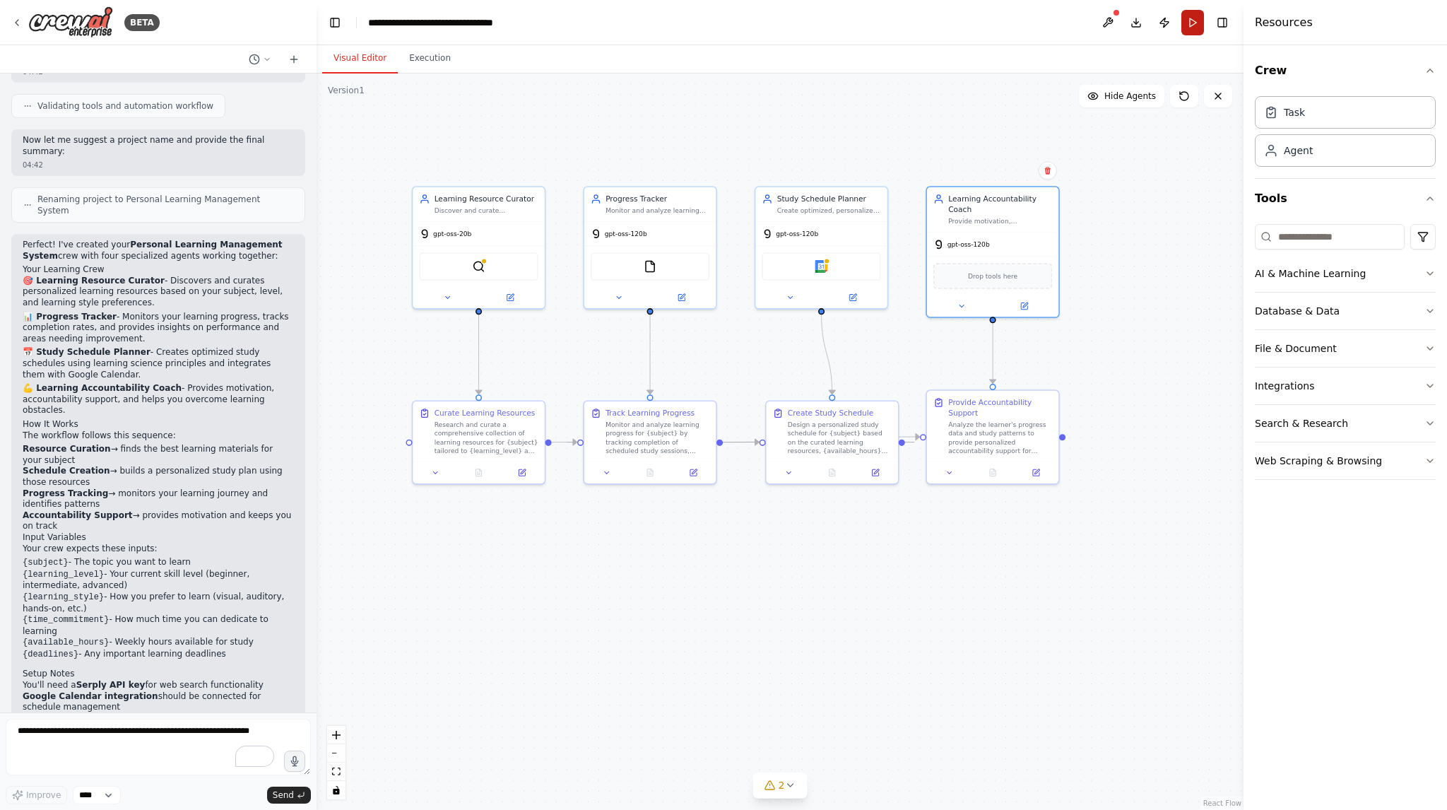
click at [1190, 25] on button "Run" at bounding box center [1192, 22] width 23 height 25
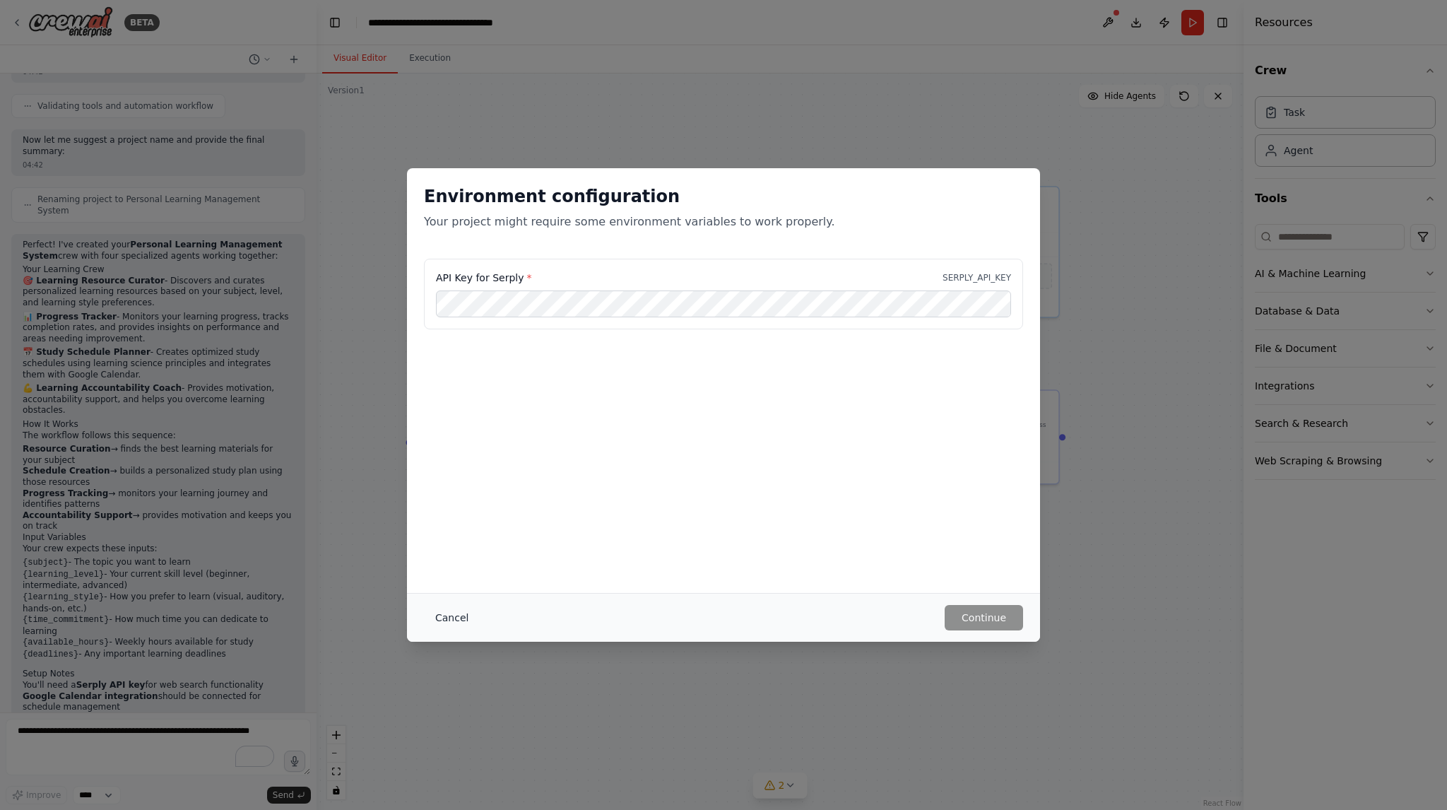
click at [434, 615] on button "Cancel" at bounding box center [452, 617] width 56 height 25
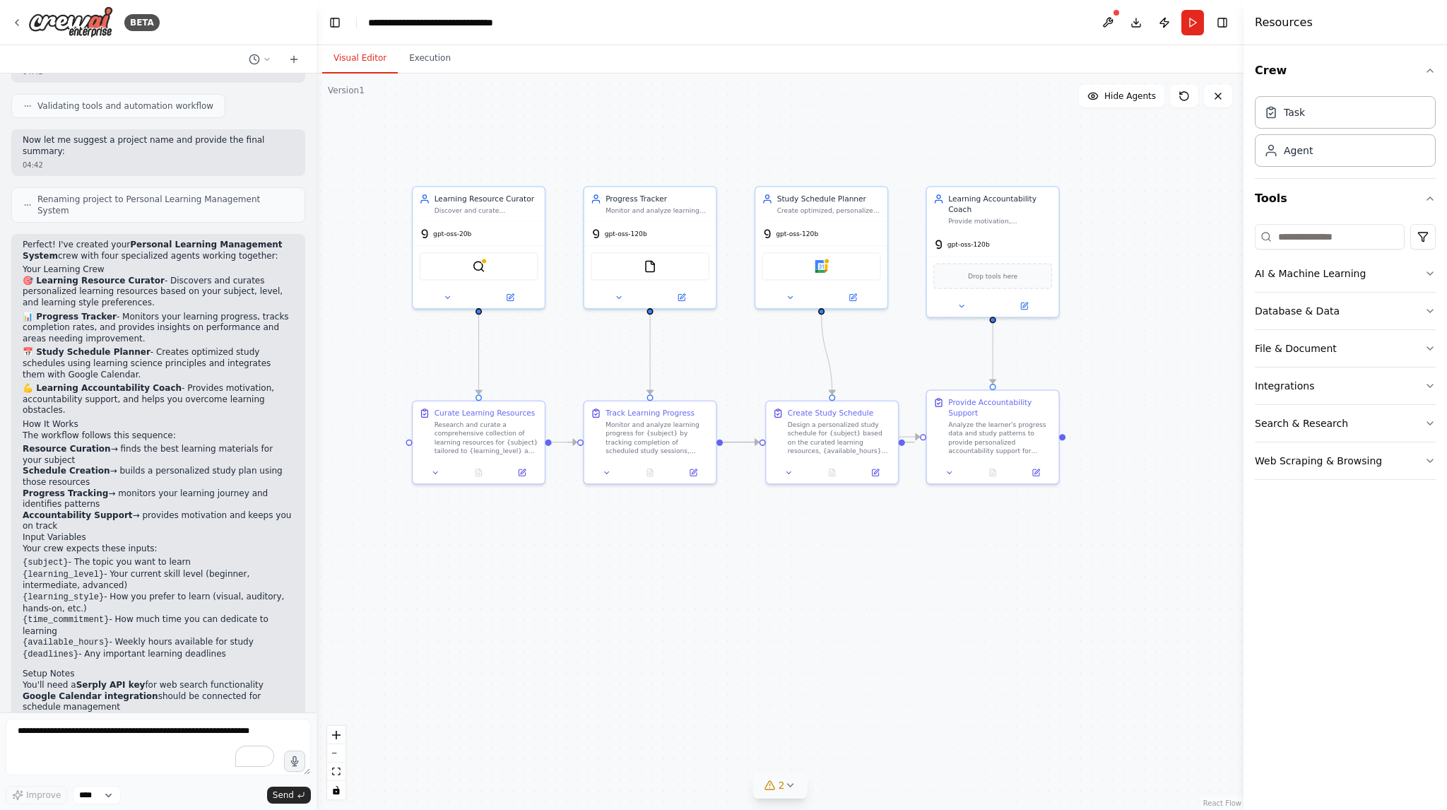
click at [786, 789] on icon at bounding box center [789, 784] width 11 height 11
click at [509, 432] on div "Research and curate a comprehensive collection of learning resources for {subje…" at bounding box center [486, 435] width 104 height 35
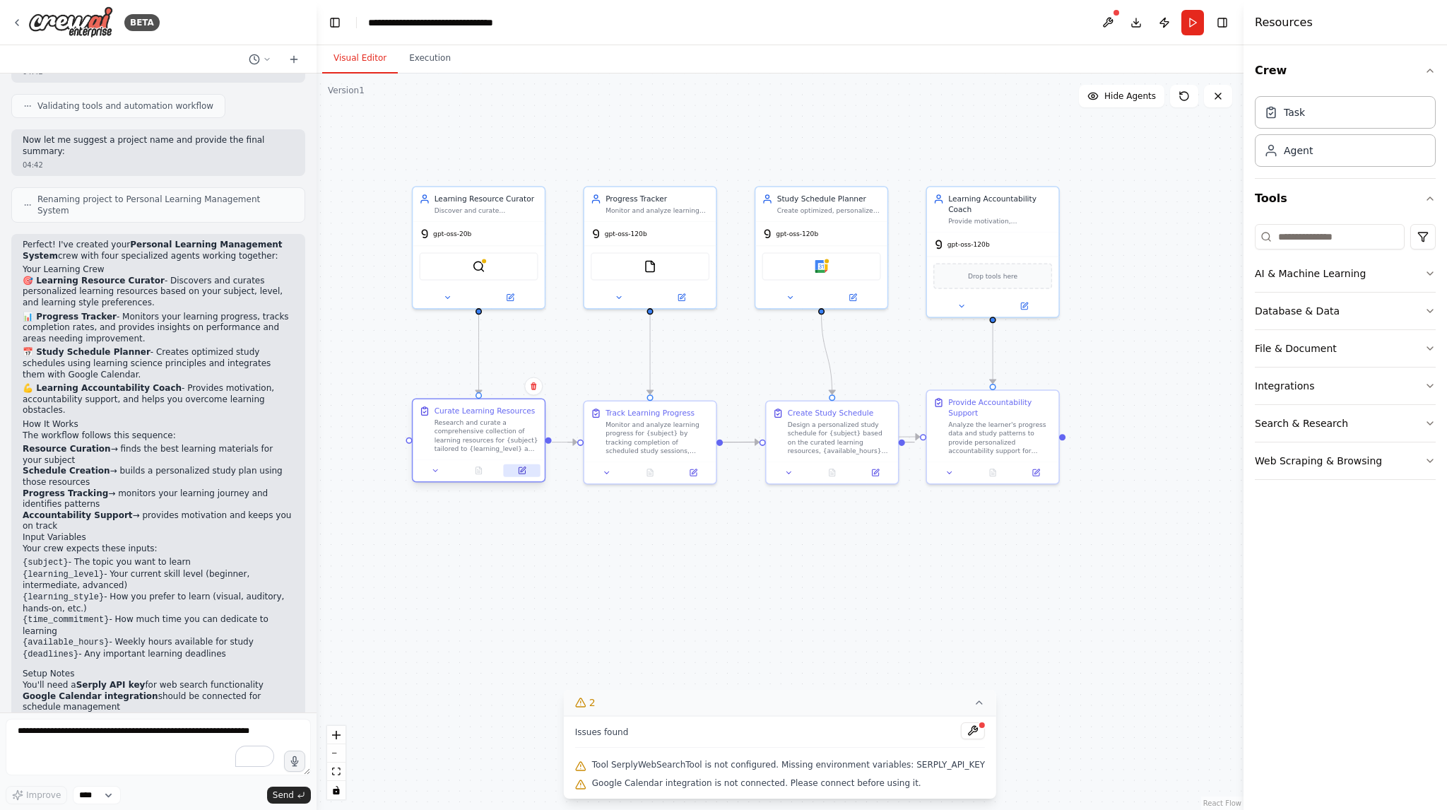
click at [519, 470] on icon at bounding box center [521, 470] width 6 height 6
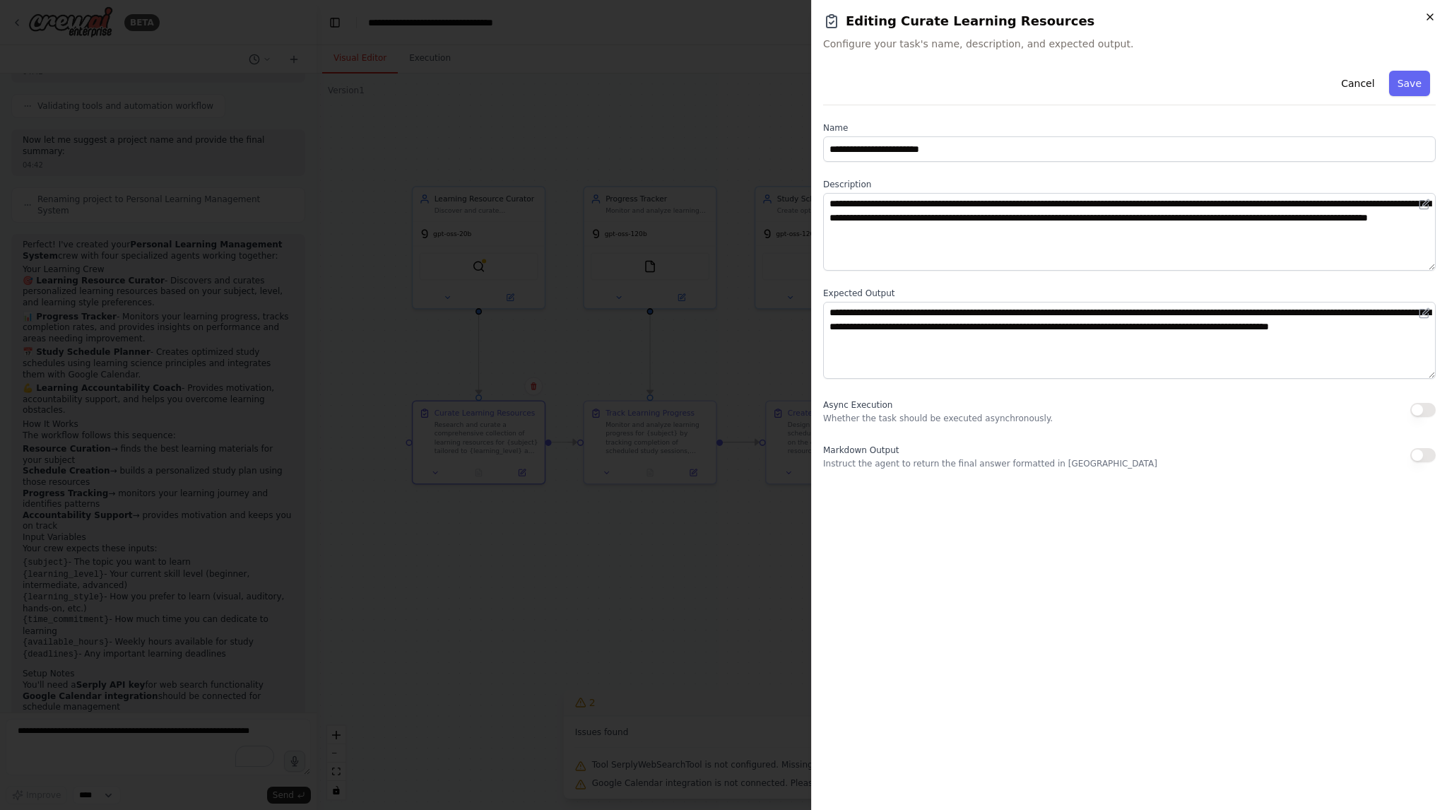
click at [1433, 17] on icon "button" at bounding box center [1429, 16] width 11 height 11
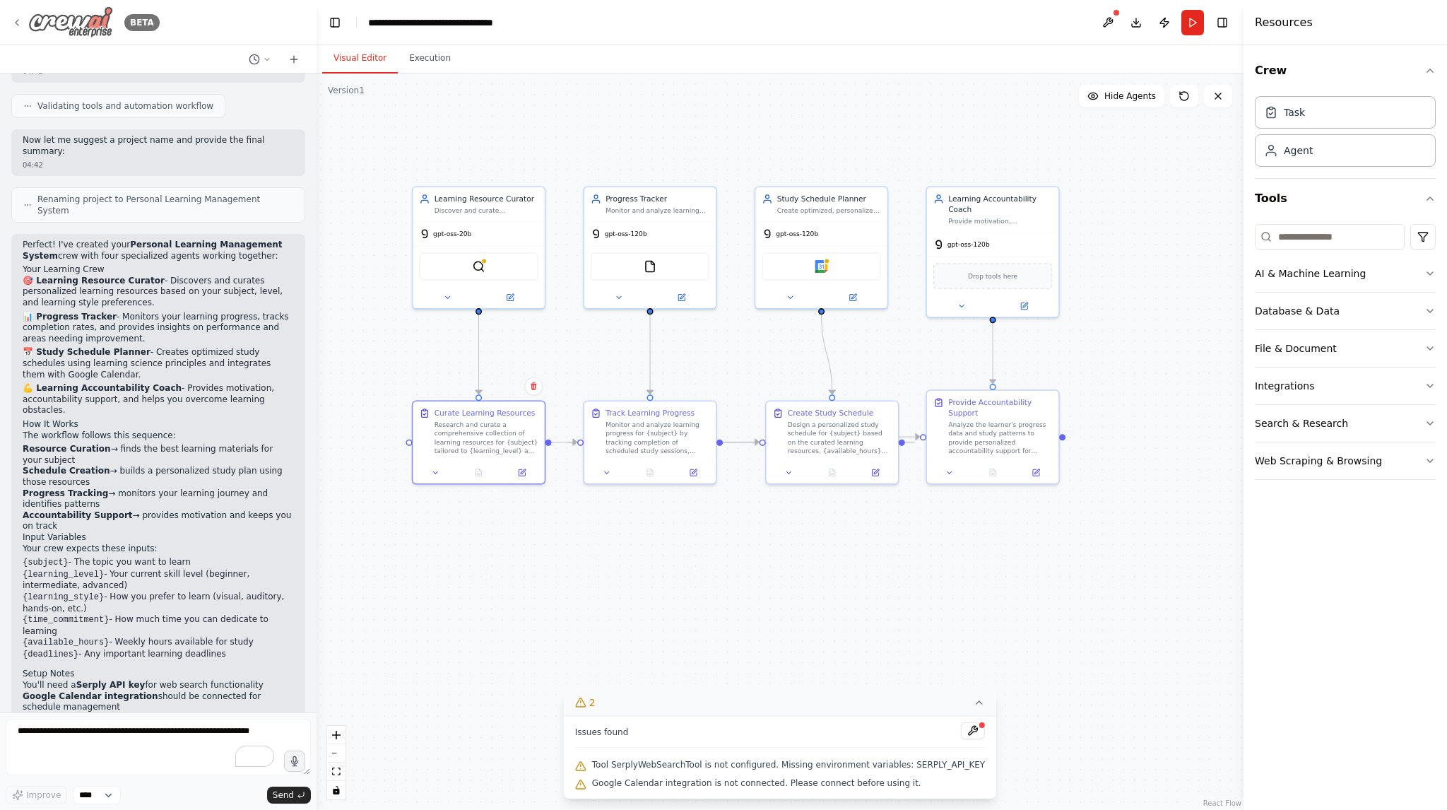
click at [18, 17] on icon at bounding box center [16, 22] width 11 height 11
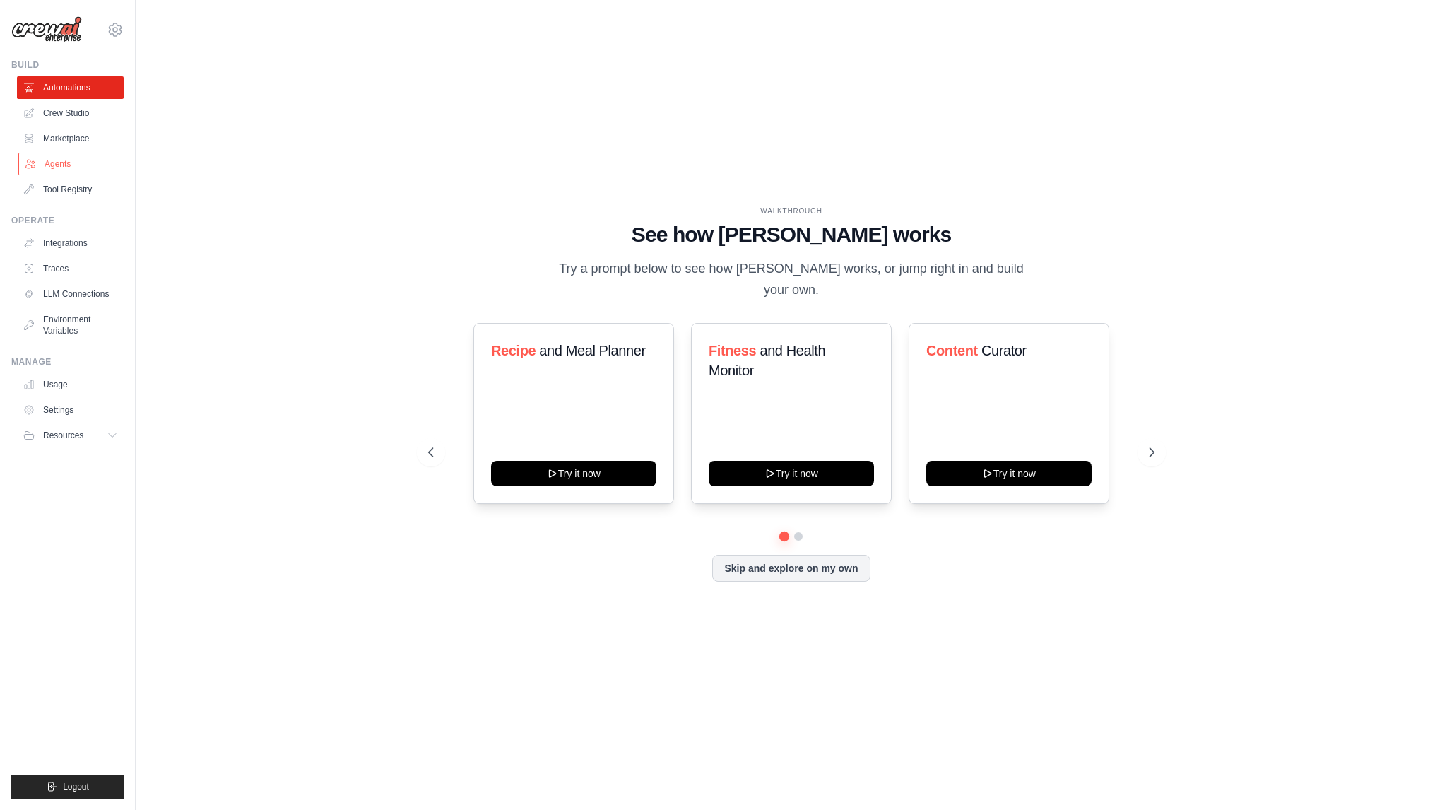
click at [71, 158] on link "Agents" at bounding box center [71, 164] width 107 height 23
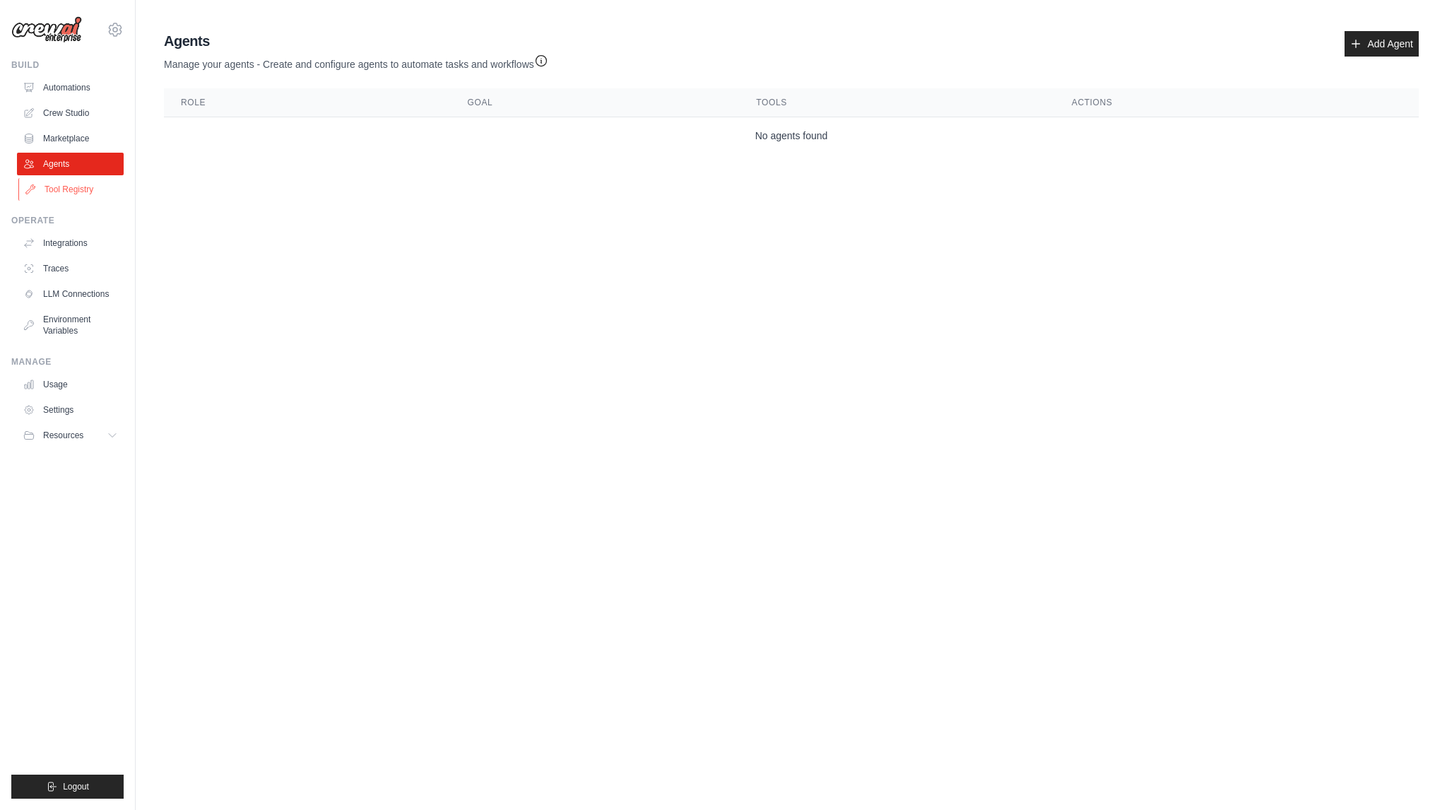
click at [67, 184] on link "Tool Registry" at bounding box center [71, 189] width 107 height 23
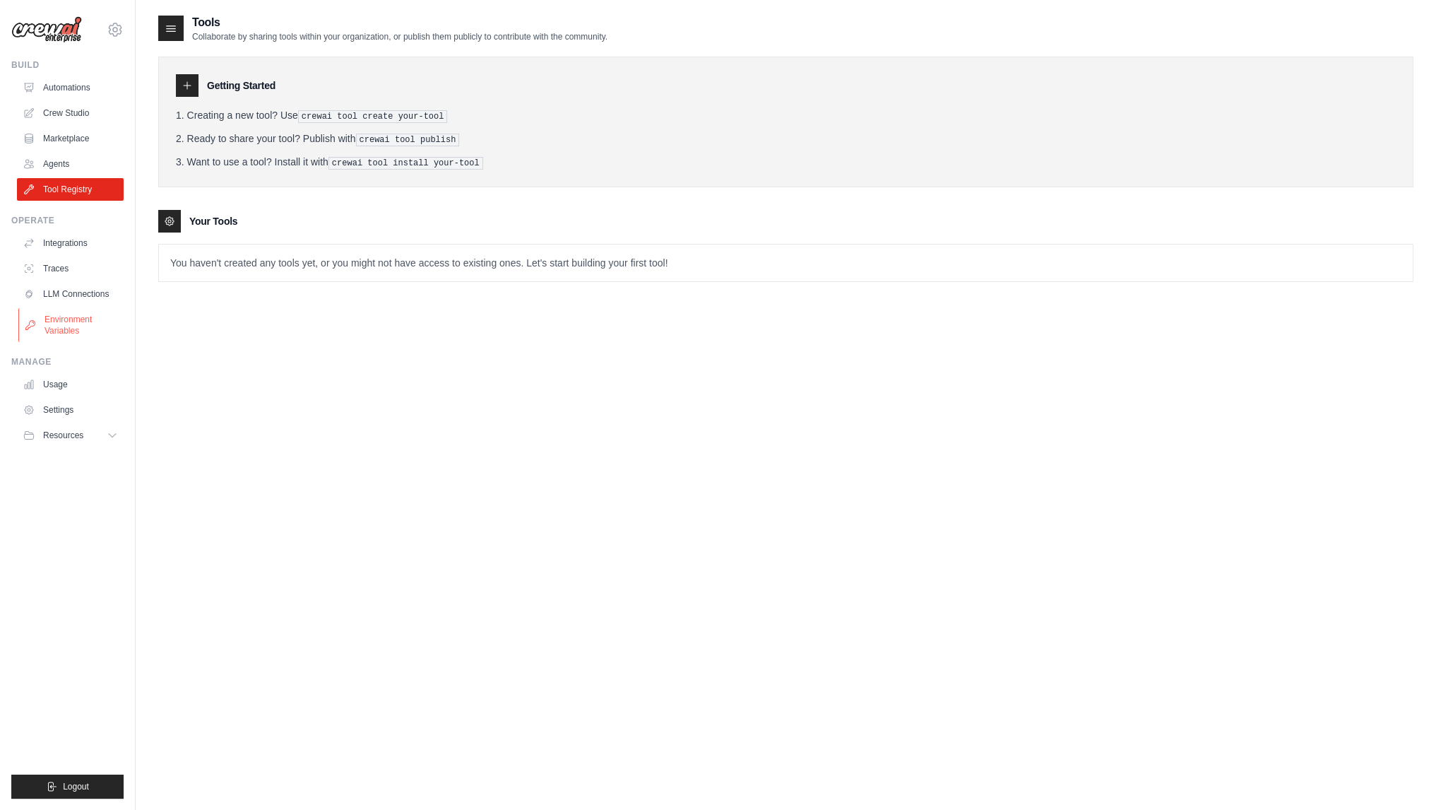
click at [47, 317] on link "Environment Variables" at bounding box center [71, 325] width 107 height 34
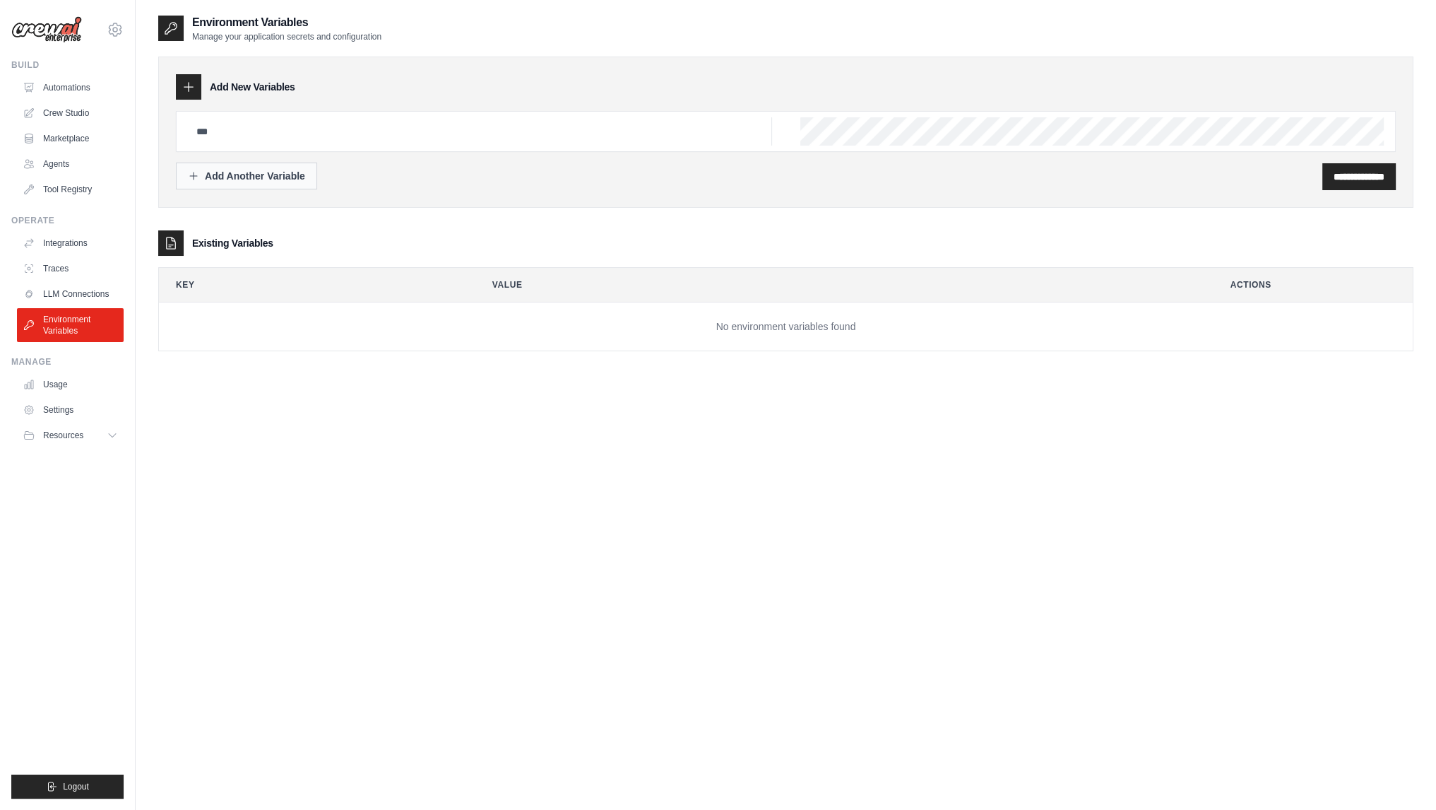
click at [220, 174] on div "Add Another Variable" at bounding box center [246, 176] width 117 height 14
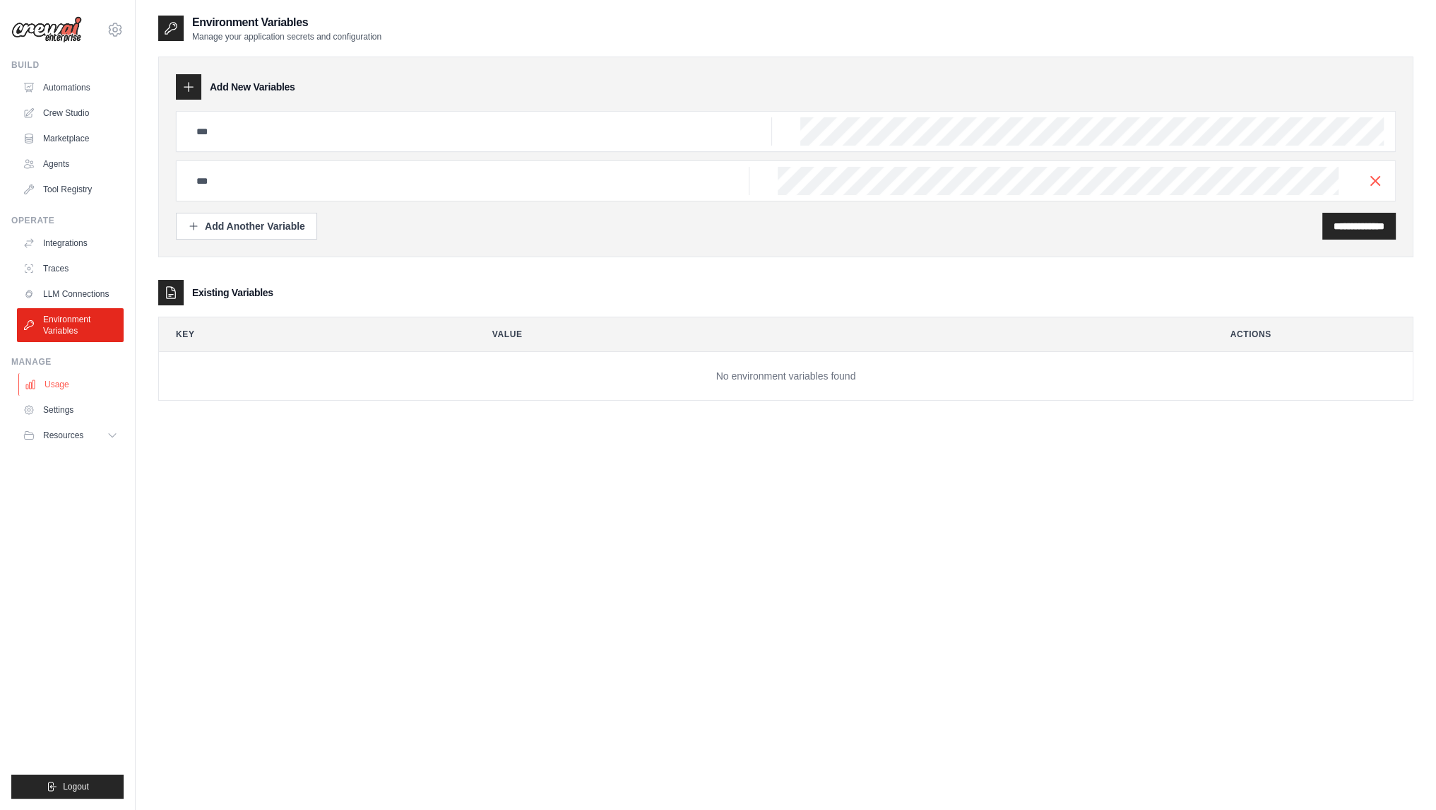
click at [52, 385] on link "Usage" at bounding box center [71, 384] width 107 height 23
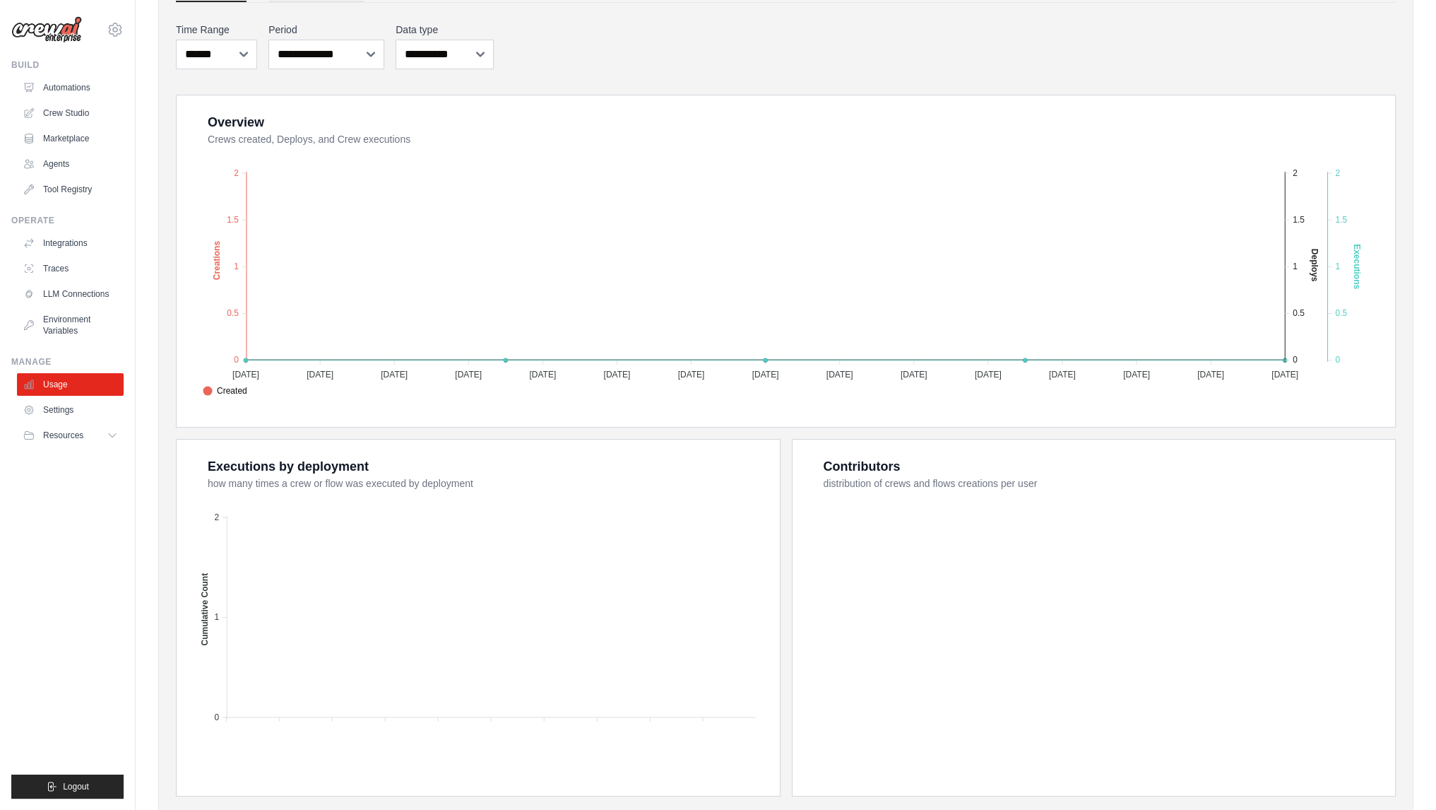
scroll to position [213, 0]
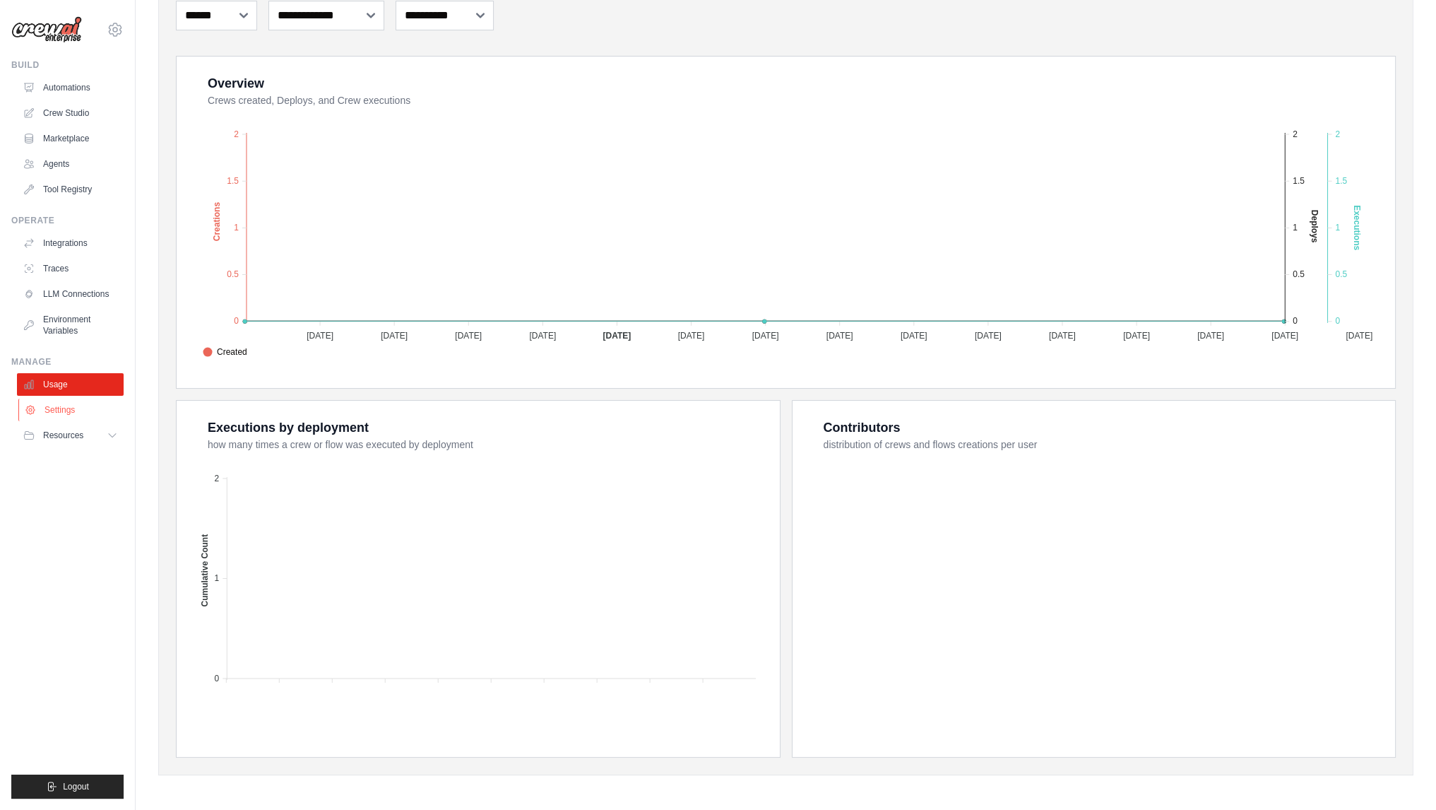
click at [45, 410] on link "Settings" at bounding box center [71, 409] width 107 height 23
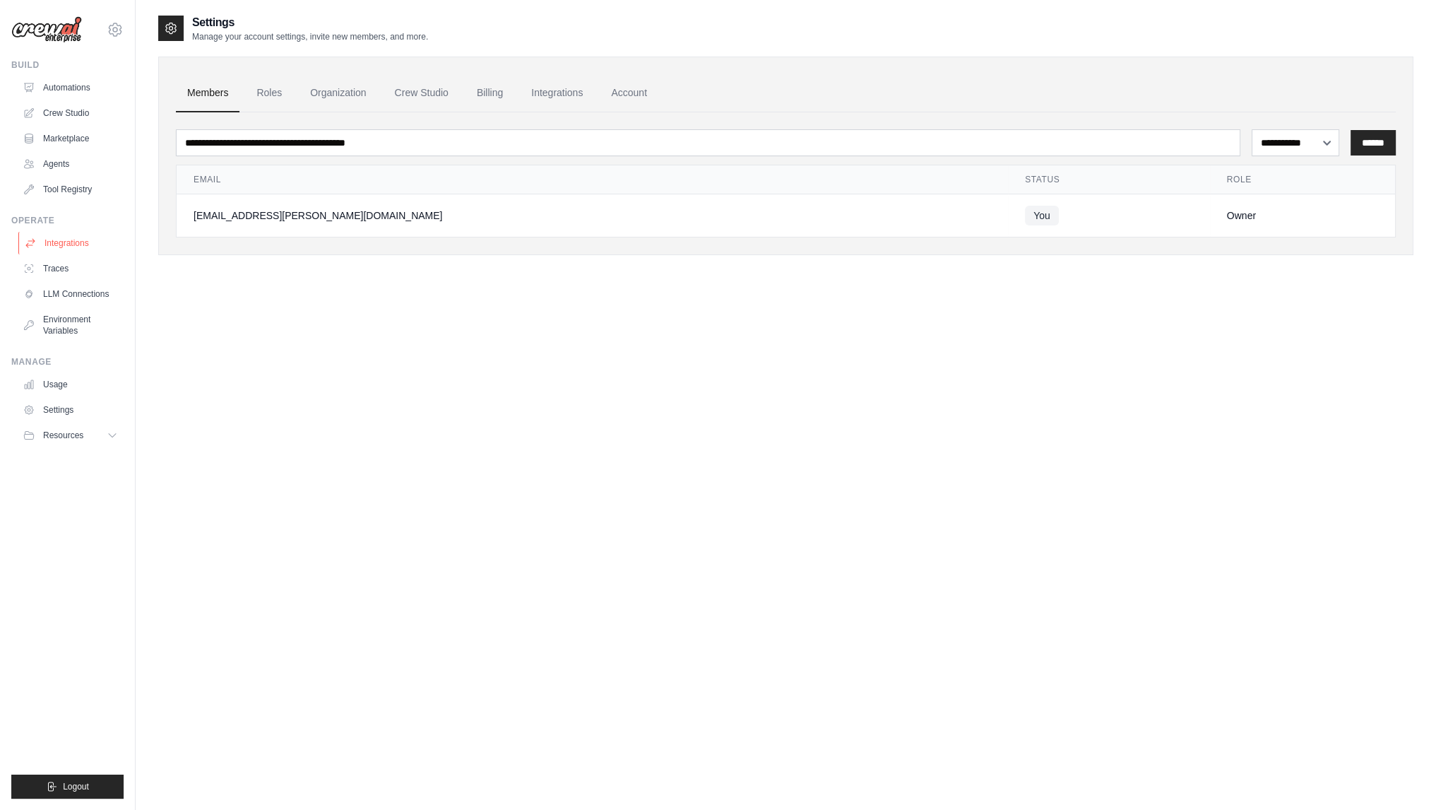
click at [69, 249] on link "Integrations" at bounding box center [71, 243] width 107 height 23
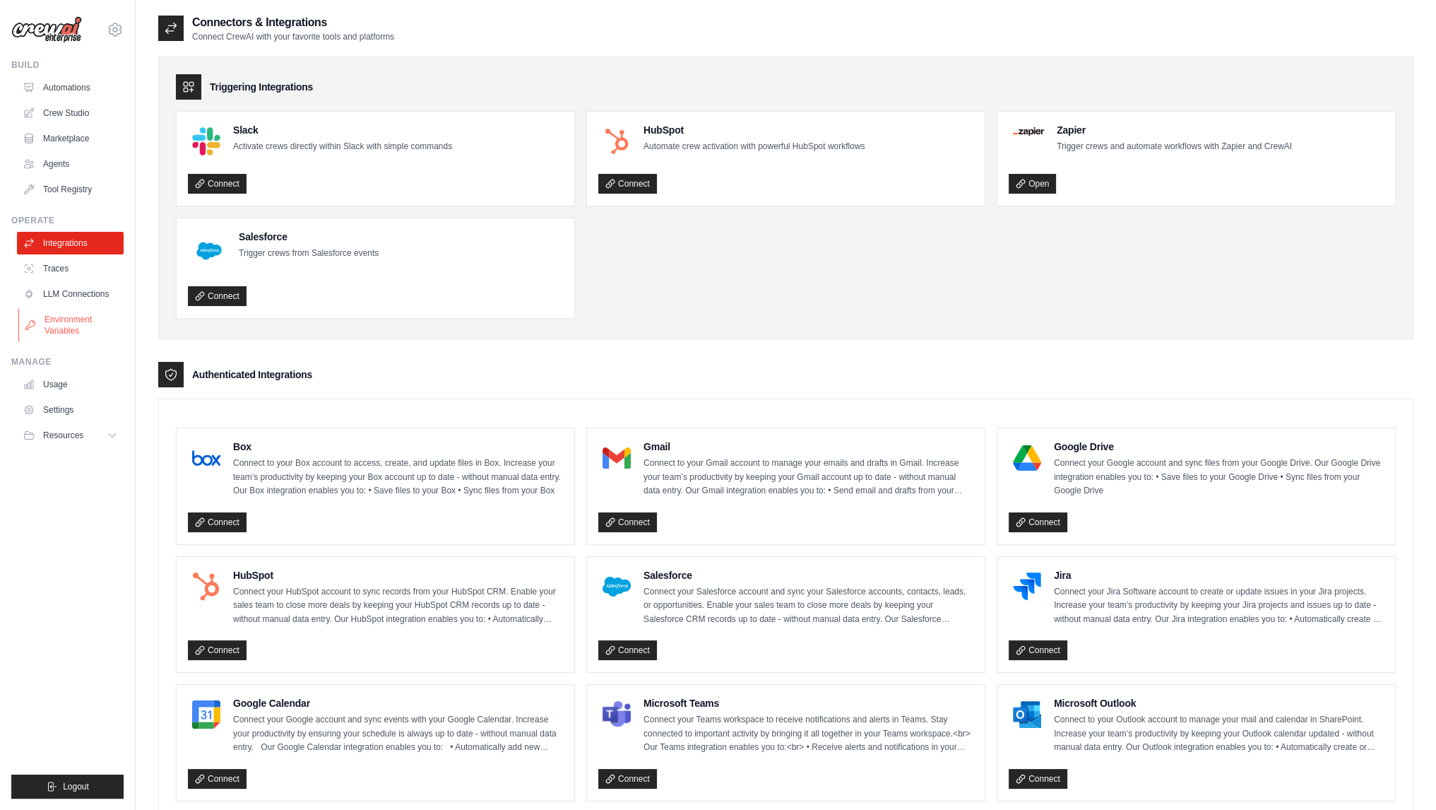
click at [59, 324] on link "Environment Variables" at bounding box center [71, 325] width 107 height 34
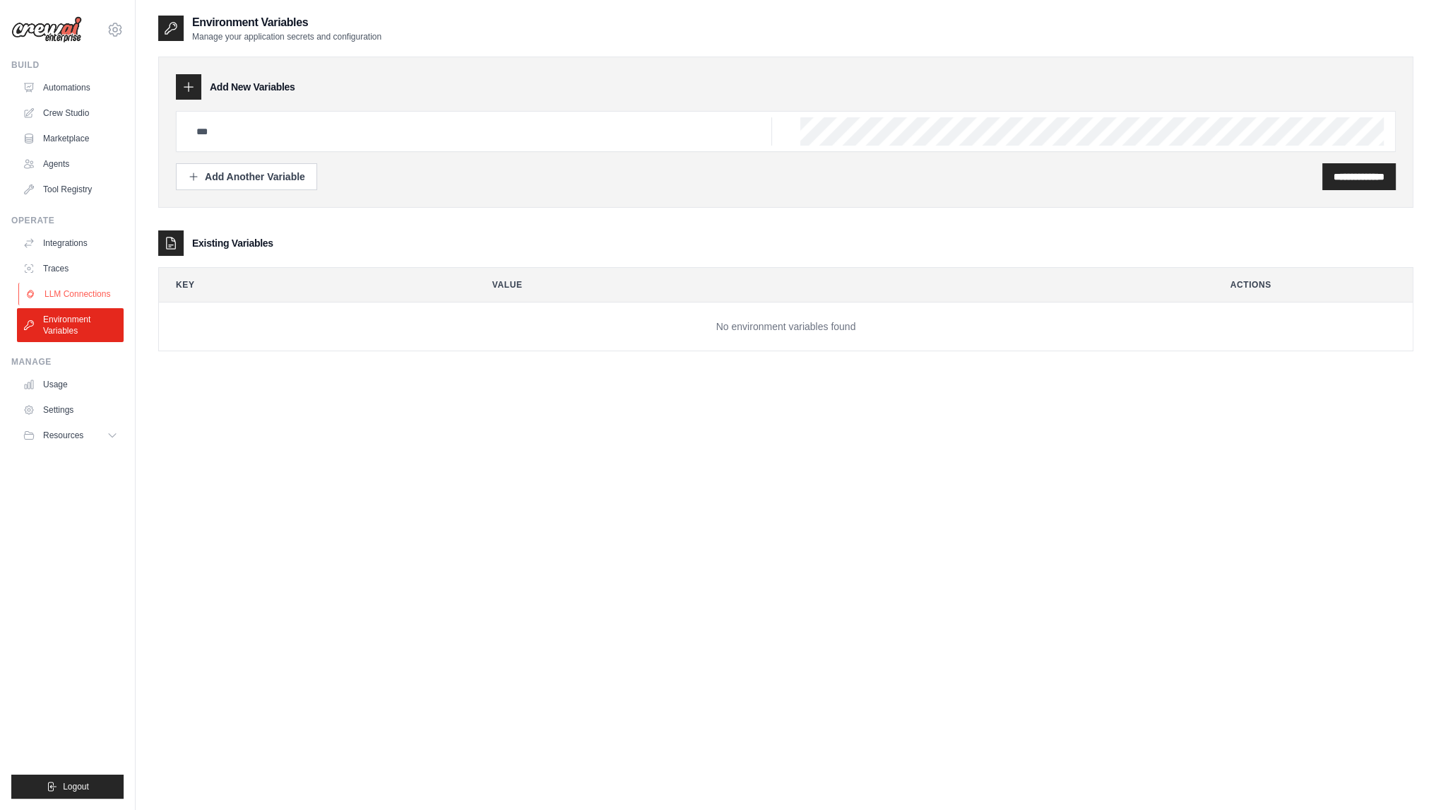
click at [81, 297] on link "LLM Connections" at bounding box center [71, 294] width 107 height 23
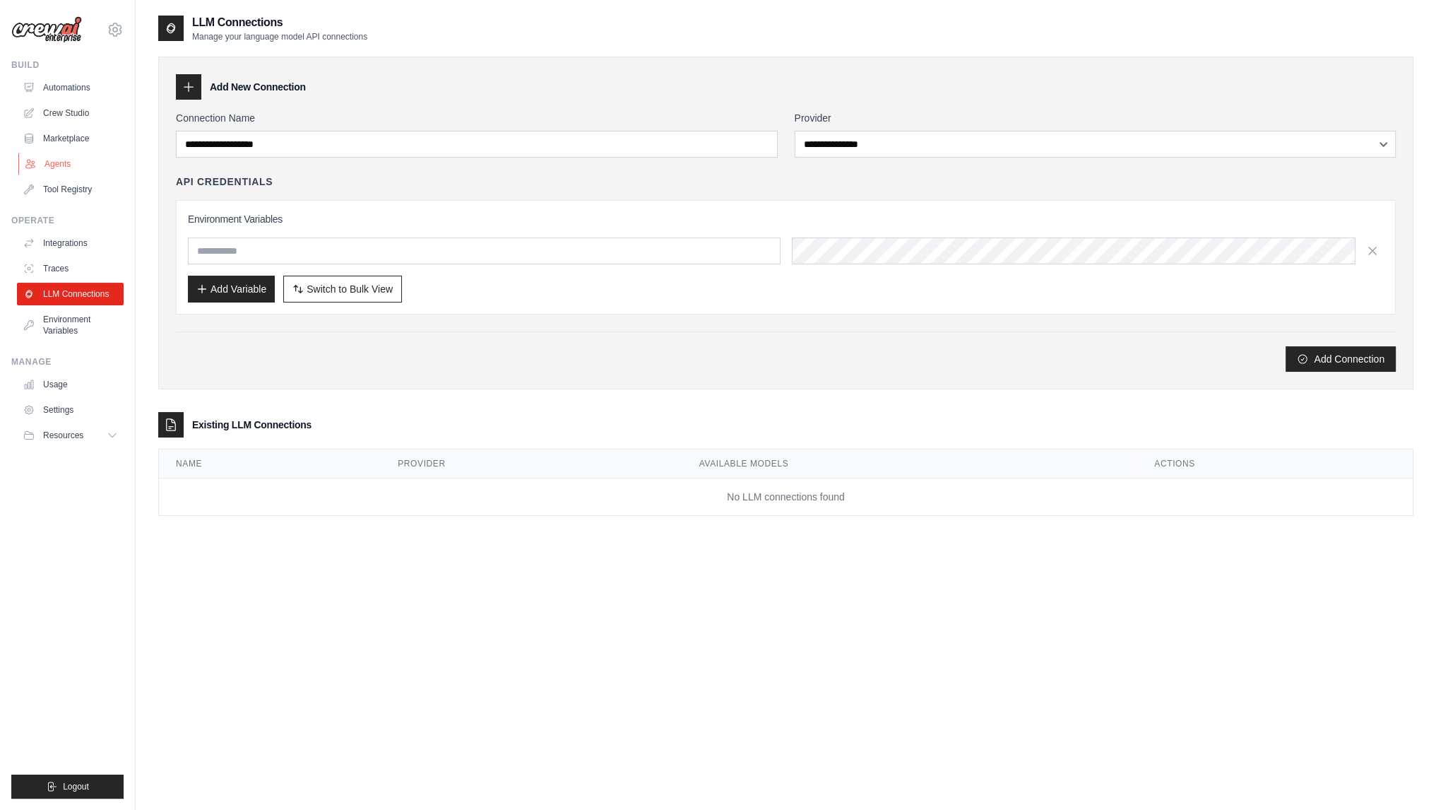
click at [51, 168] on link "Agents" at bounding box center [71, 164] width 107 height 23
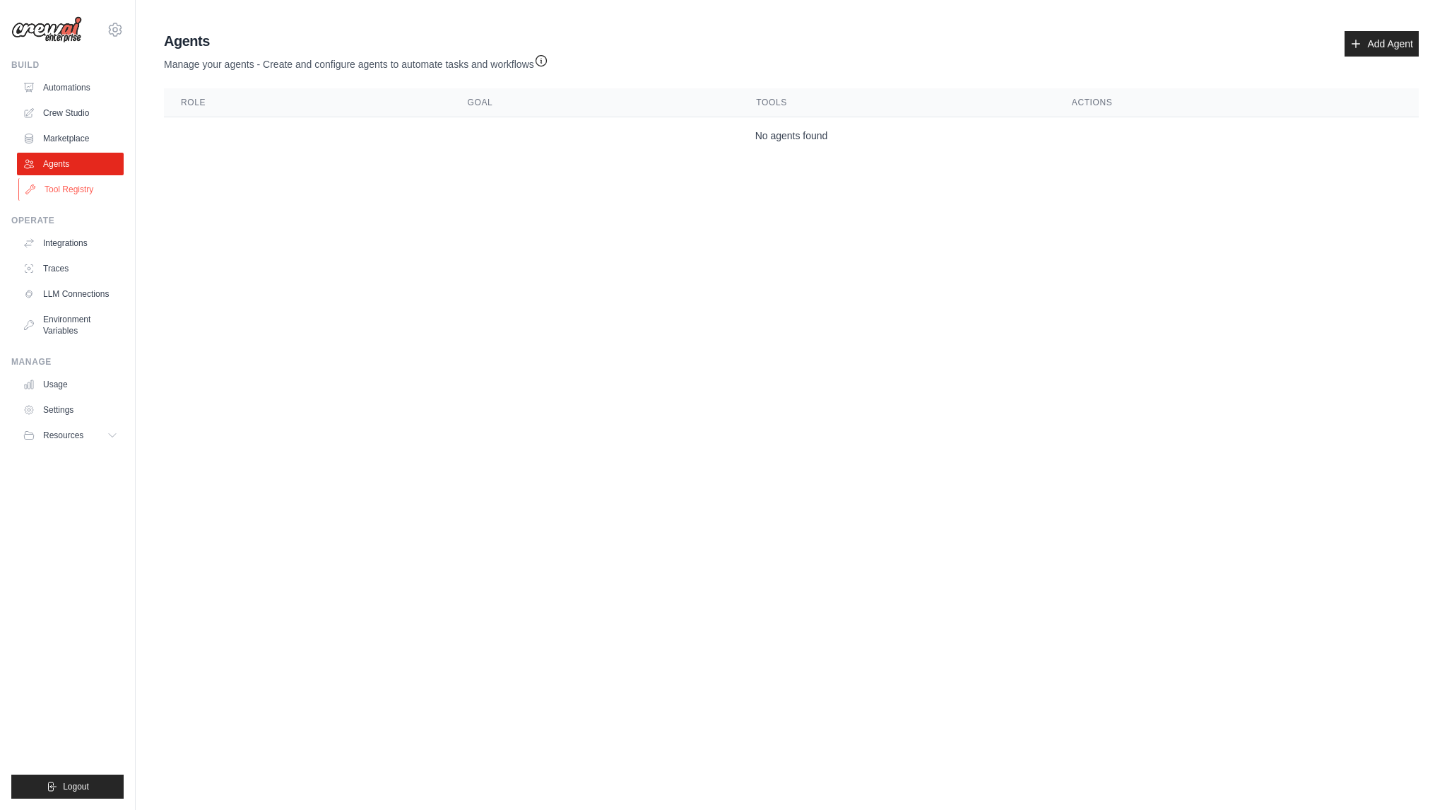
click at [73, 188] on link "Tool Registry" at bounding box center [71, 189] width 107 height 23
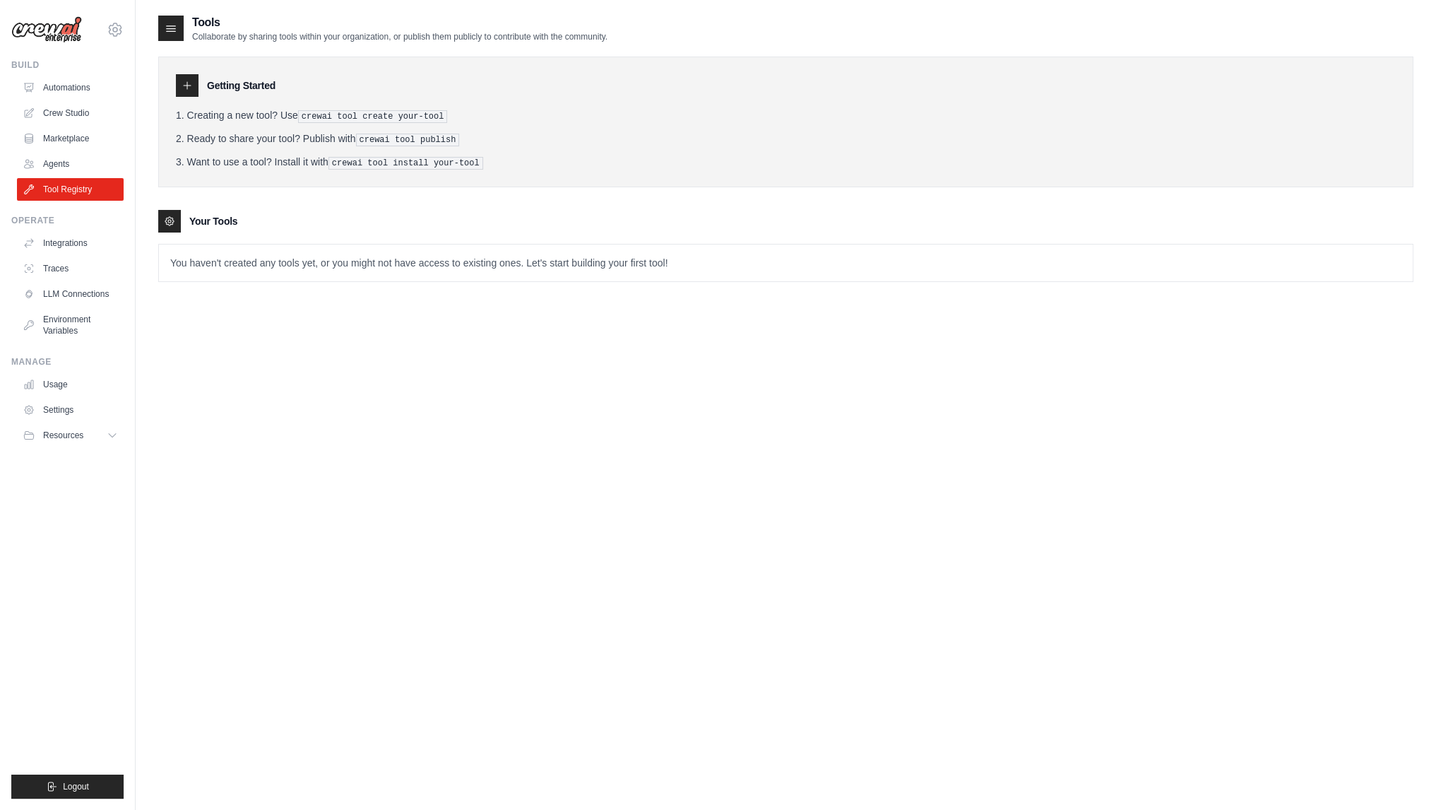
click at [74, 125] on ul "Automations Crew Studio Marketplace Agents Tool Registry" at bounding box center [70, 138] width 107 height 124
click at [80, 103] on link "Crew Studio" at bounding box center [71, 113] width 107 height 23
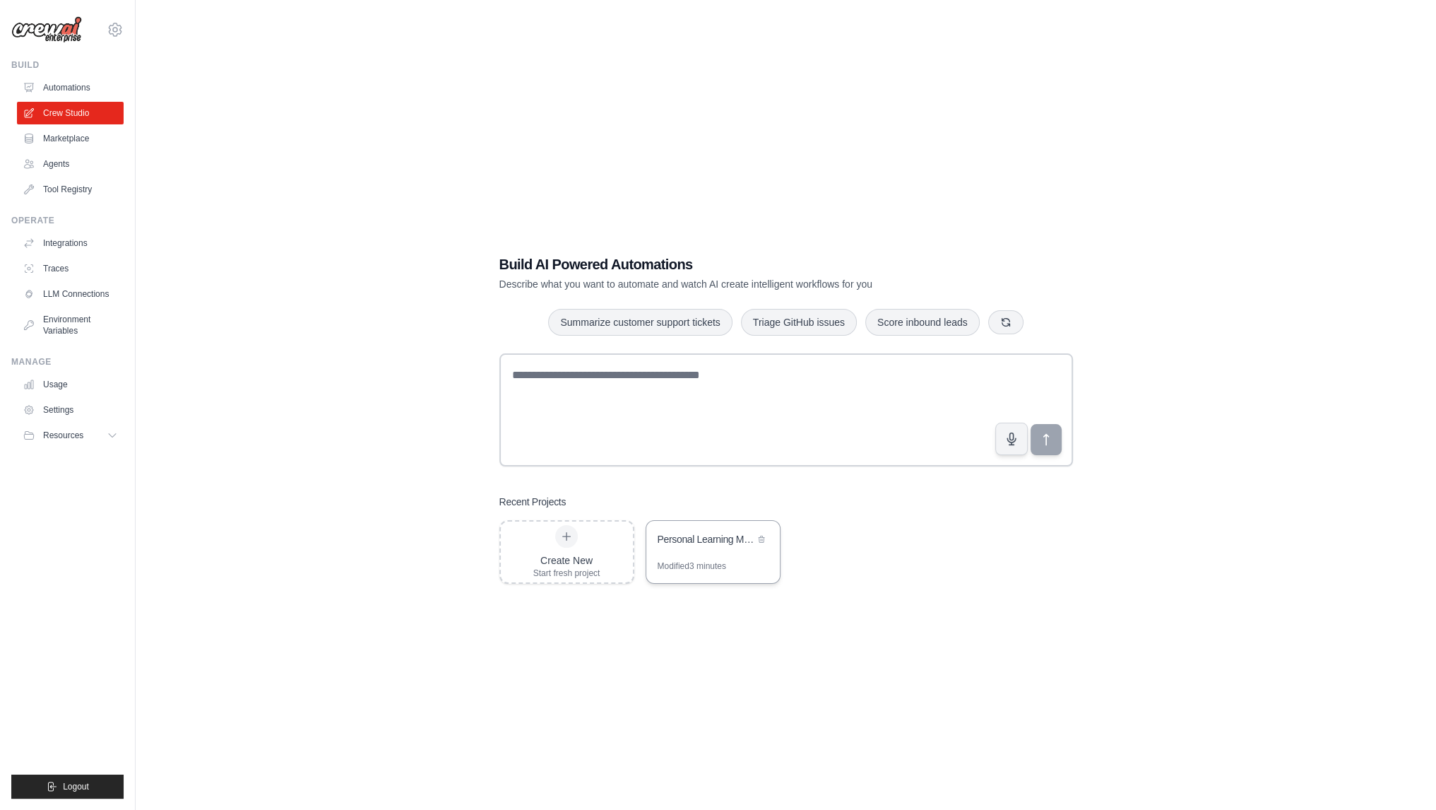
click at [743, 552] on div "Personal Learning Management System" at bounding box center [713, 541] width 134 height 40
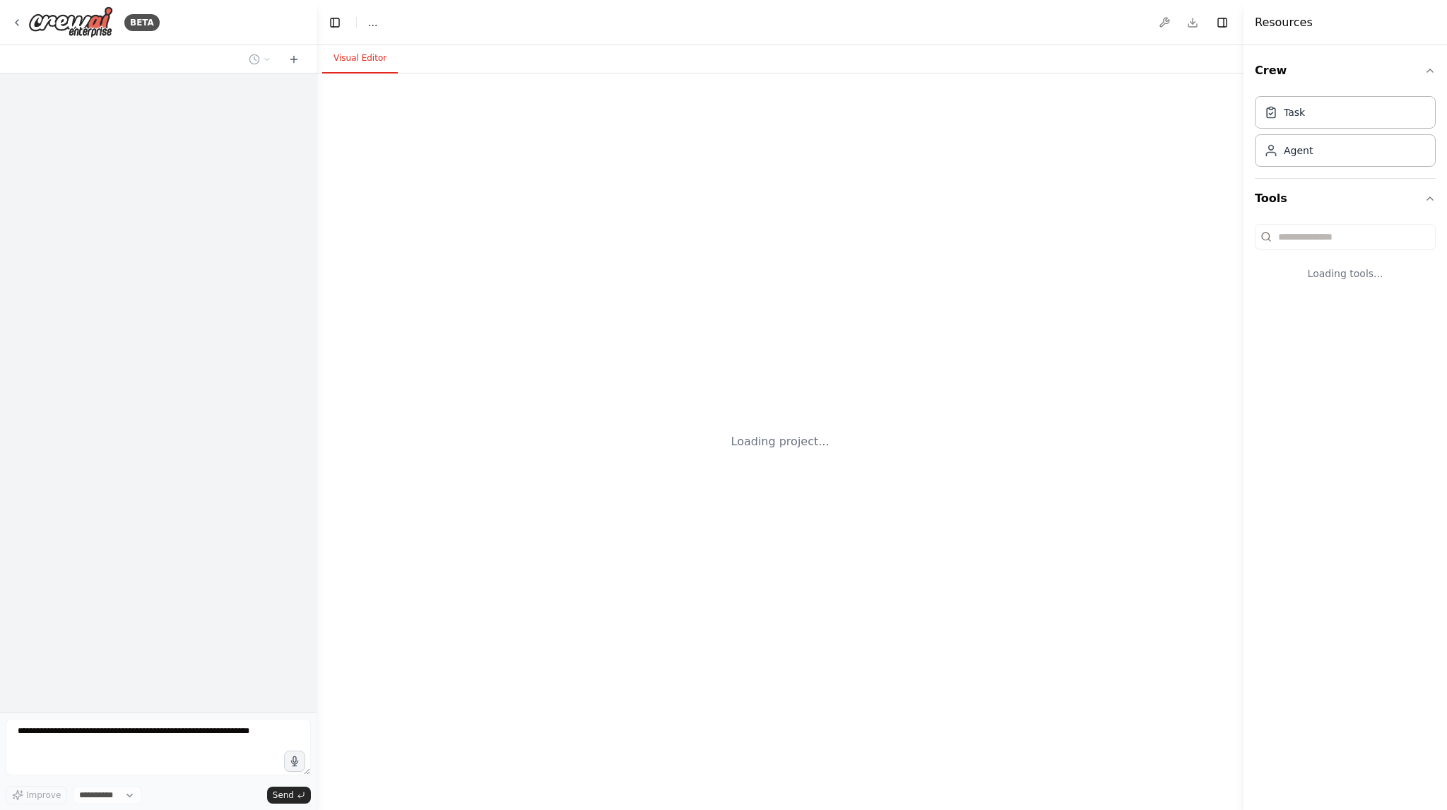
select select "****"
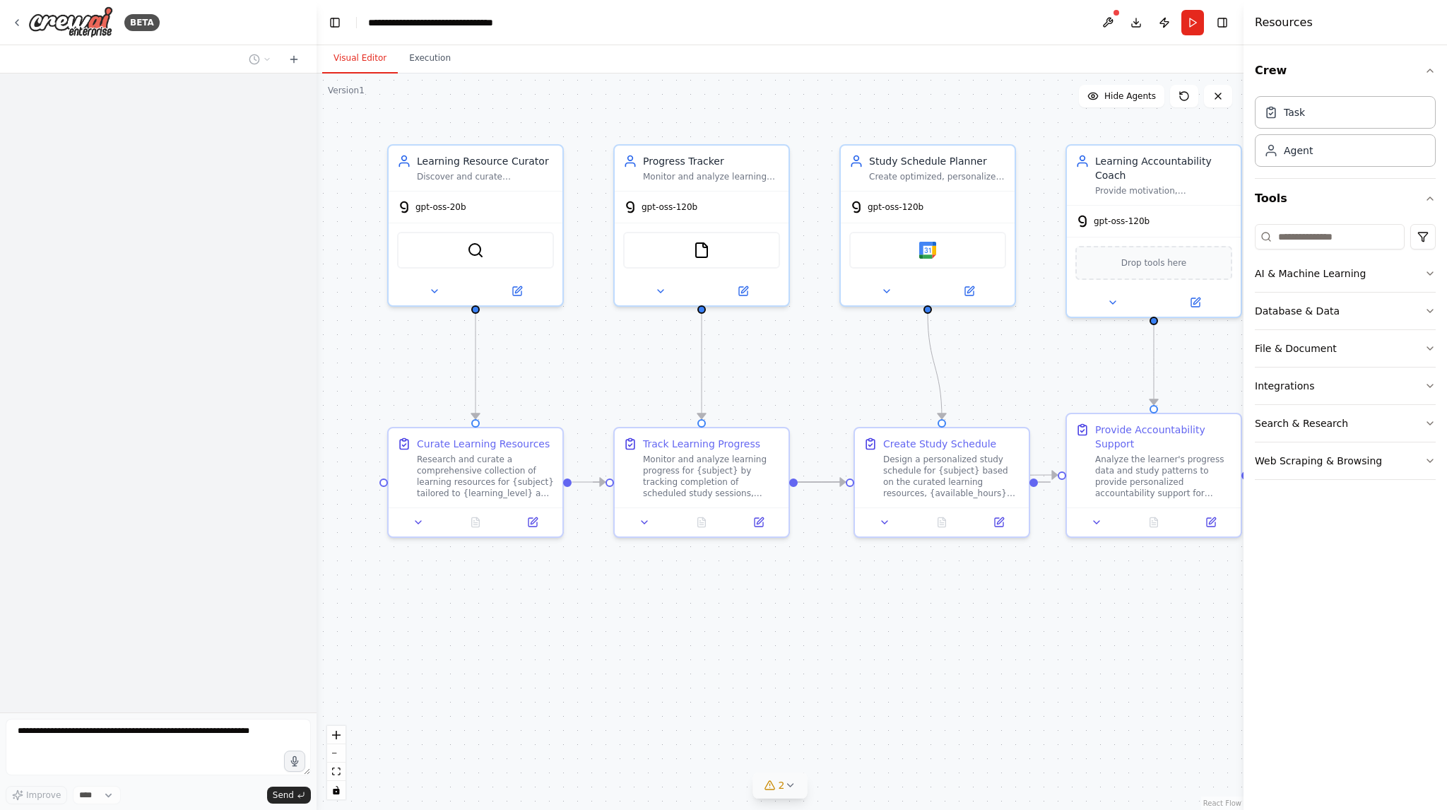
click at [788, 778] on button "2" at bounding box center [780, 785] width 54 height 26
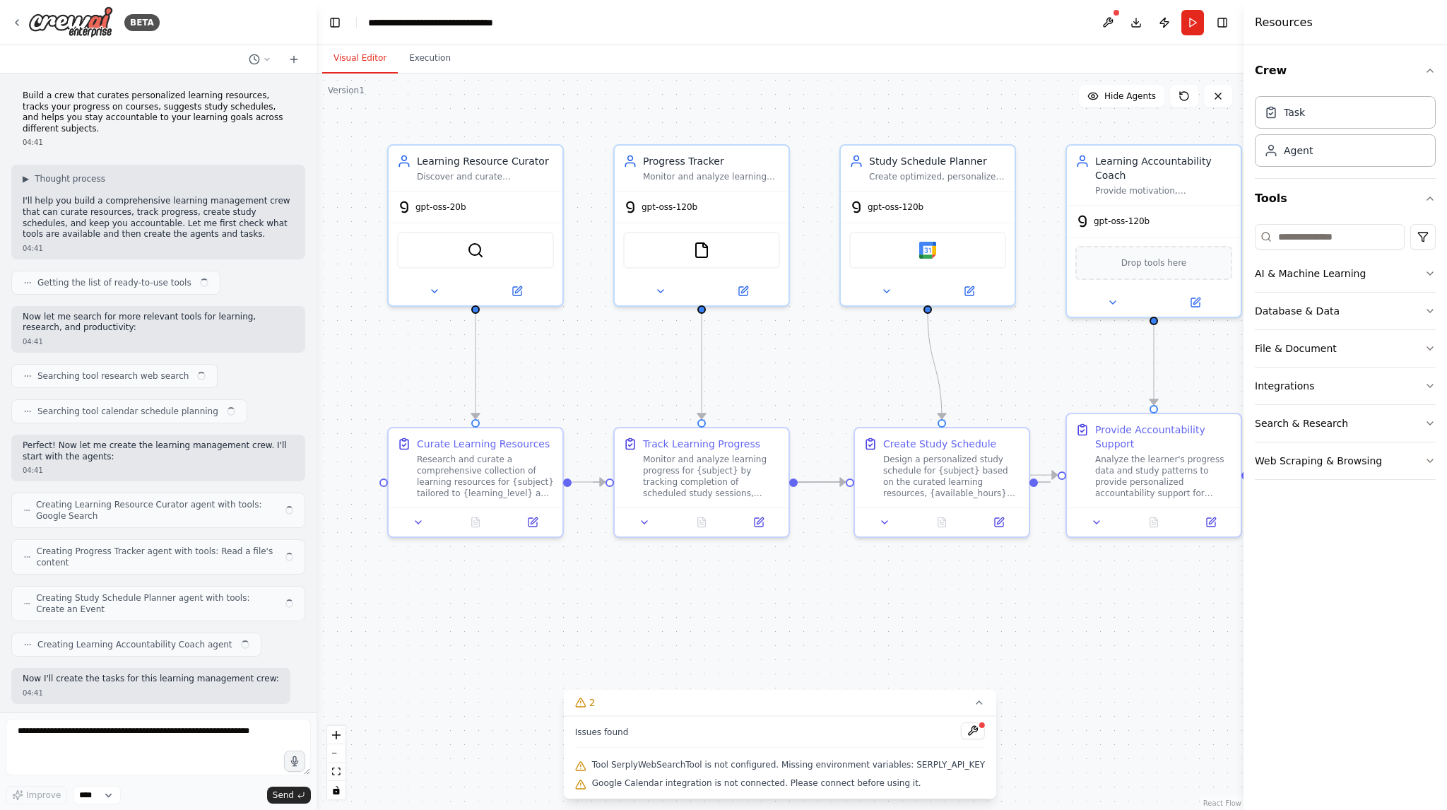
scroll to position [274, 0]
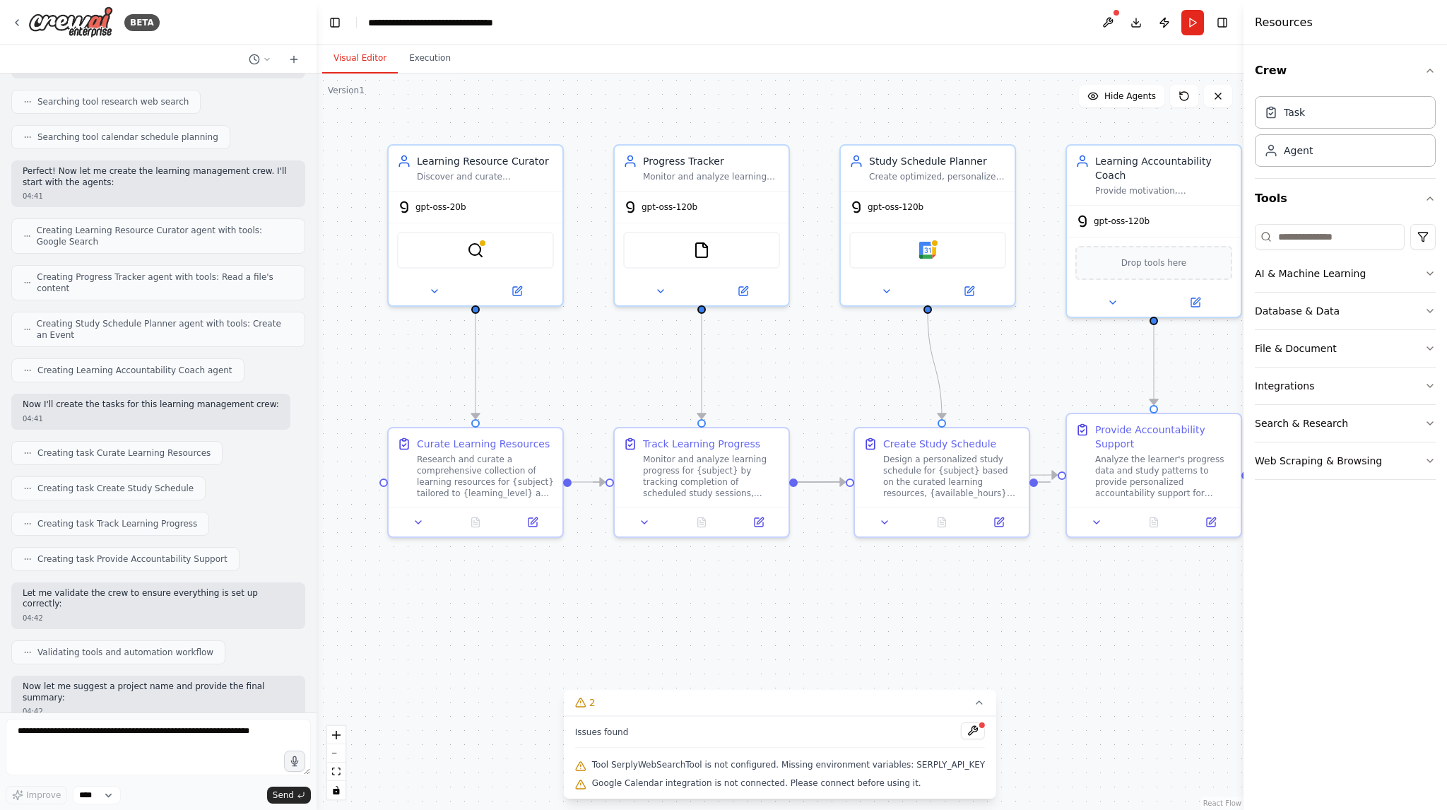
click at [910, 757] on div "Tool SerplyWebSearchTool is not configured. Missing environment variables: SERP…" at bounding box center [780, 765] width 410 height 18
click at [912, 757] on div "Tool SerplyWebSearchTool is not configured. Missing environment variables: SERP…" at bounding box center [780, 765] width 410 height 18
click at [915, 761] on span "Tool SerplyWebSearchTool is not configured. Missing environment variables: SERP…" at bounding box center [788, 764] width 393 height 11
copy span "SERPLY_API_KEY"
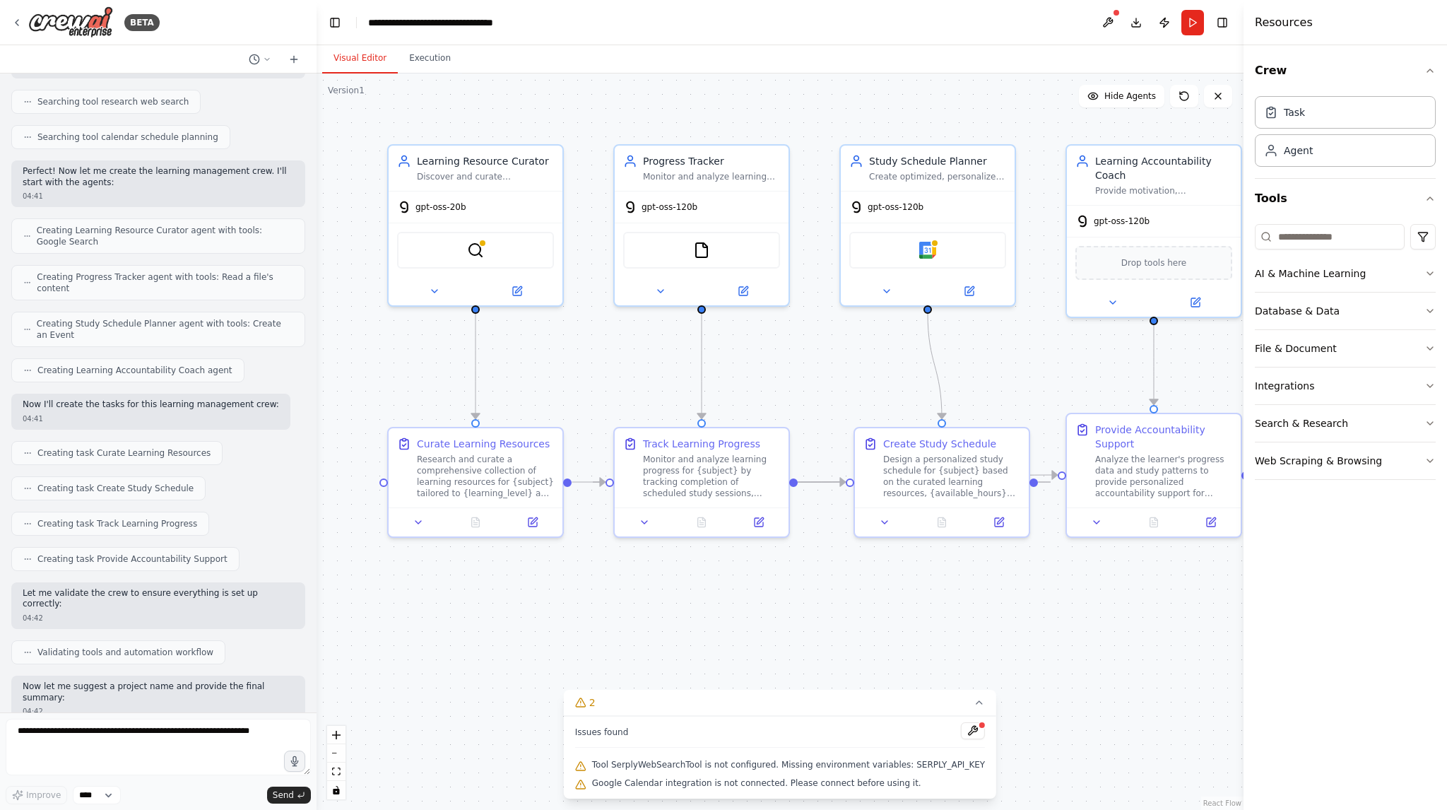
click at [618, 766] on span "Tool SerplyWebSearchTool is not configured. Missing environment variables: SERP…" at bounding box center [788, 764] width 393 height 11
drag, startPoint x: 618, startPoint y: 766, endPoint x: 932, endPoint y: 764, distance: 314.3
click at [932, 764] on span "Tool SerplyWebSearchTool is not configured. Missing environment variables: SERP…" at bounding box center [788, 764] width 393 height 11
click at [937, 761] on span "Tool SerplyWebSearchTool is not configured. Missing environment variables: SERP…" at bounding box center [788, 764] width 393 height 11
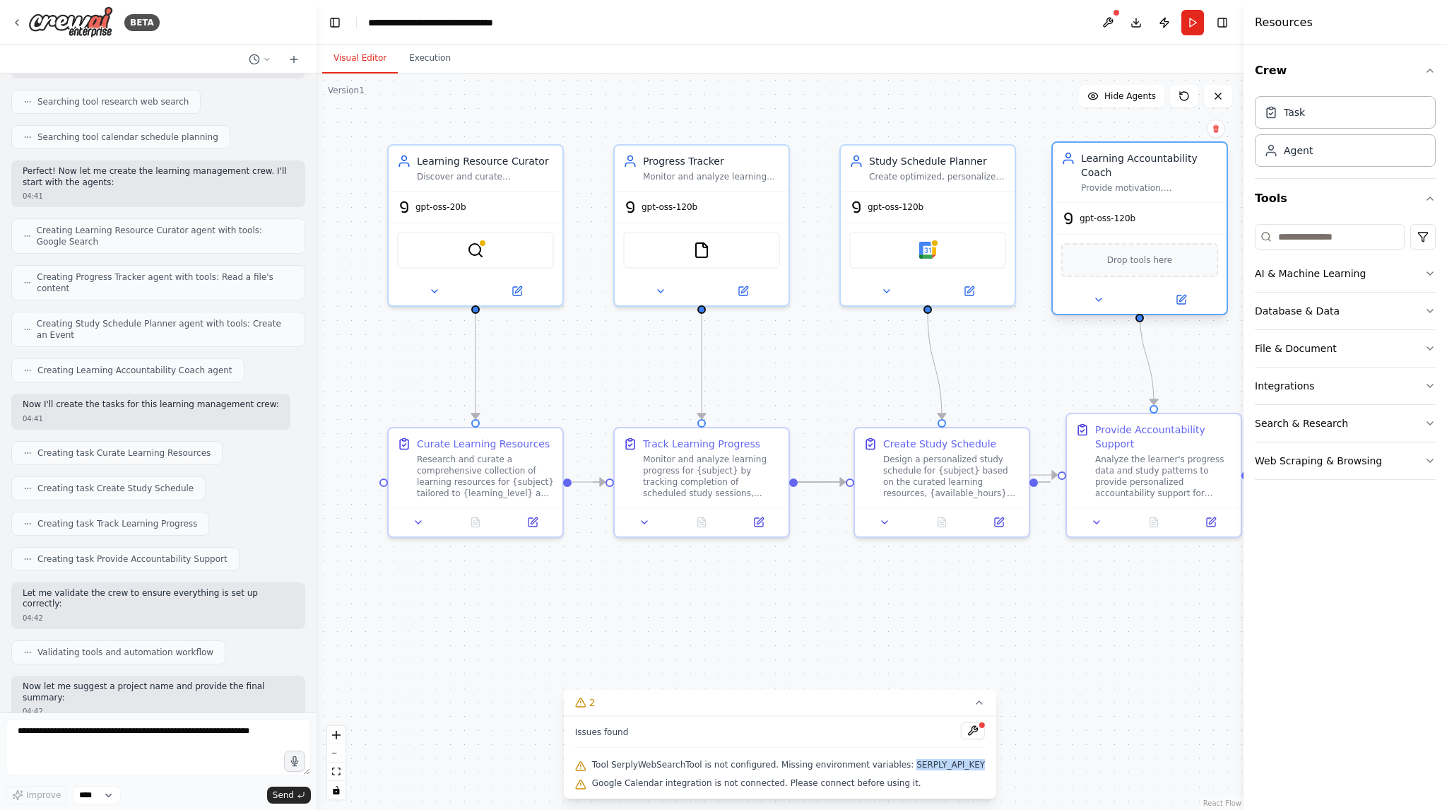
drag, startPoint x: 1144, startPoint y: 250, endPoint x: 1128, endPoint y: 250, distance: 16.2
click at [1128, 253] on span "Drop tools here" at bounding box center [1140, 260] width 66 height 14
click at [475, 252] on img at bounding box center [475, 247] width 17 height 17
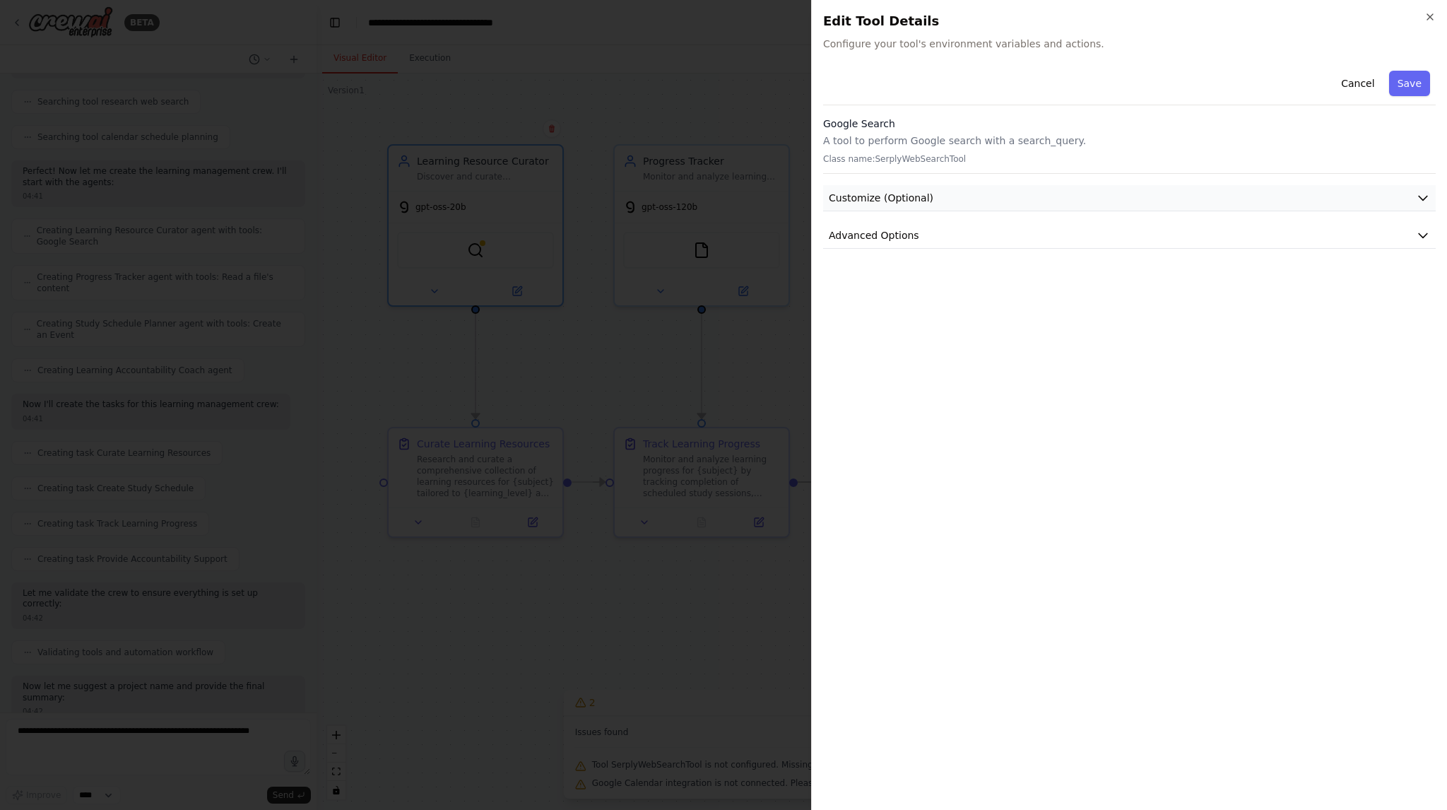
click at [983, 193] on button "Customize (Optional)" at bounding box center [1129, 198] width 612 height 26
click at [1432, 18] on icon "button" at bounding box center [1429, 16] width 11 height 11
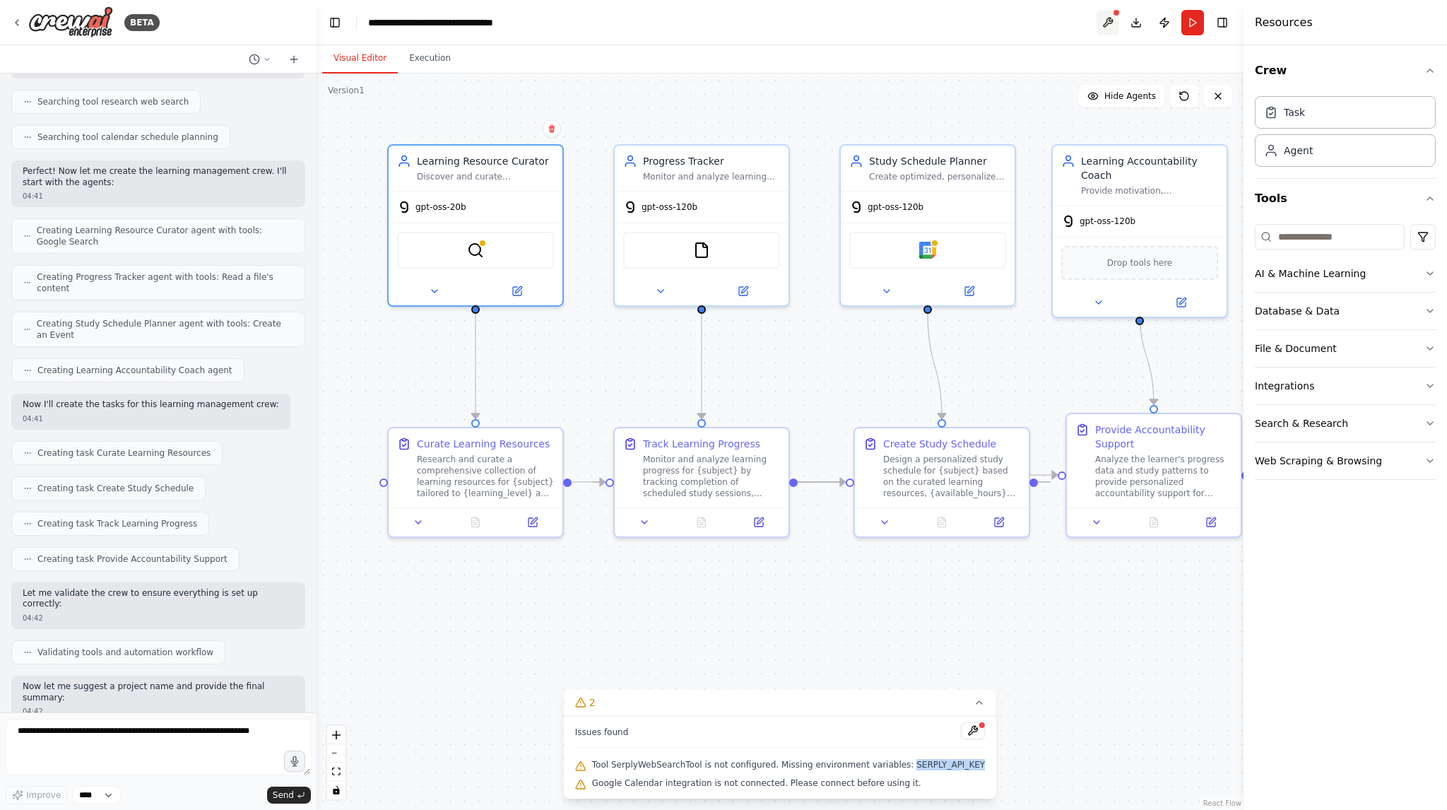
click at [1113, 20] on button at bounding box center [1107, 22] width 23 height 25
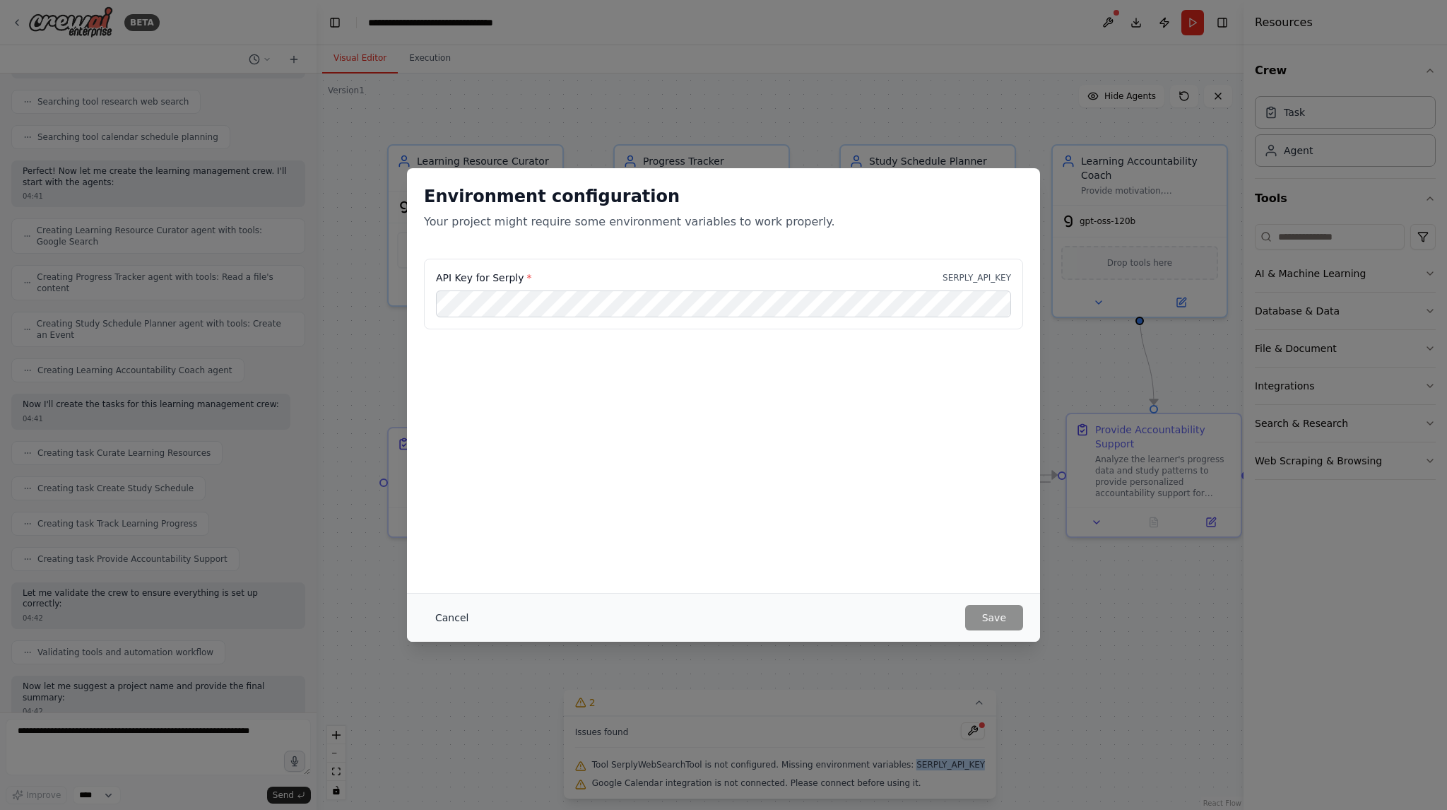
click at [455, 608] on button "Cancel" at bounding box center [452, 617] width 56 height 25
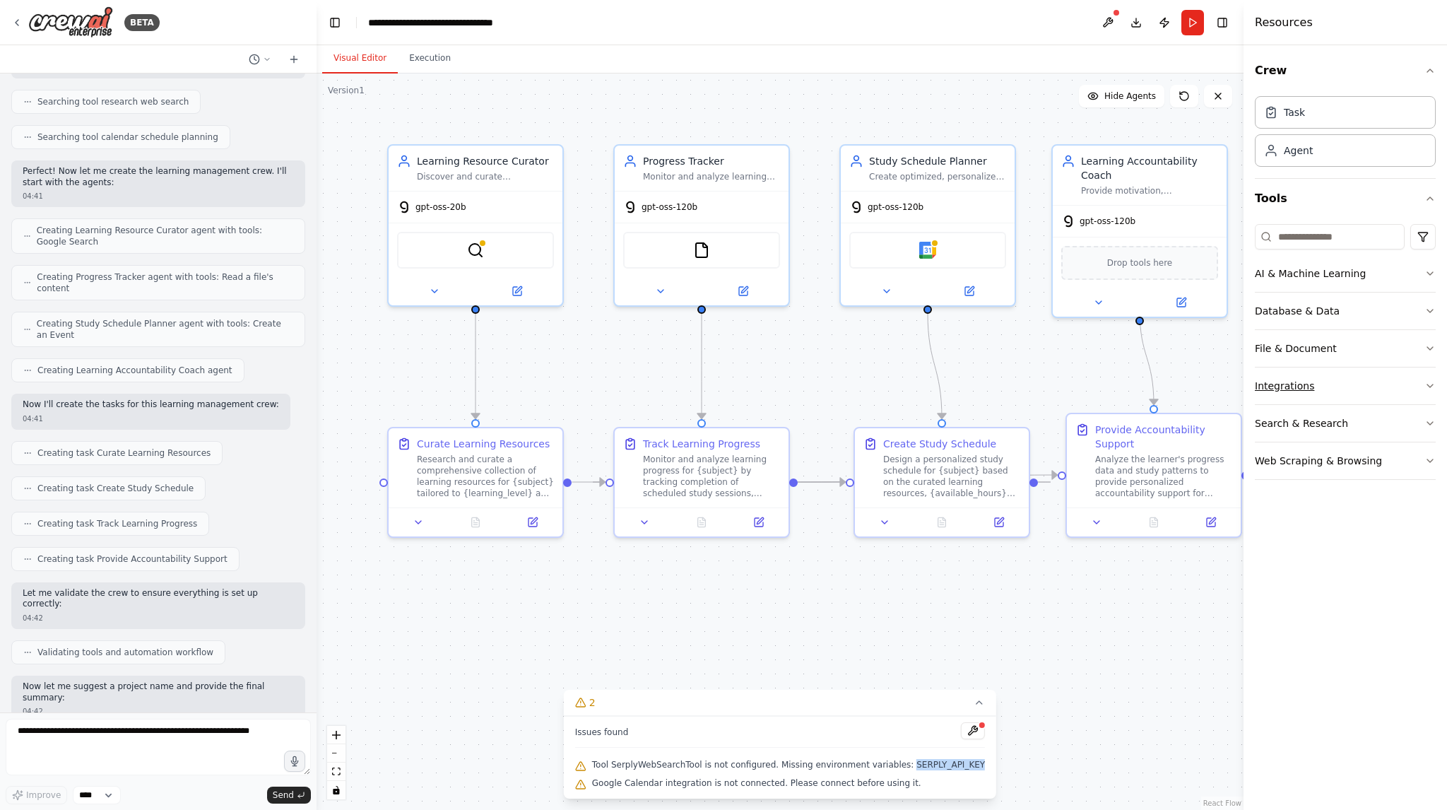
click at [1315, 390] on button "Integrations" at bounding box center [1345, 385] width 181 height 37
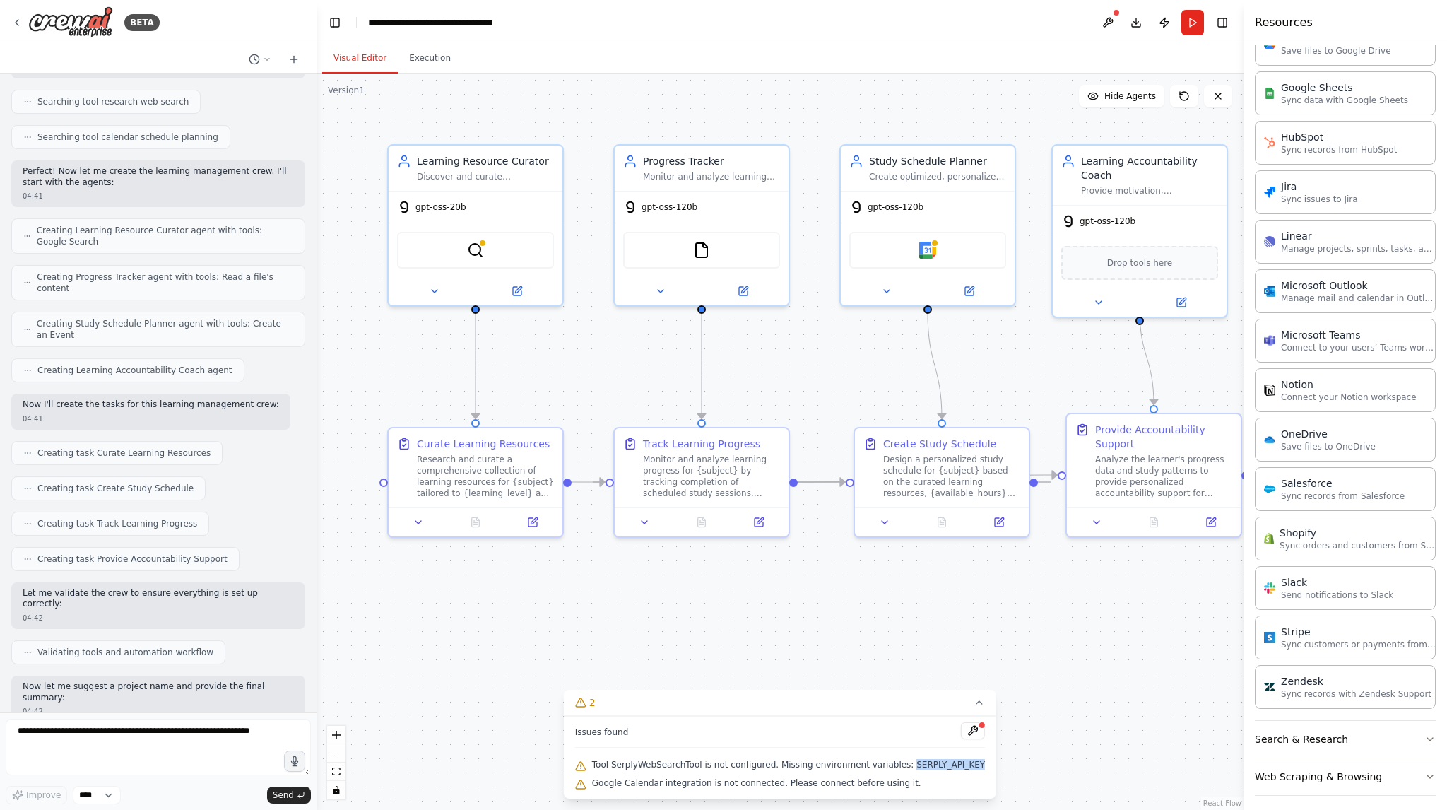
scroll to position [735, 0]
click at [1308, 721] on button "Search & Research" at bounding box center [1345, 738] width 181 height 37
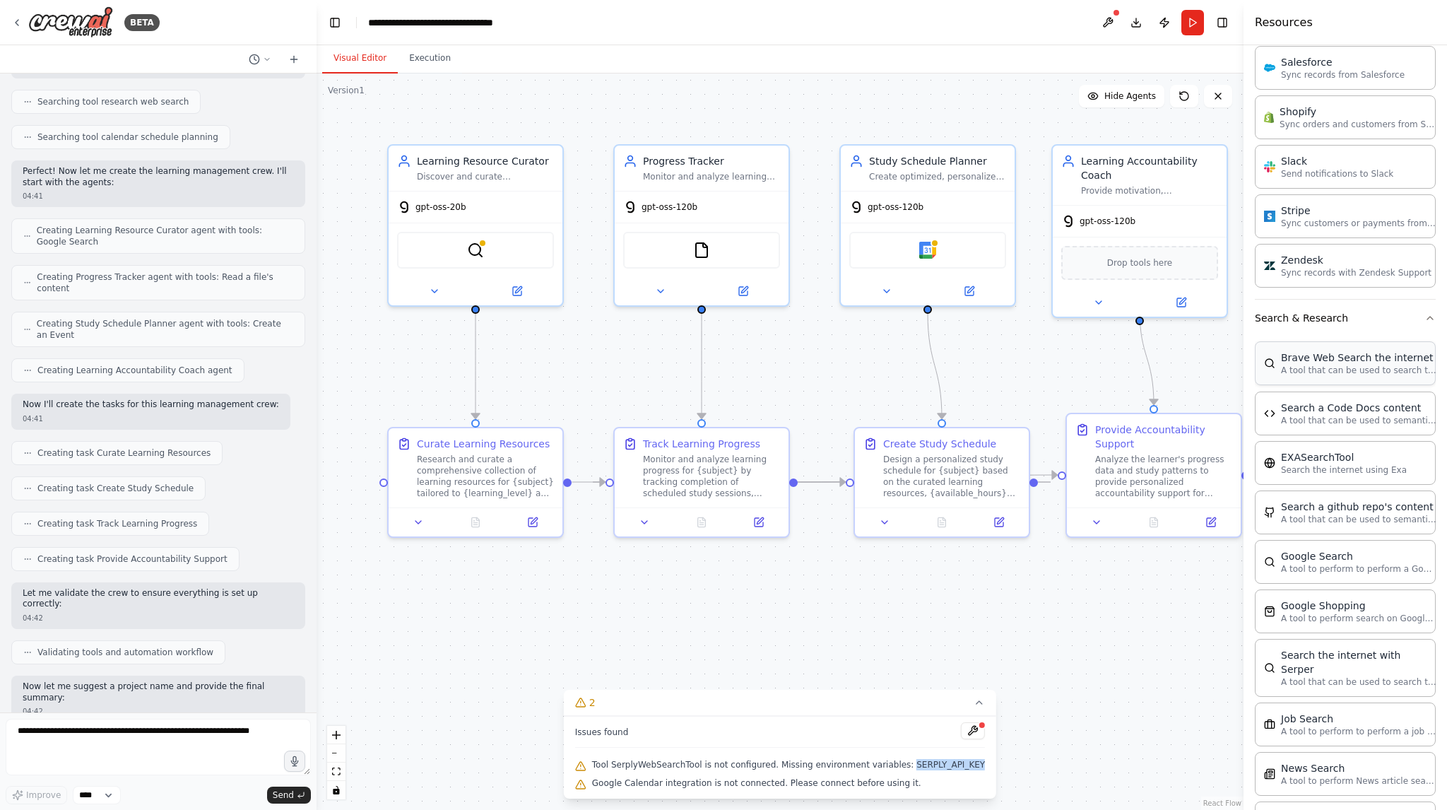
scroll to position [1158, 0]
click at [1311, 559] on p "A tool to perform to perform a Google search with a search_query." at bounding box center [1358, 564] width 155 height 11
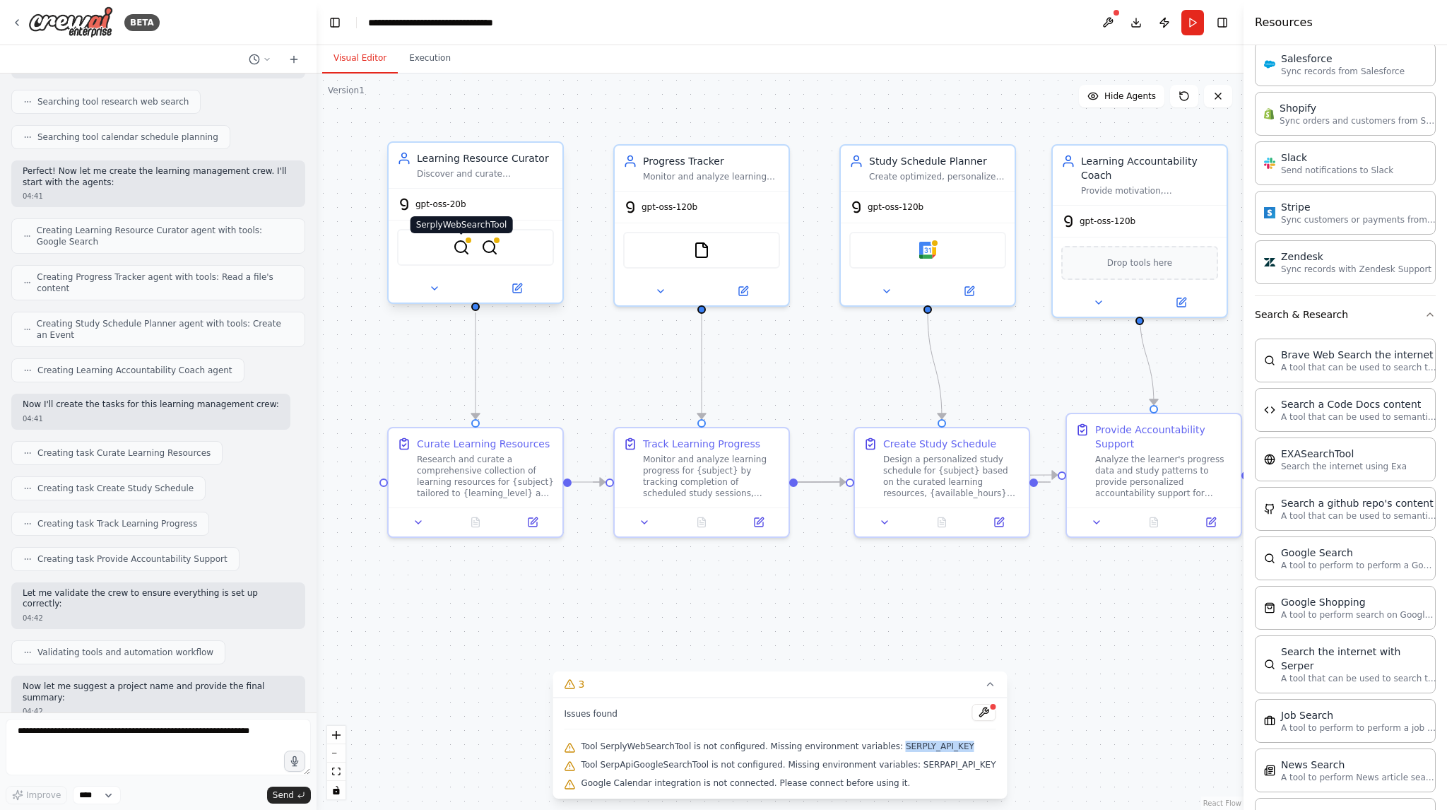
click at [463, 246] on img at bounding box center [461, 247] width 17 height 17
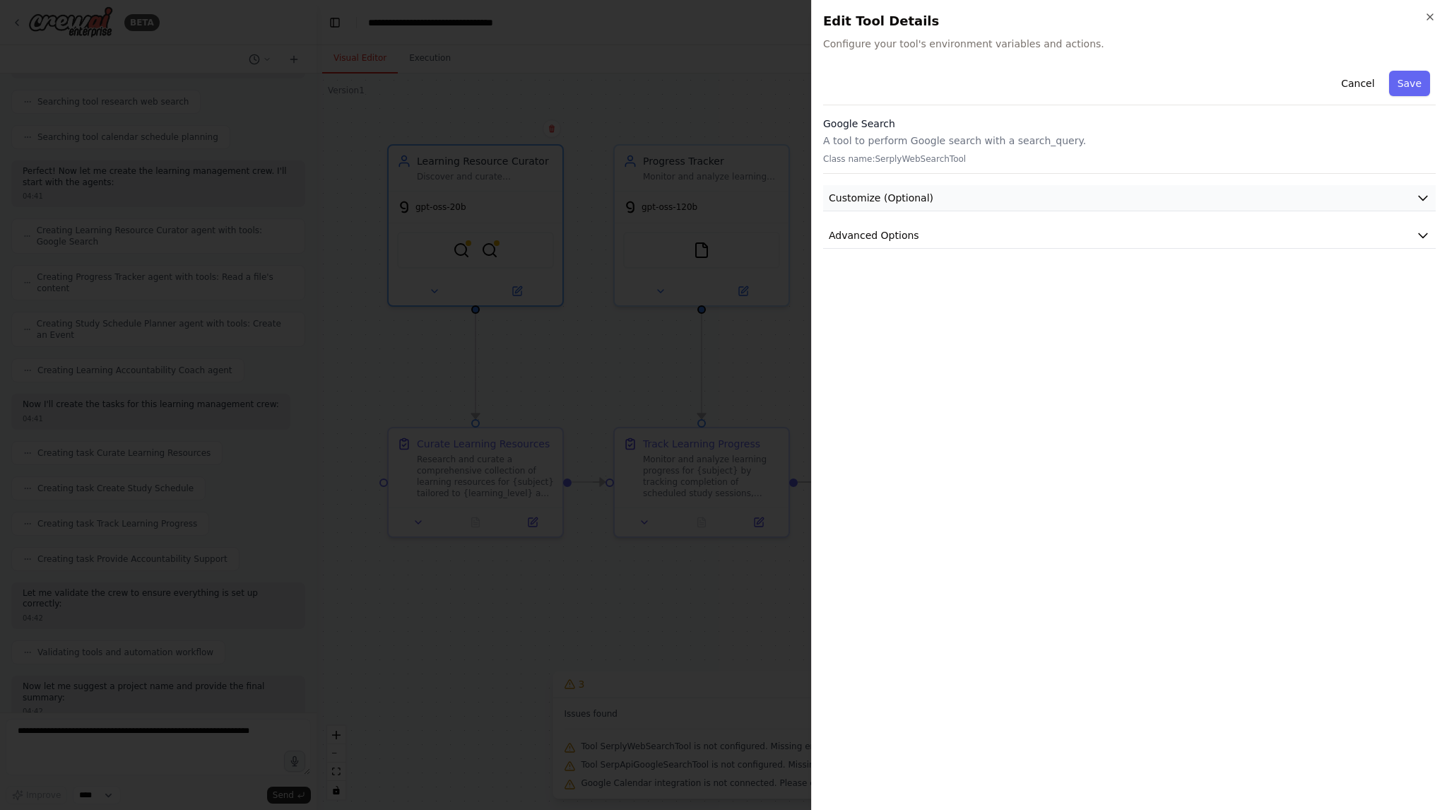
click at [1419, 200] on icon "button" at bounding box center [1423, 198] width 14 height 14
click at [1418, 232] on icon "button" at bounding box center [1423, 235] width 14 height 14
click at [1428, 16] on icon "button" at bounding box center [1429, 16] width 11 height 11
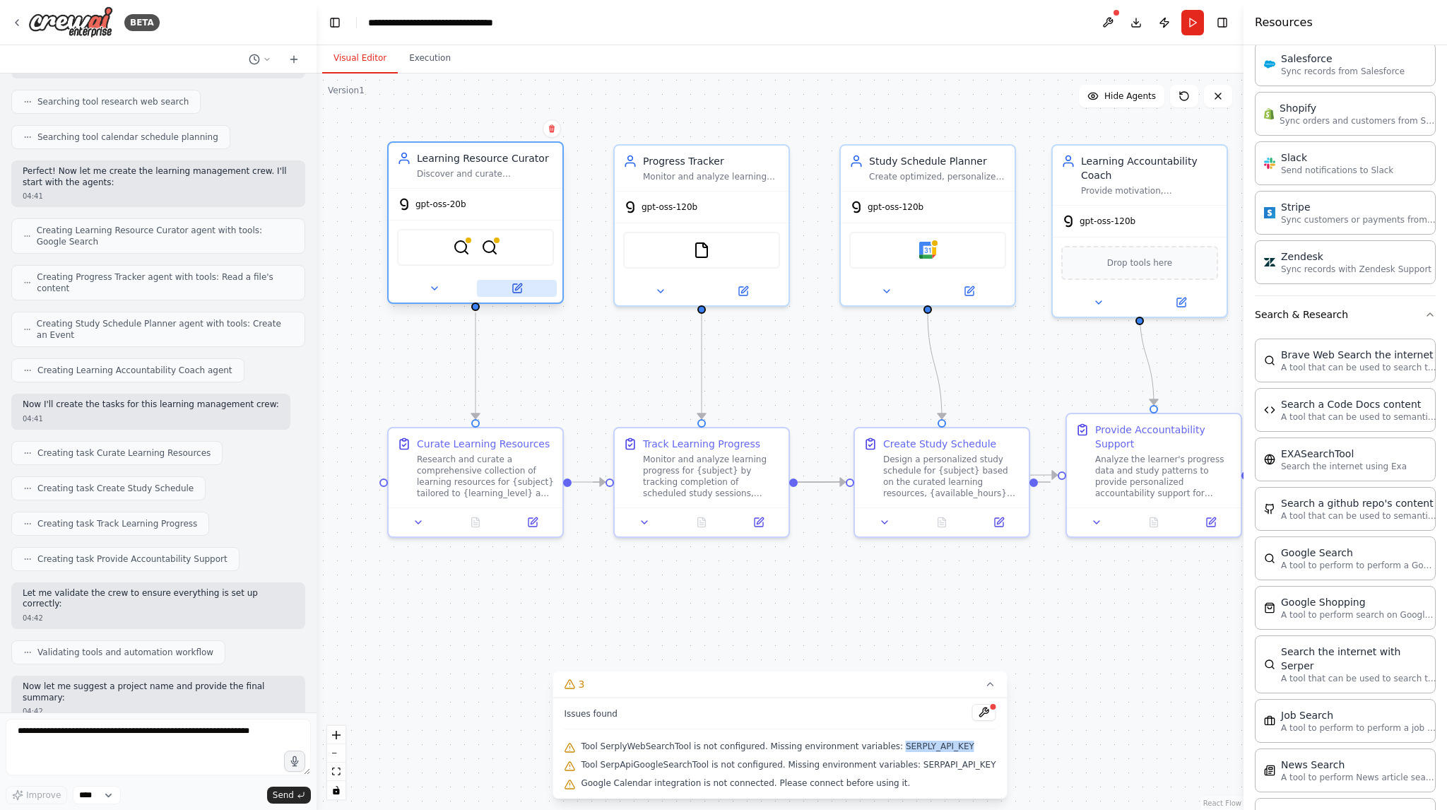
click at [526, 295] on button at bounding box center [517, 288] width 80 height 17
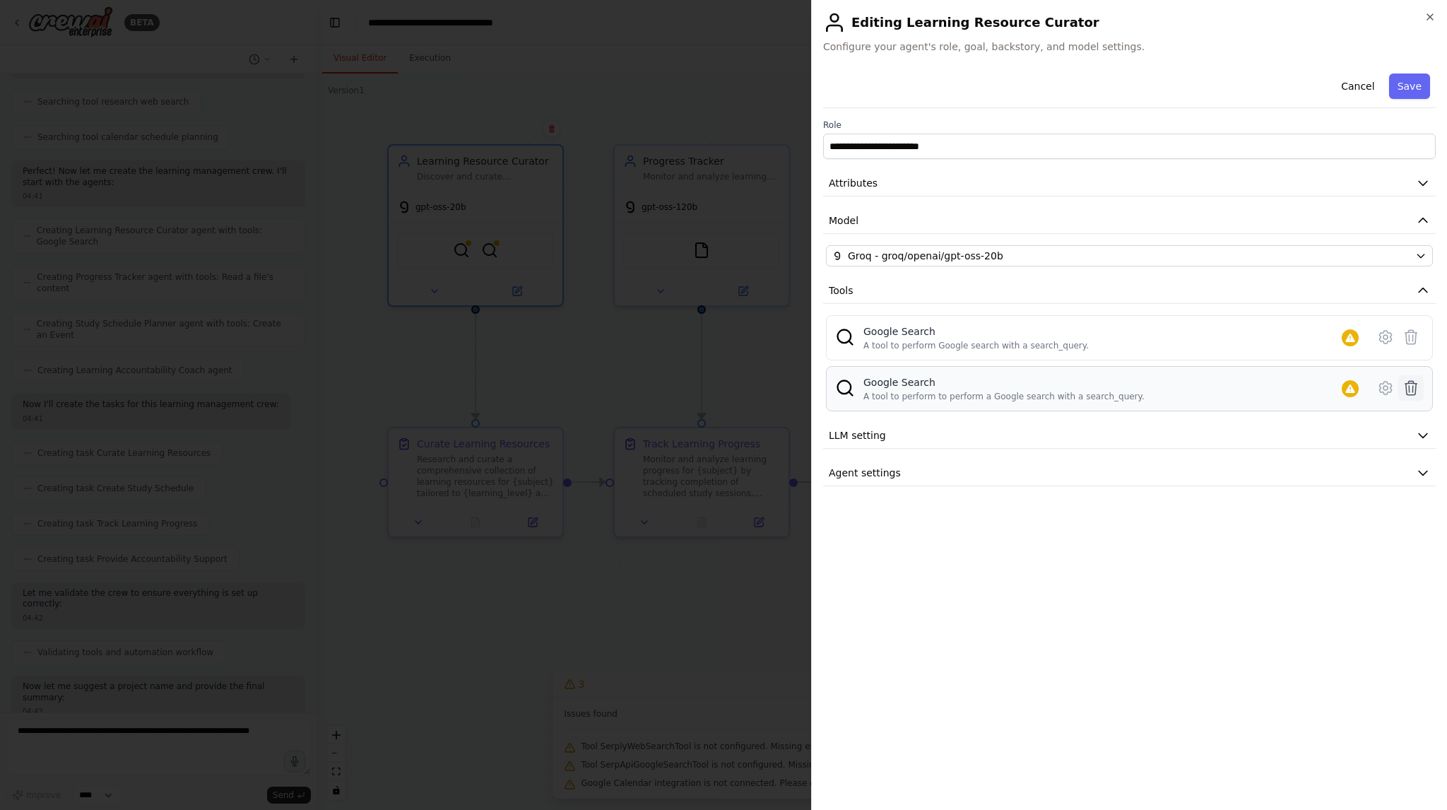
click at [1413, 395] on button at bounding box center [1410, 387] width 25 height 25
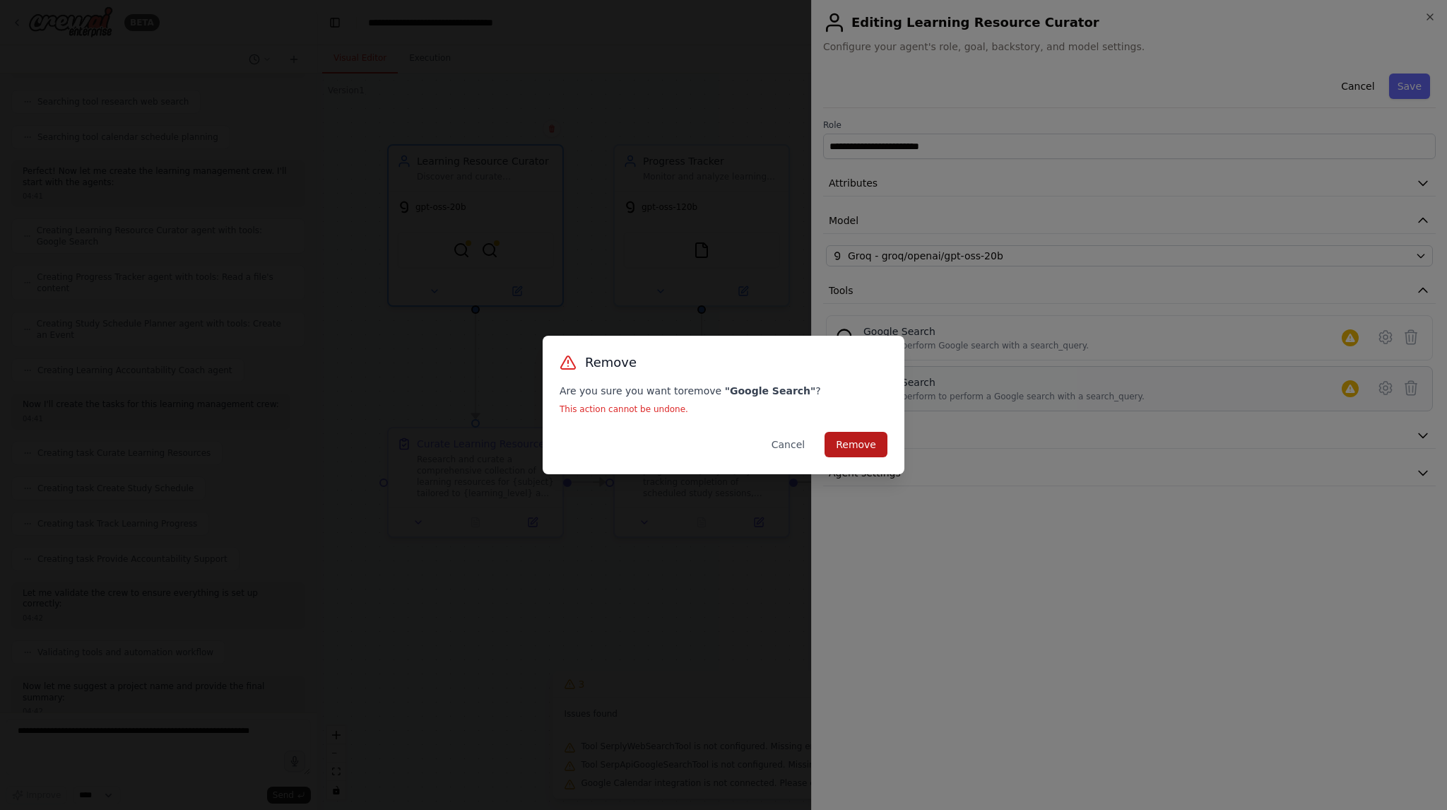
click at [865, 446] on button "Remove" at bounding box center [855, 444] width 63 height 25
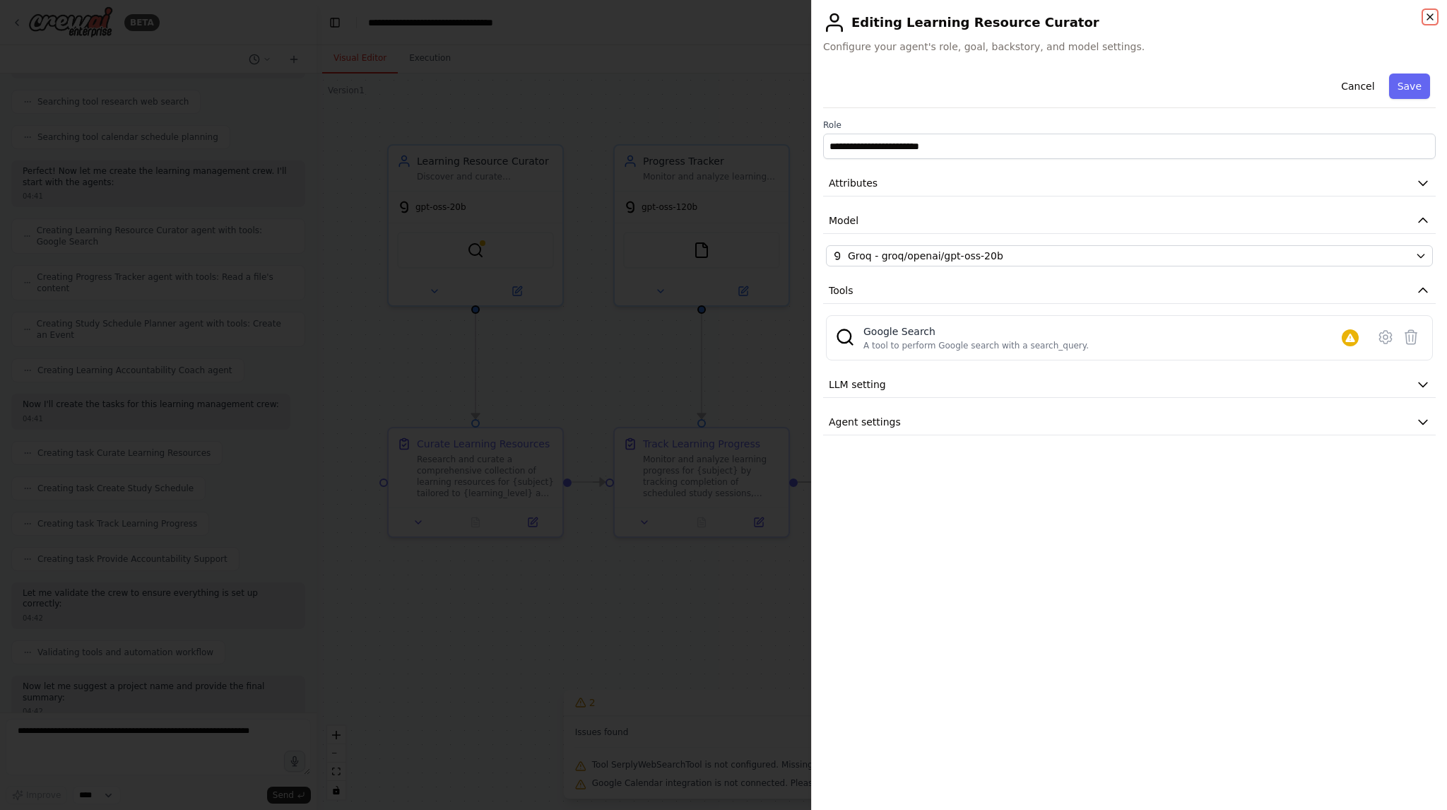
click at [1430, 16] on icon "button" at bounding box center [1430, 17] width 6 height 6
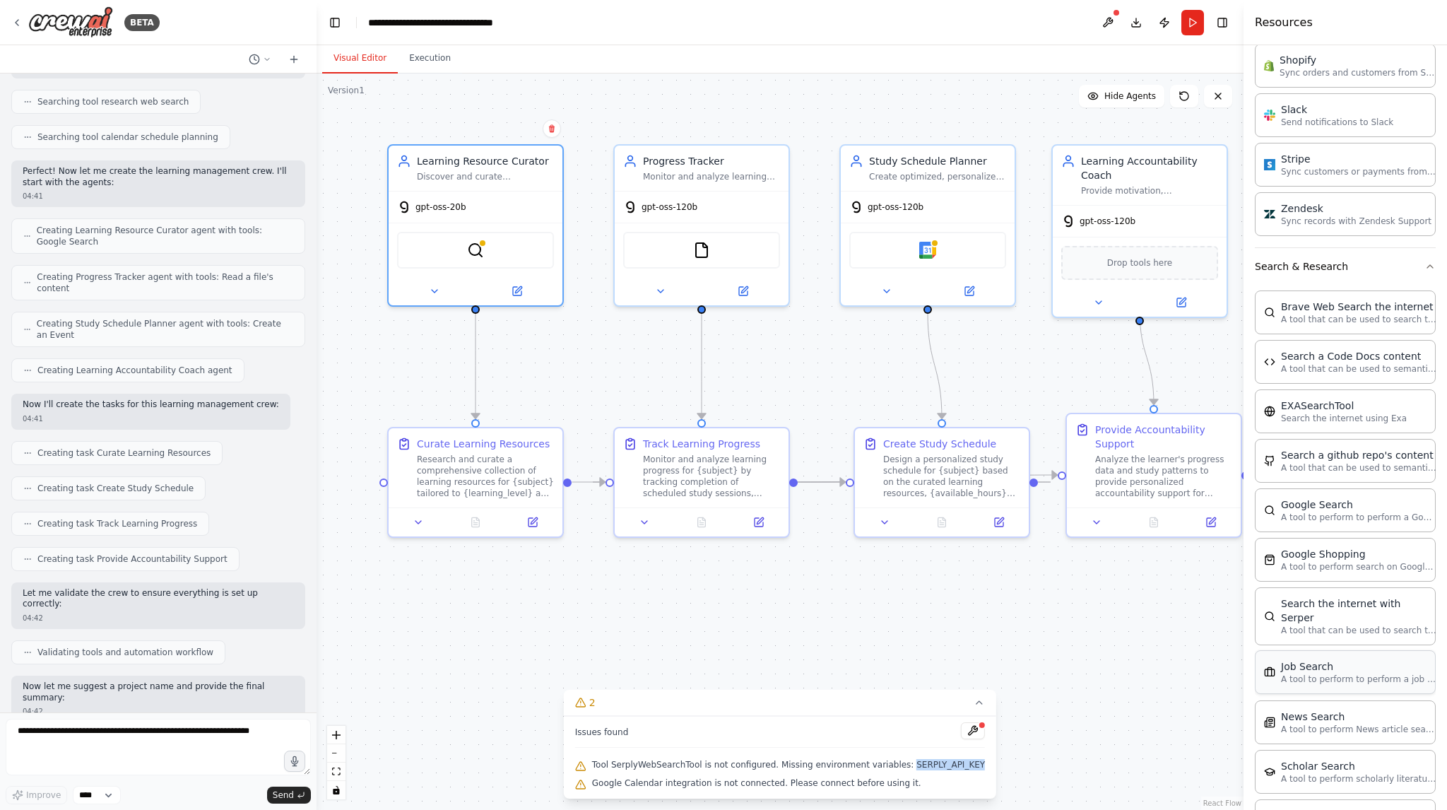
scroll to position [1166, 0]
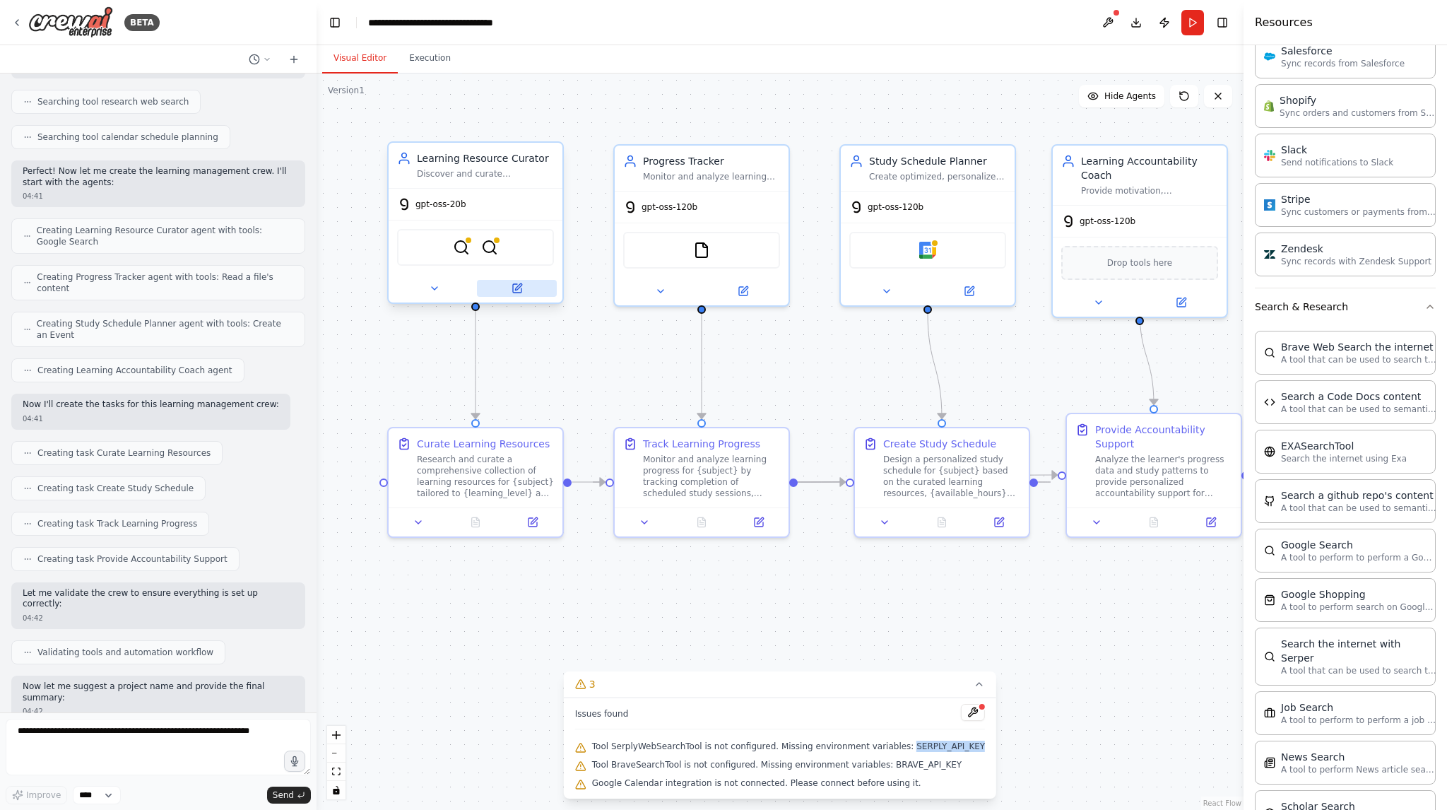
click at [511, 287] on icon at bounding box center [516, 288] width 11 height 11
click at [522, 289] on icon at bounding box center [516, 288] width 11 height 11
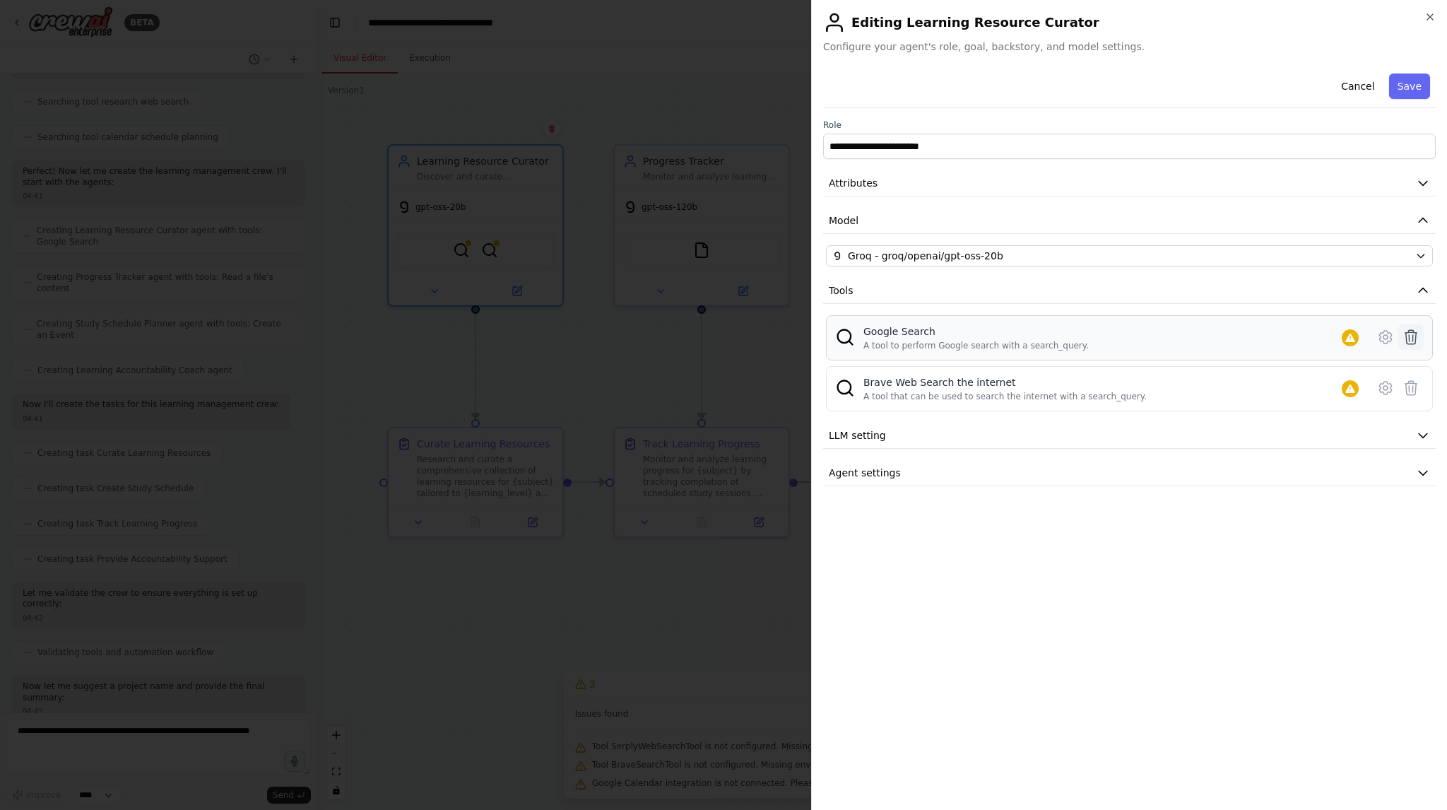
click at [1410, 337] on icon at bounding box center [1410, 336] width 17 height 17
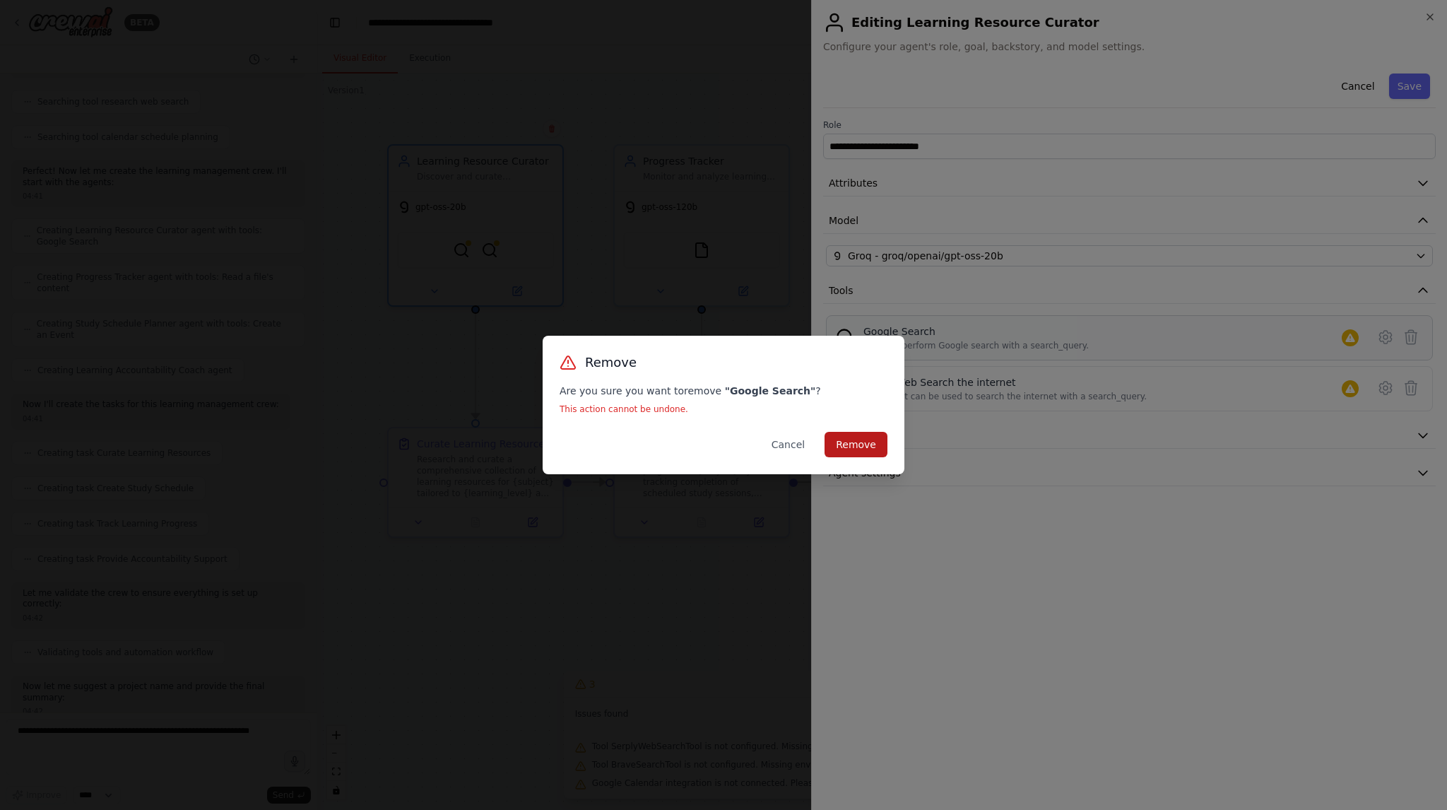
click at [862, 447] on button "Remove" at bounding box center [855, 444] width 63 height 25
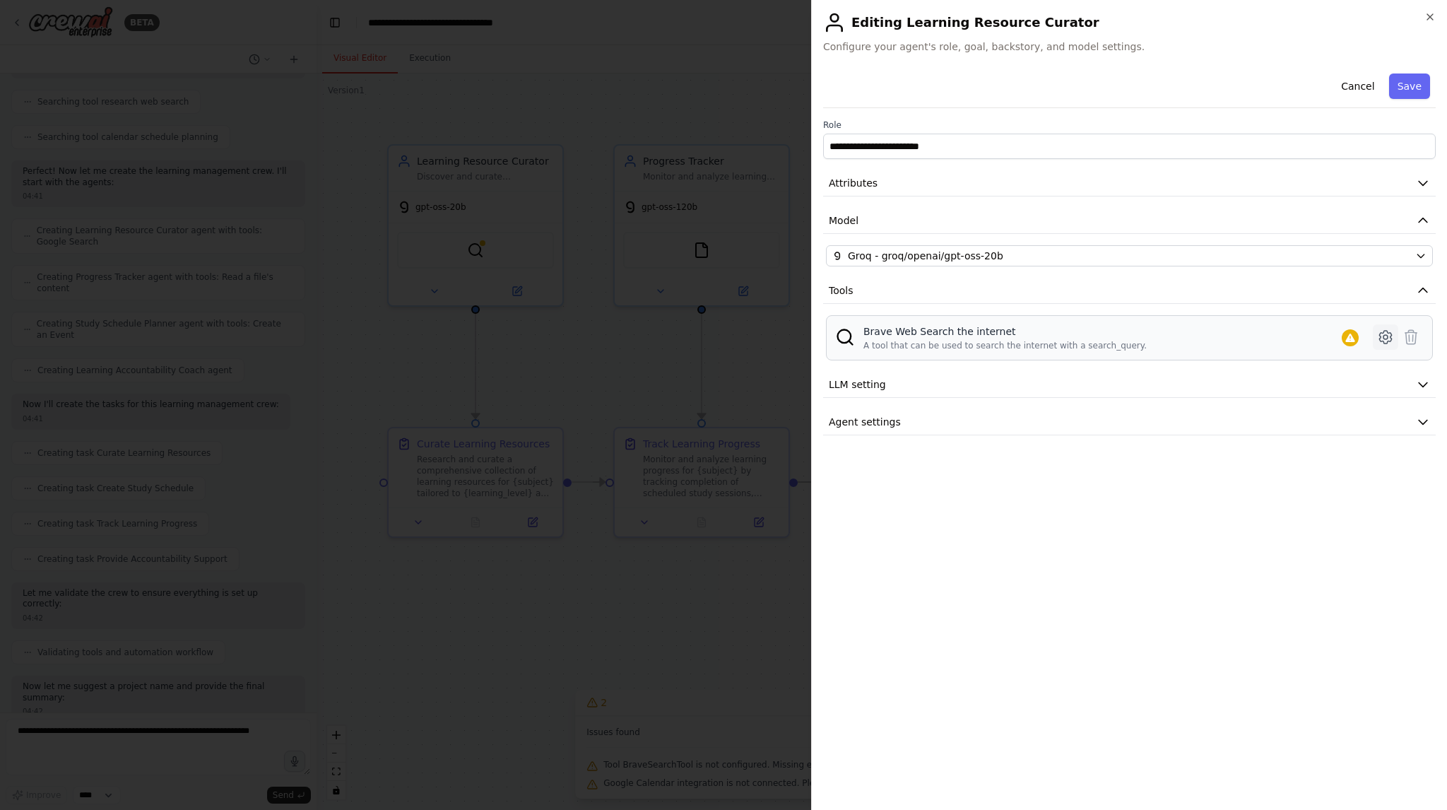
click at [1380, 340] on icon at bounding box center [1385, 337] width 12 height 13
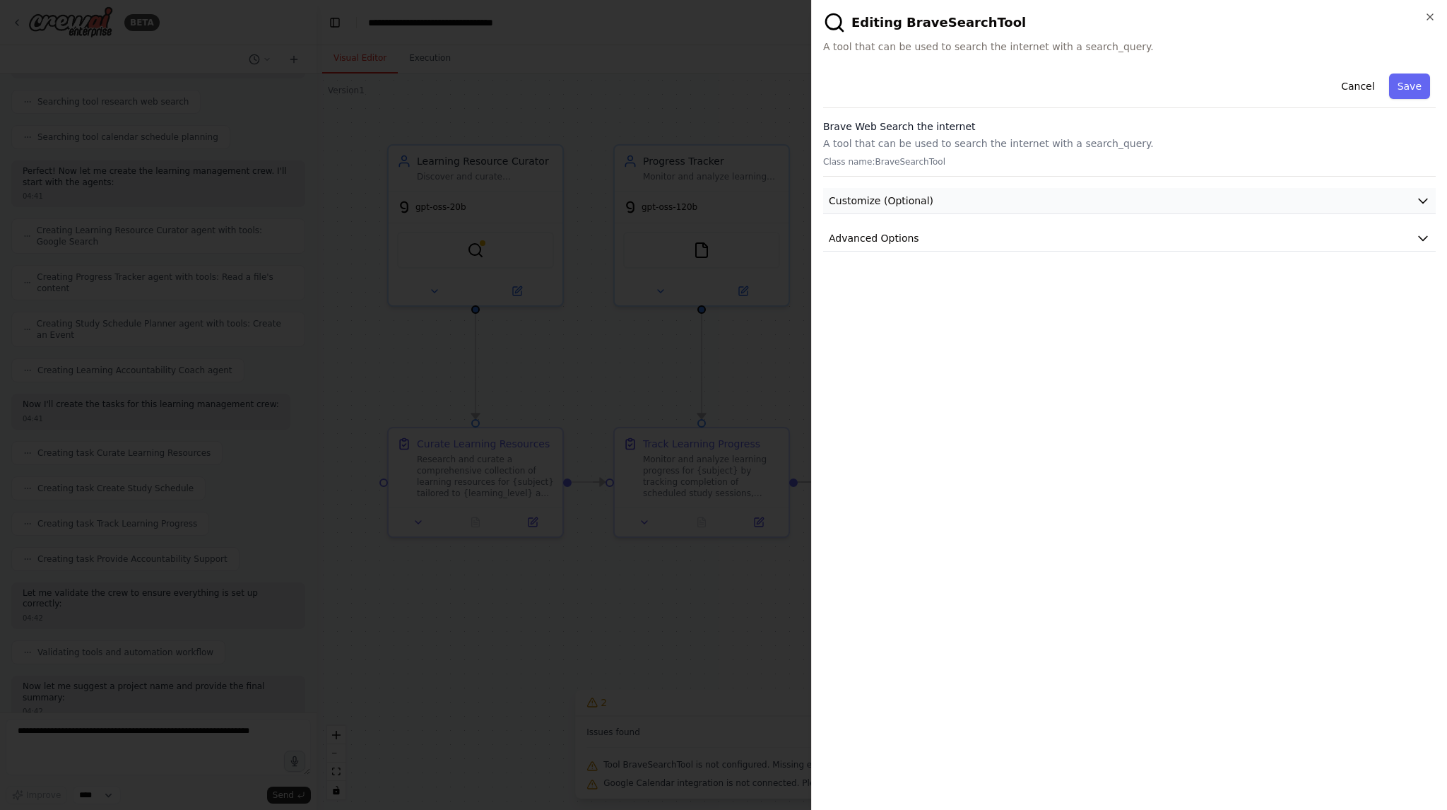
click at [978, 206] on button "Customize (Optional)" at bounding box center [1129, 201] width 612 height 26
click at [944, 424] on button "Advanced Options" at bounding box center [1129, 422] width 612 height 26
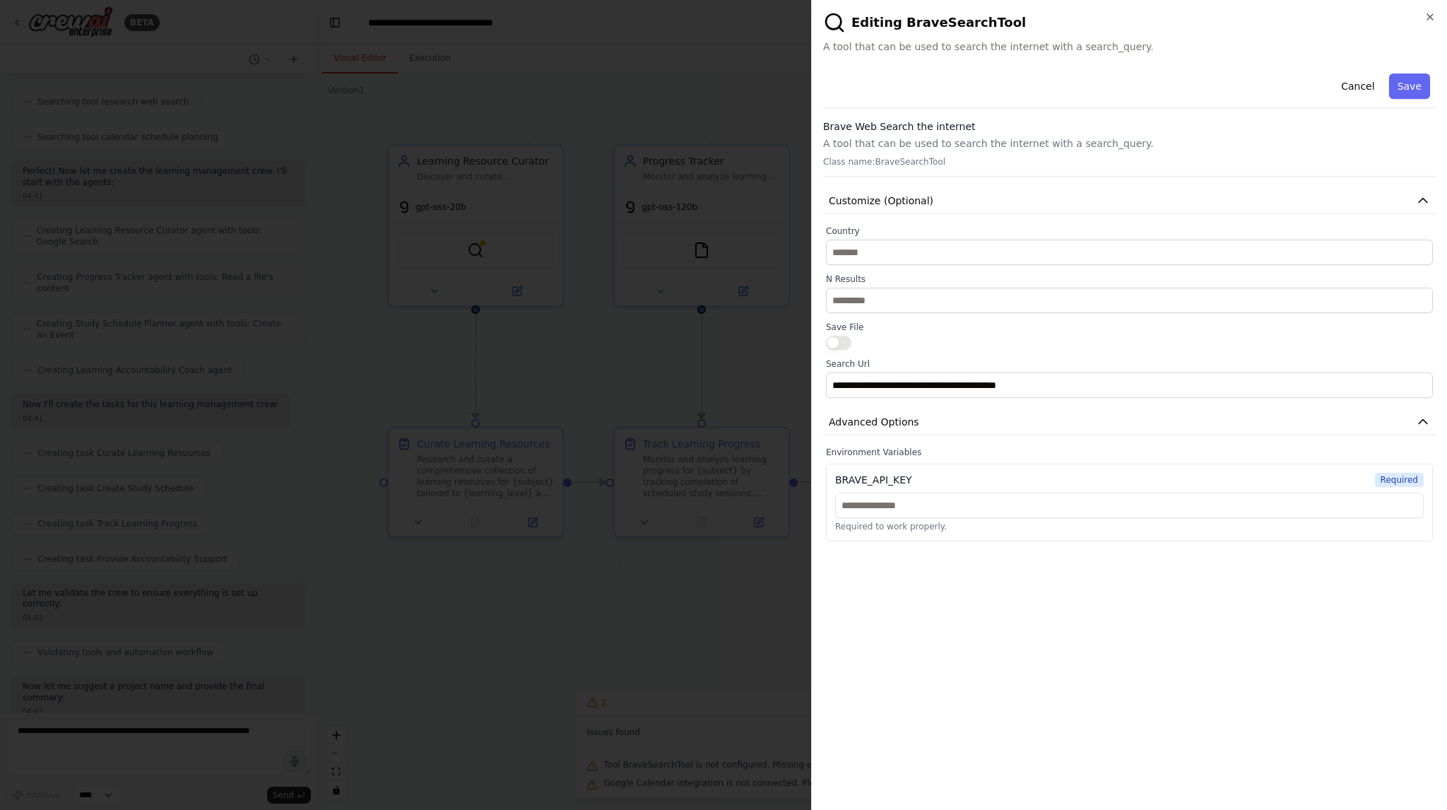
click at [889, 478] on div "BRAVE_API_KEY" at bounding box center [873, 480] width 77 height 14
copy div "BRAVE_API_KEY"
click at [1012, 444] on div "**********" at bounding box center [1129, 304] width 612 height 473
click at [1320, 430] on button "Advanced Options" at bounding box center [1129, 422] width 612 height 26
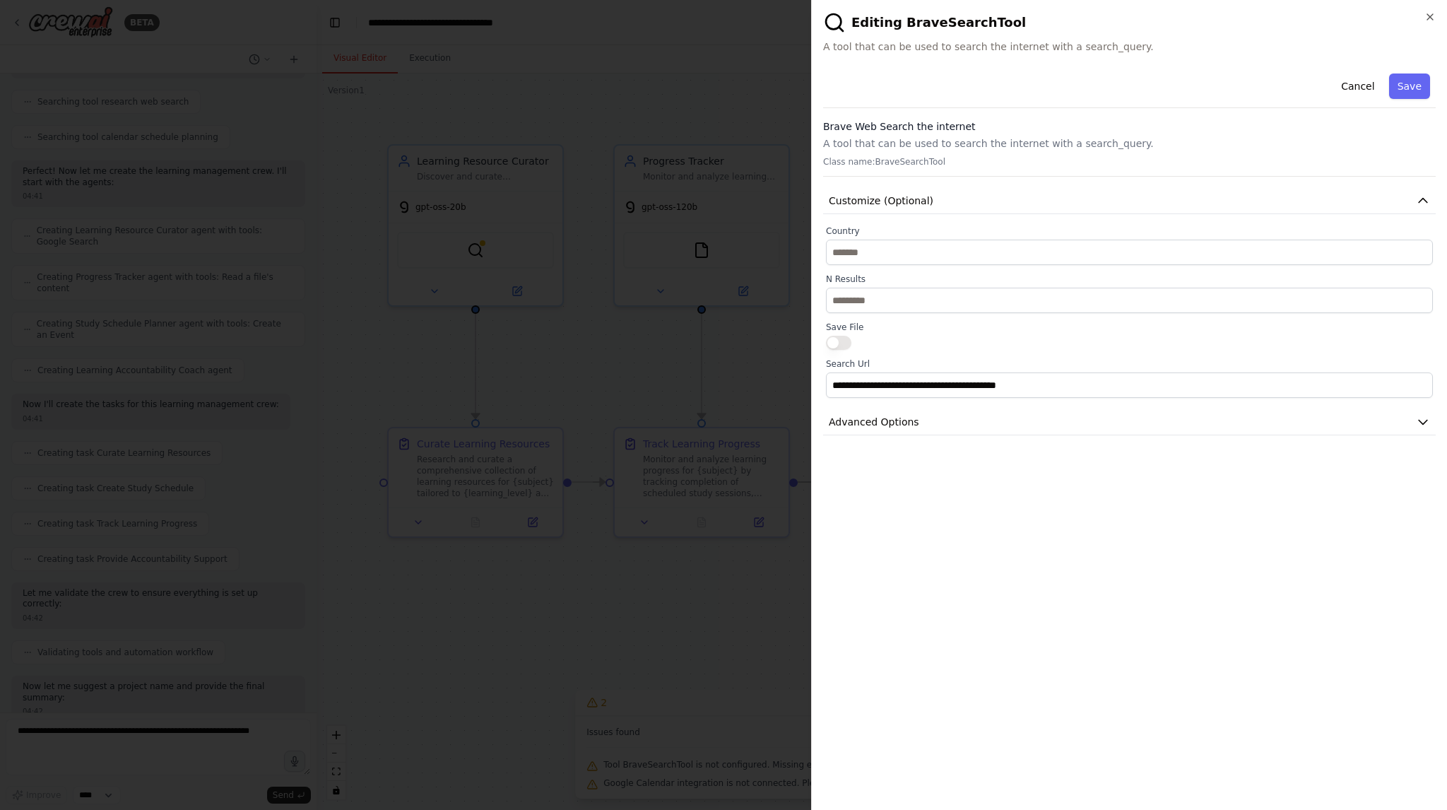
click at [583, 373] on div at bounding box center [723, 405] width 1447 height 810
